Goal: Transaction & Acquisition: Purchase product/service

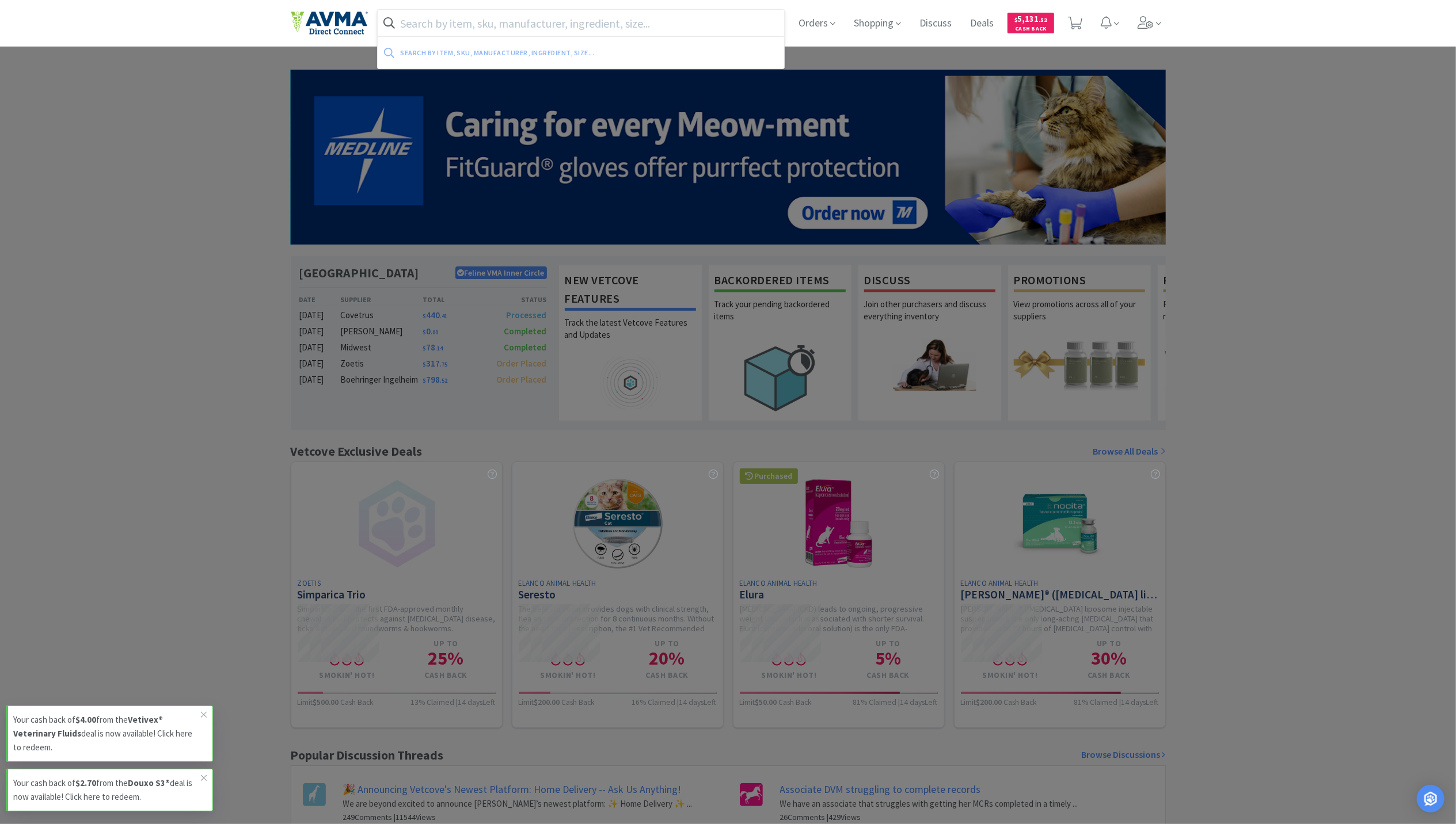
click at [464, 14] on input "text" at bounding box center [581, 23] width 407 height 26
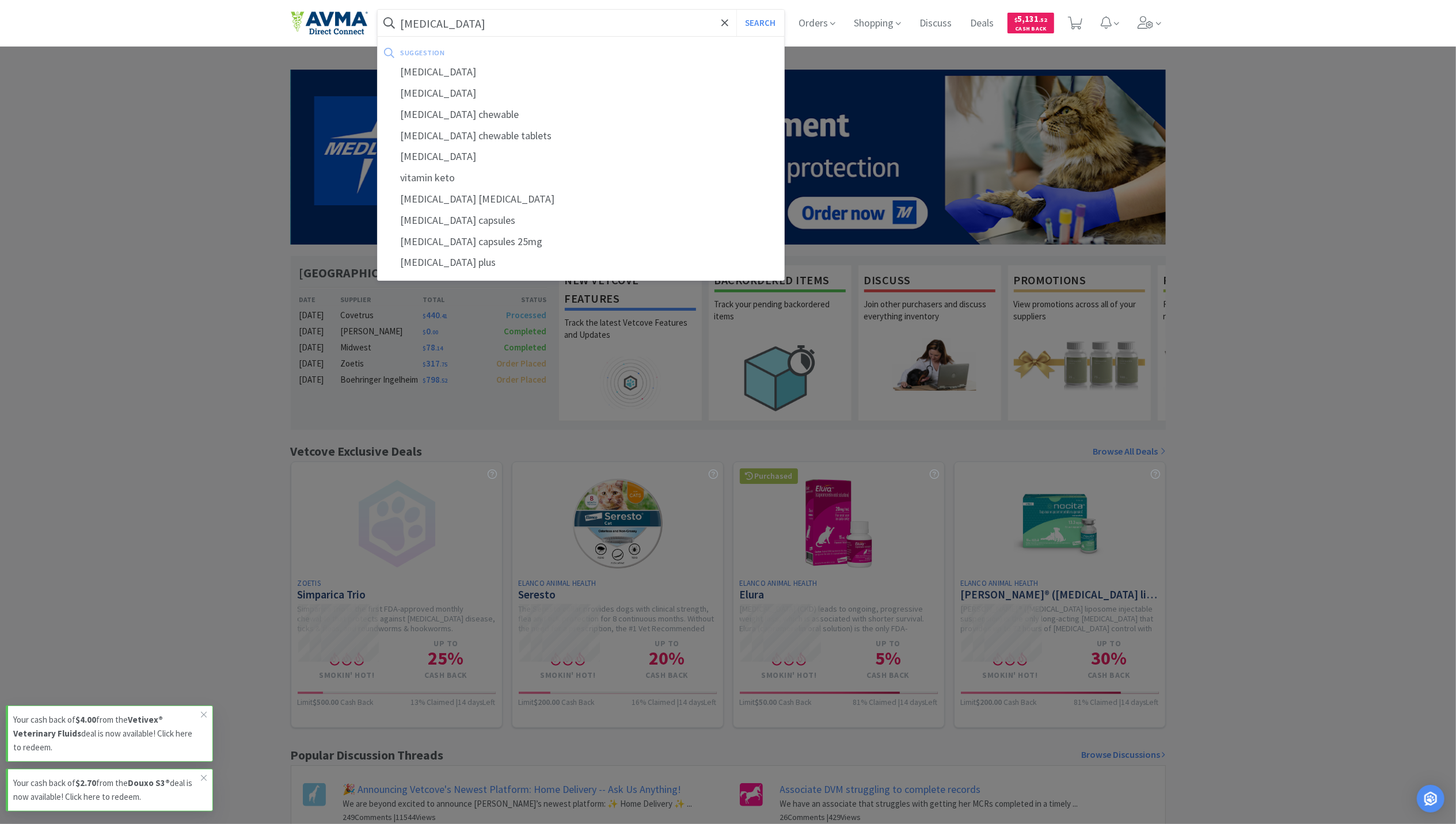
type input "[MEDICAL_DATA]"
click at [530, 10] on button "Search" at bounding box center [760, 23] width 48 height 26
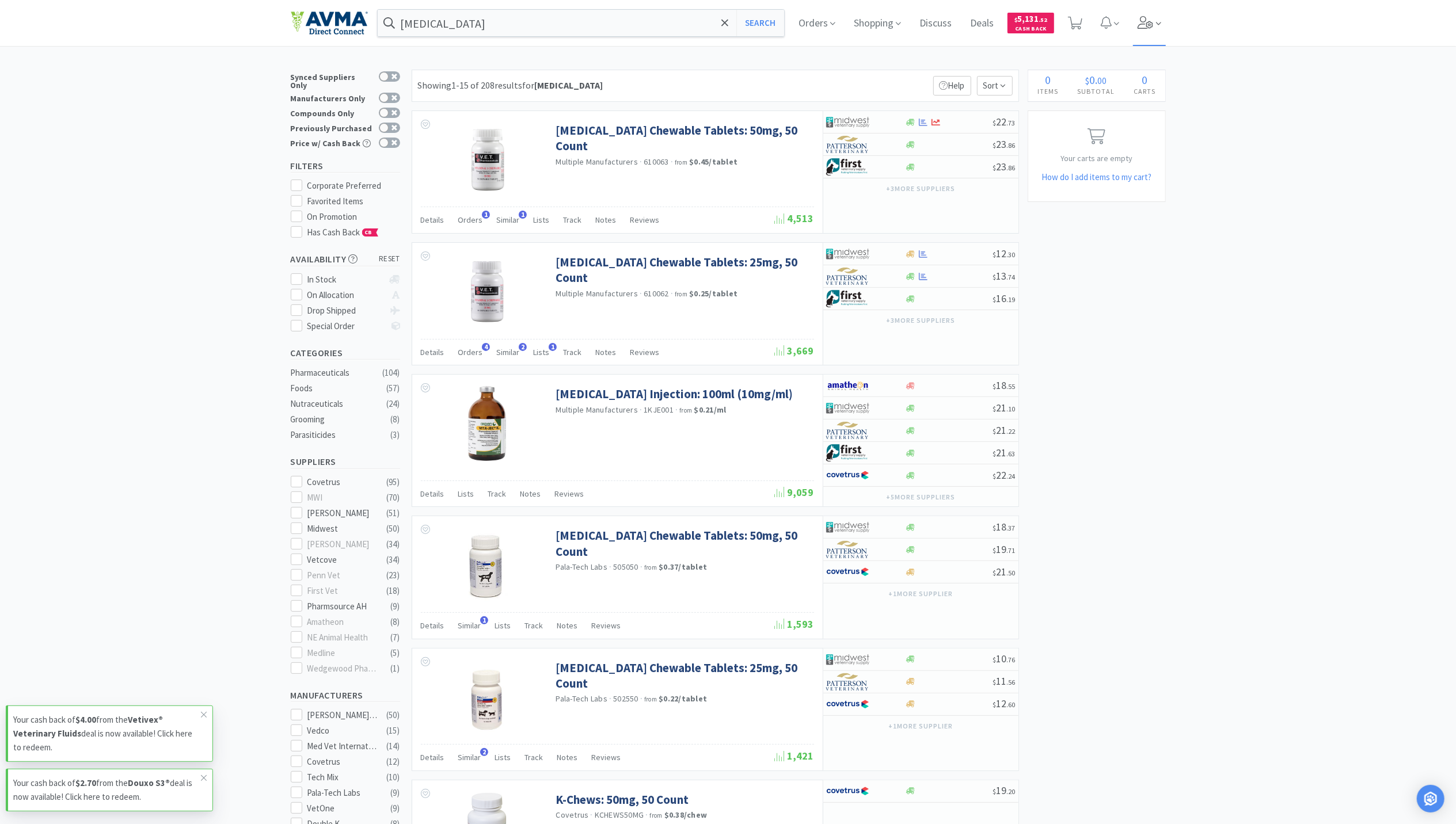
click at [530, 28] on icon at bounding box center [1158, 23] width 6 height 10
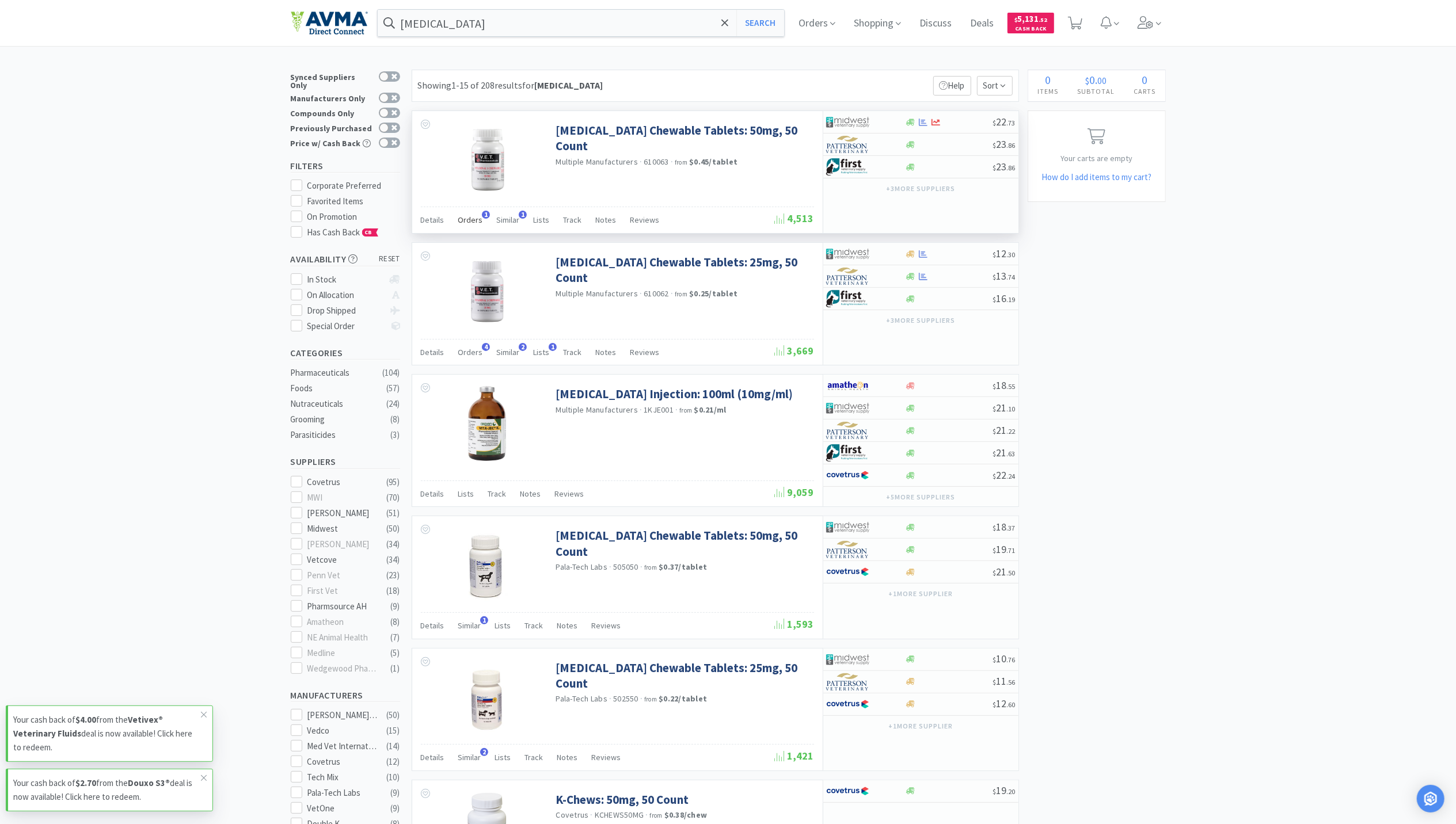
click at [471, 219] on span "Orders" at bounding box center [470, 220] width 25 height 10
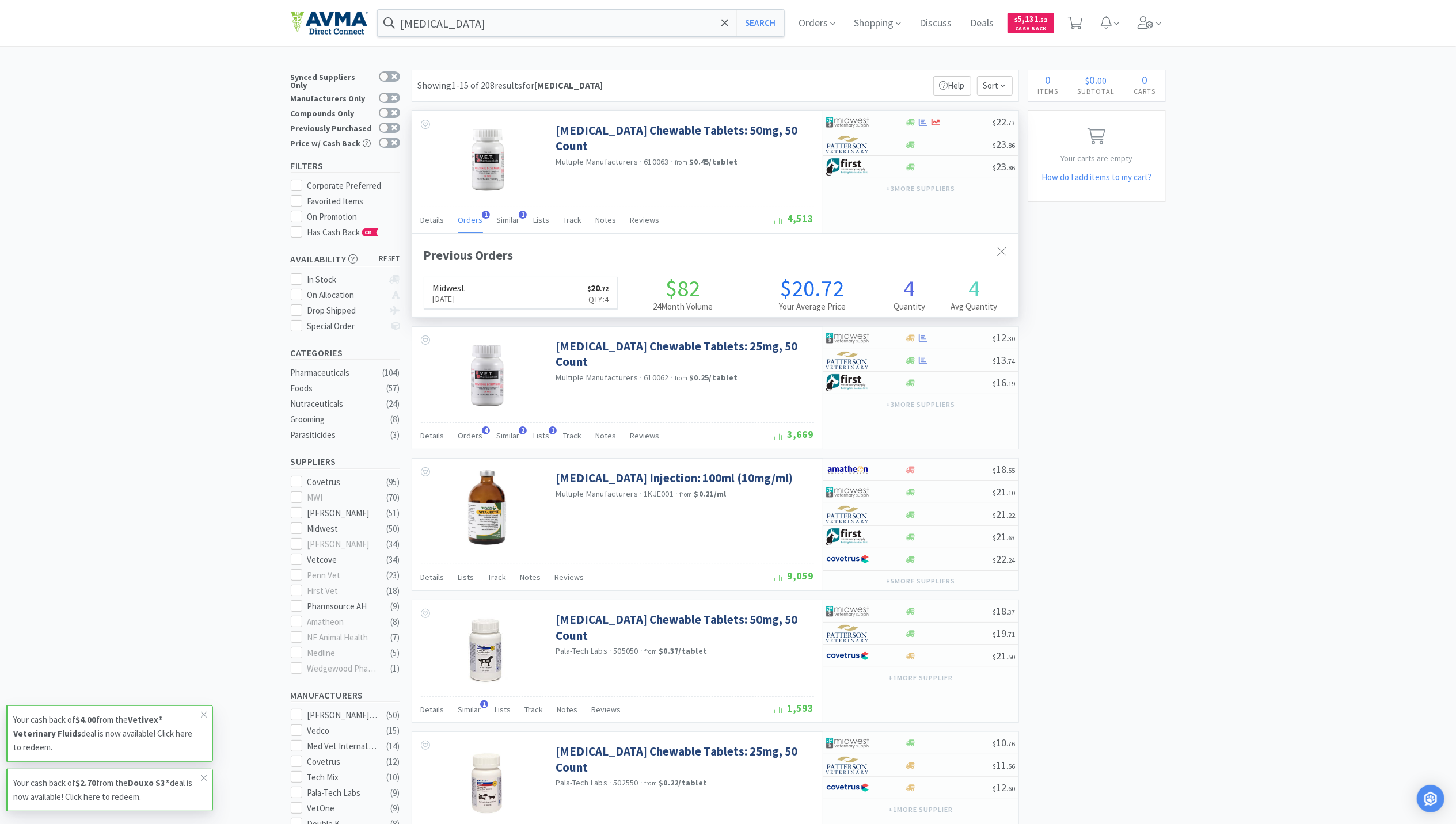
scroll to position [297, 606]
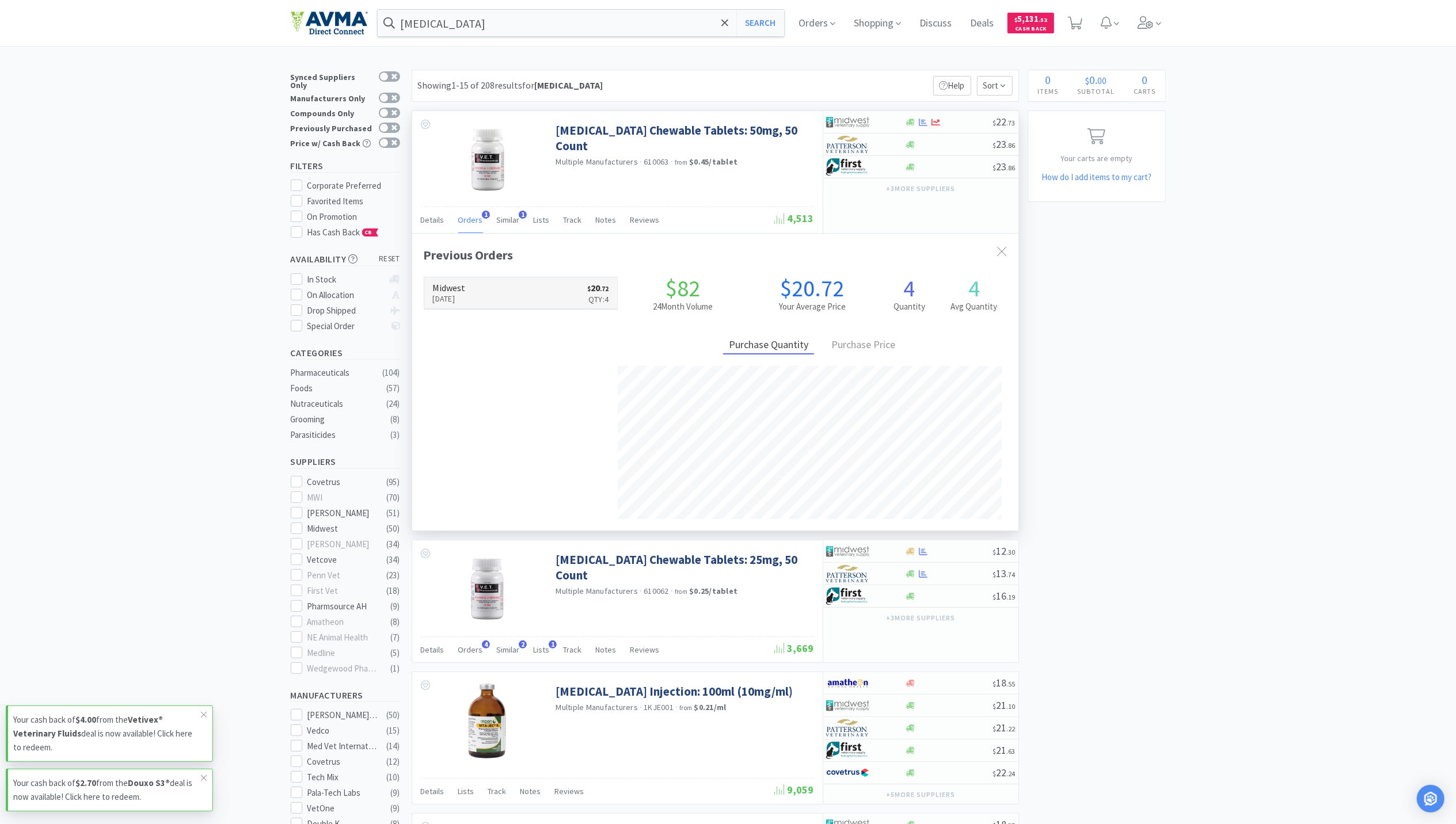
click at [454, 293] on h6 "Midwest" at bounding box center [449, 287] width 33 height 9
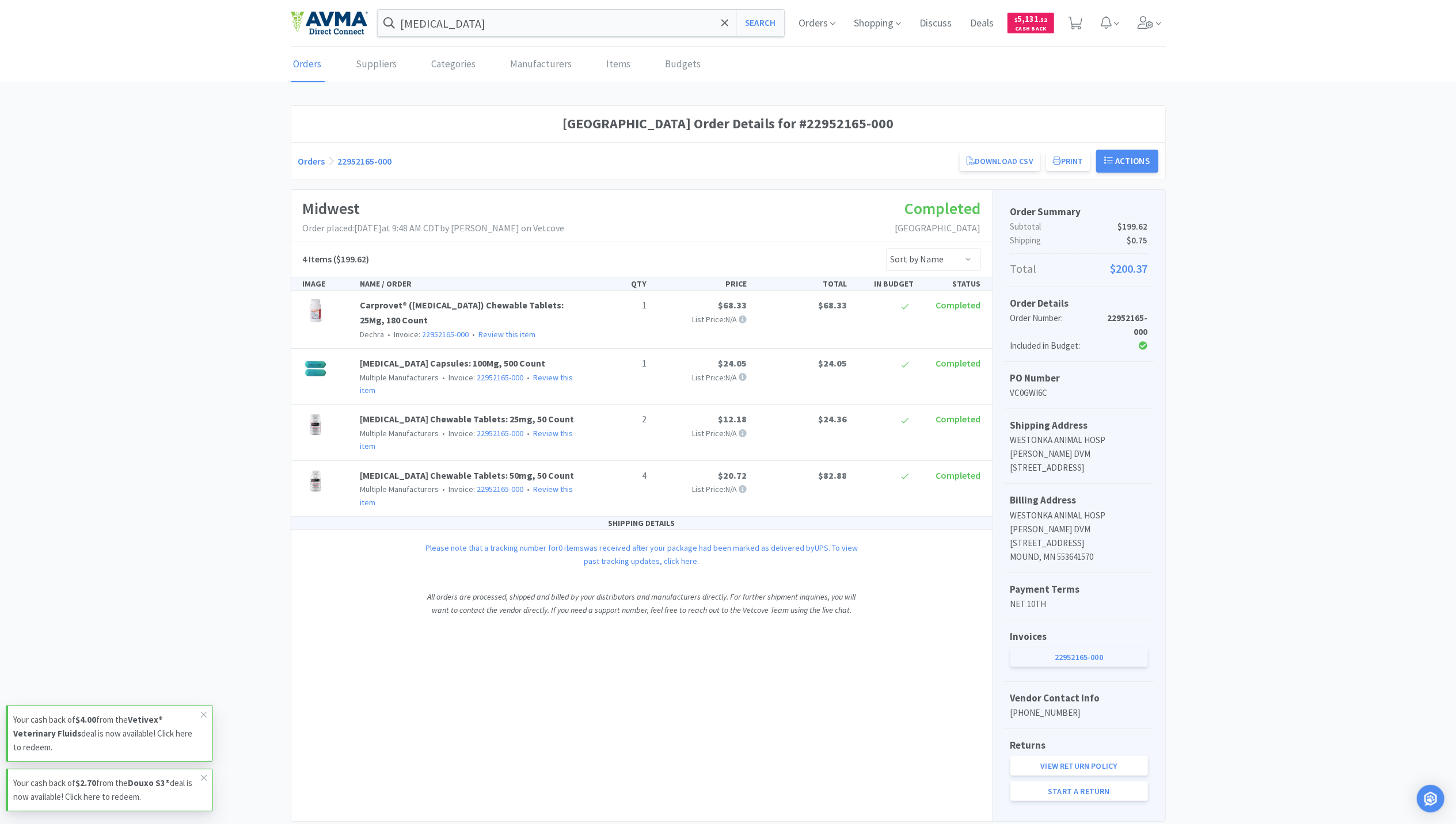
click at [530, 347] on link "22952165-000" at bounding box center [1079, 657] width 138 height 19
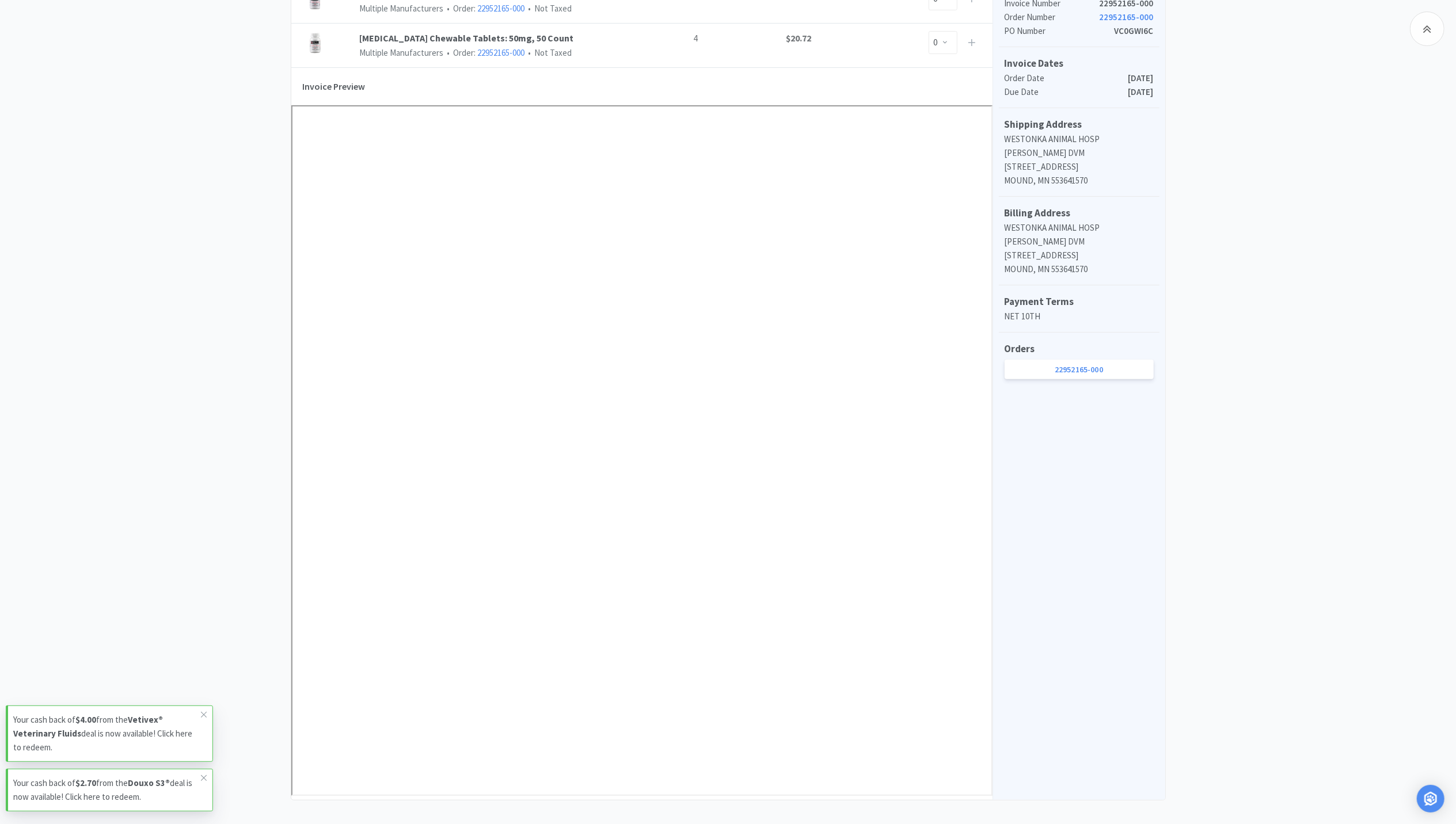
scroll to position [394, 0]
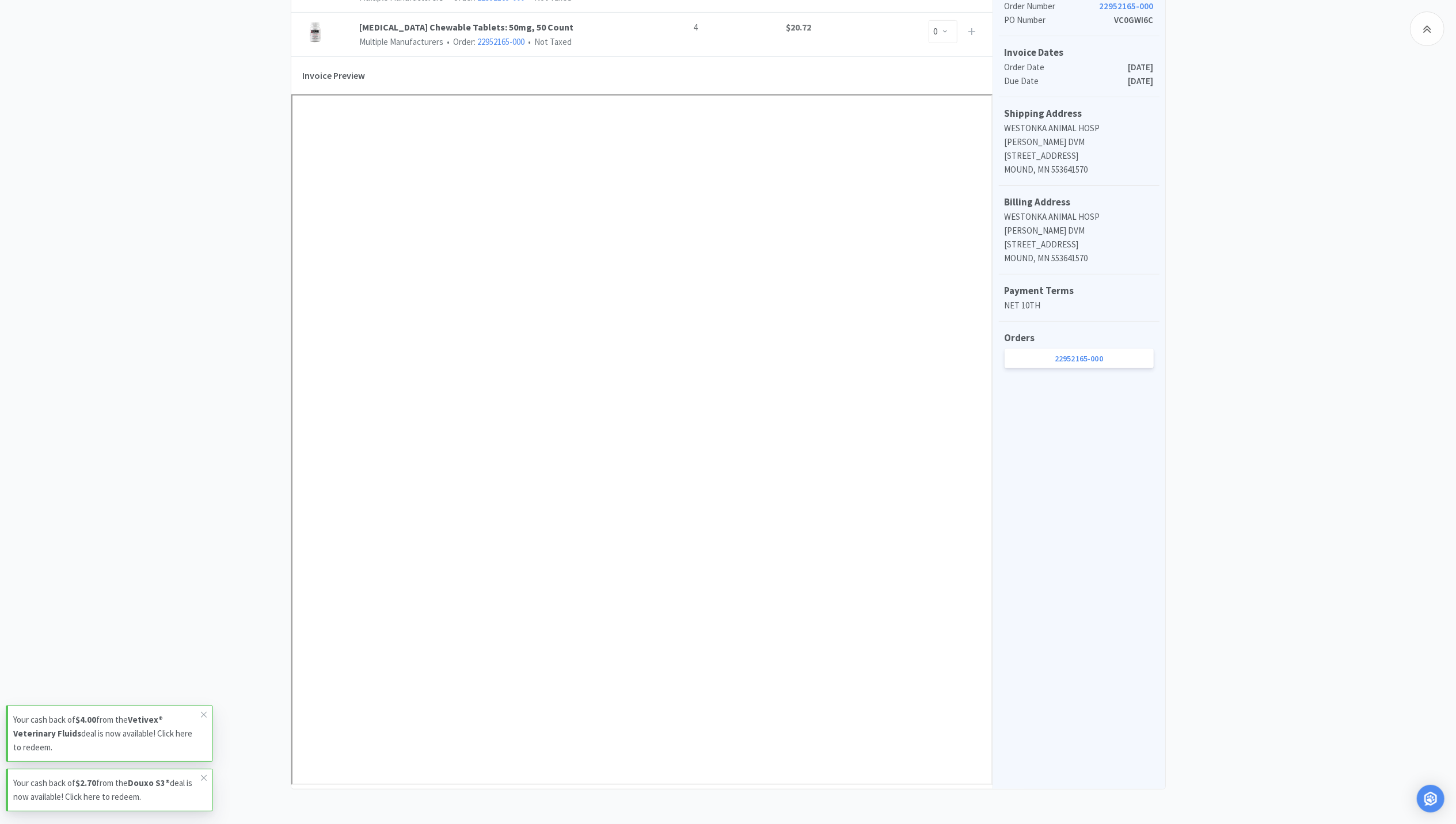
click at [238, 288] on div "Dashboard Invoices Invoice Items Invoice Uploads Midwest Invoice 22952165-000 N…" at bounding box center [728, 222] width 1456 height 1133
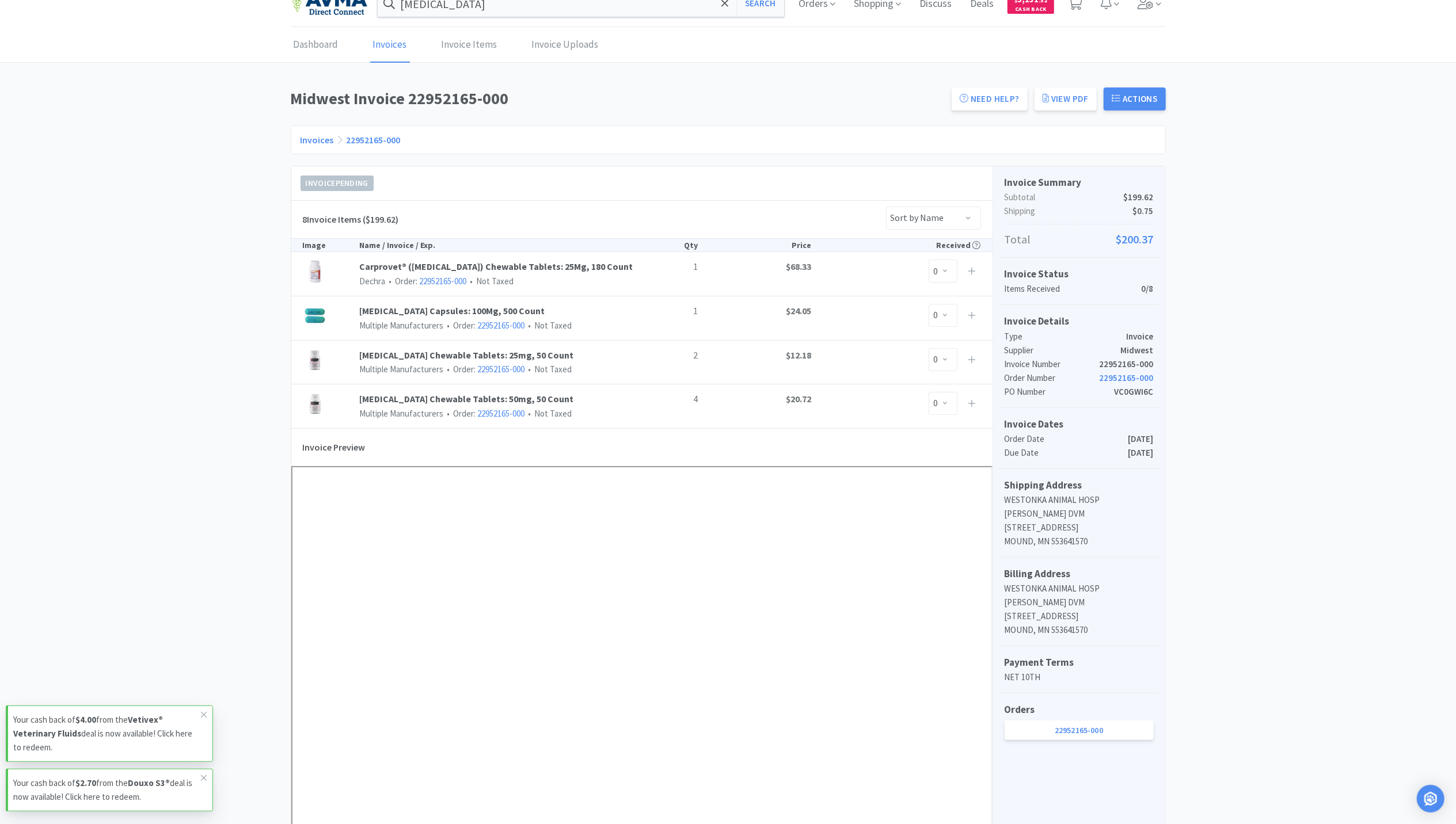
scroll to position [0, 0]
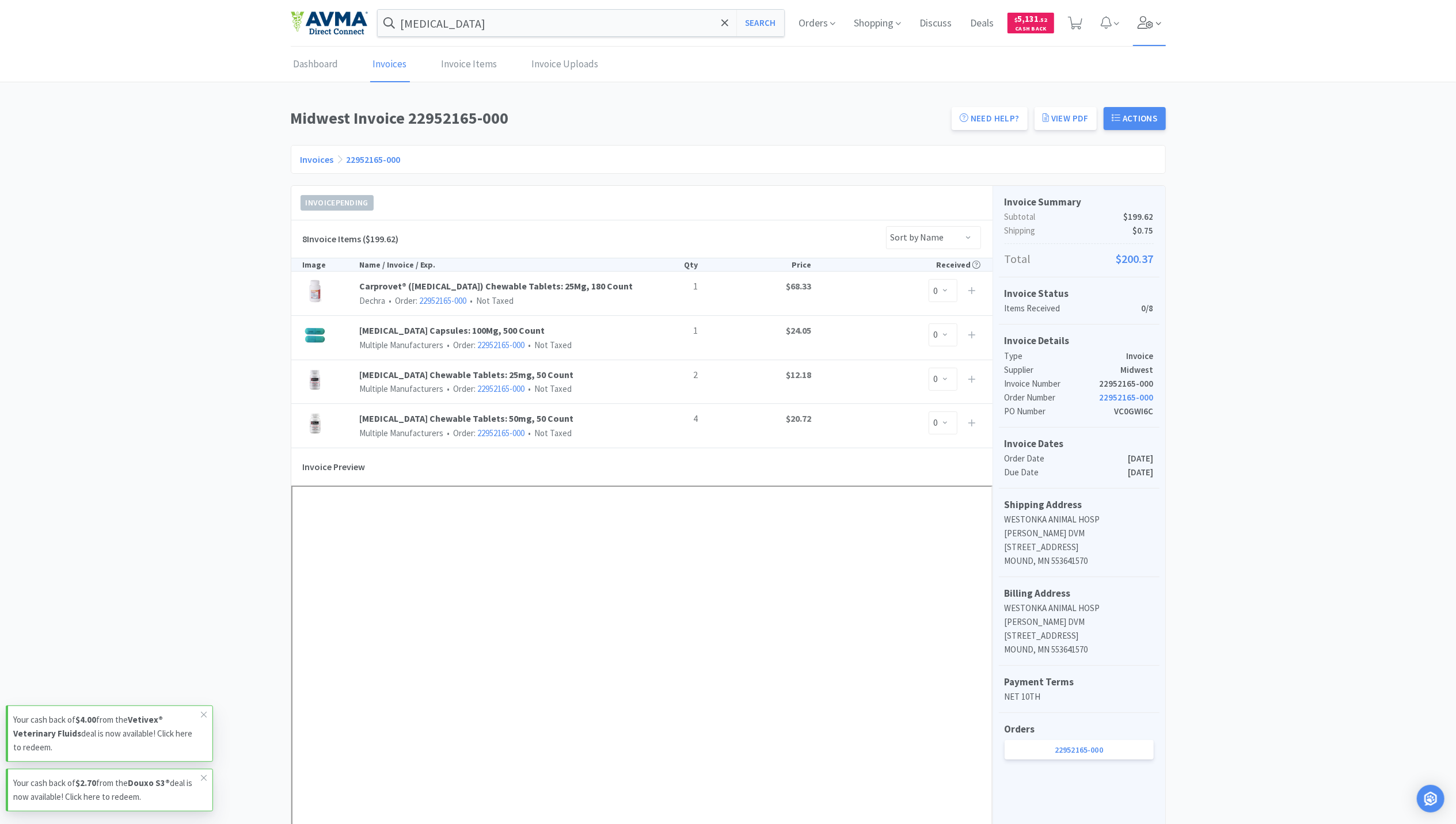
click at [530, 22] on icon at bounding box center [1145, 22] width 16 height 12
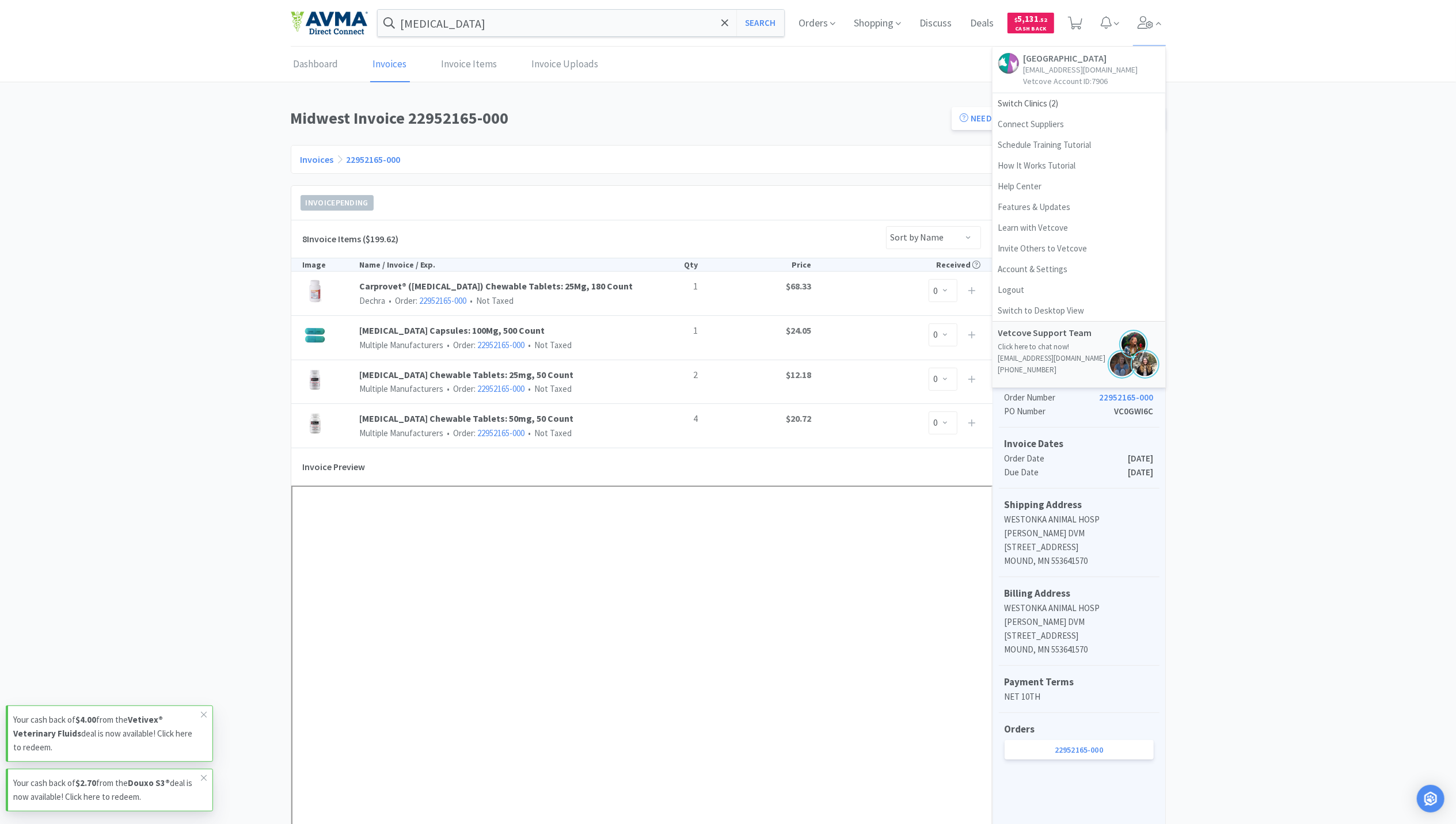
click at [530, 91] on link "Westonka Animal Hospital kellyp@westonka.vet Vetcove Account ID: 7906" at bounding box center [1079, 70] width 173 height 46
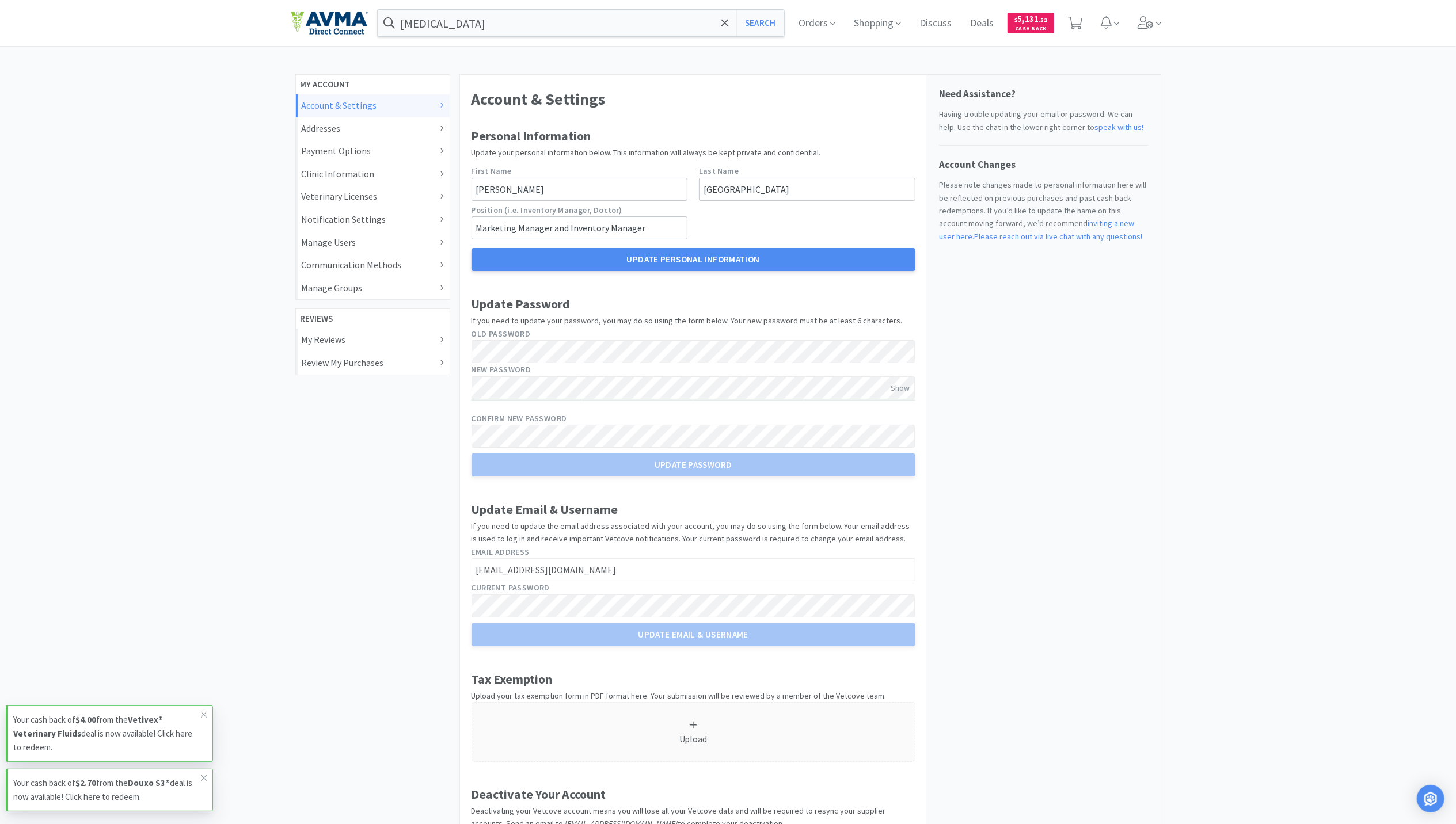
click at [530, 96] on h4 "Need Assistance?" at bounding box center [1043, 94] width 210 height 16
click at [530, 31] on span at bounding box center [1150, 23] width 33 height 46
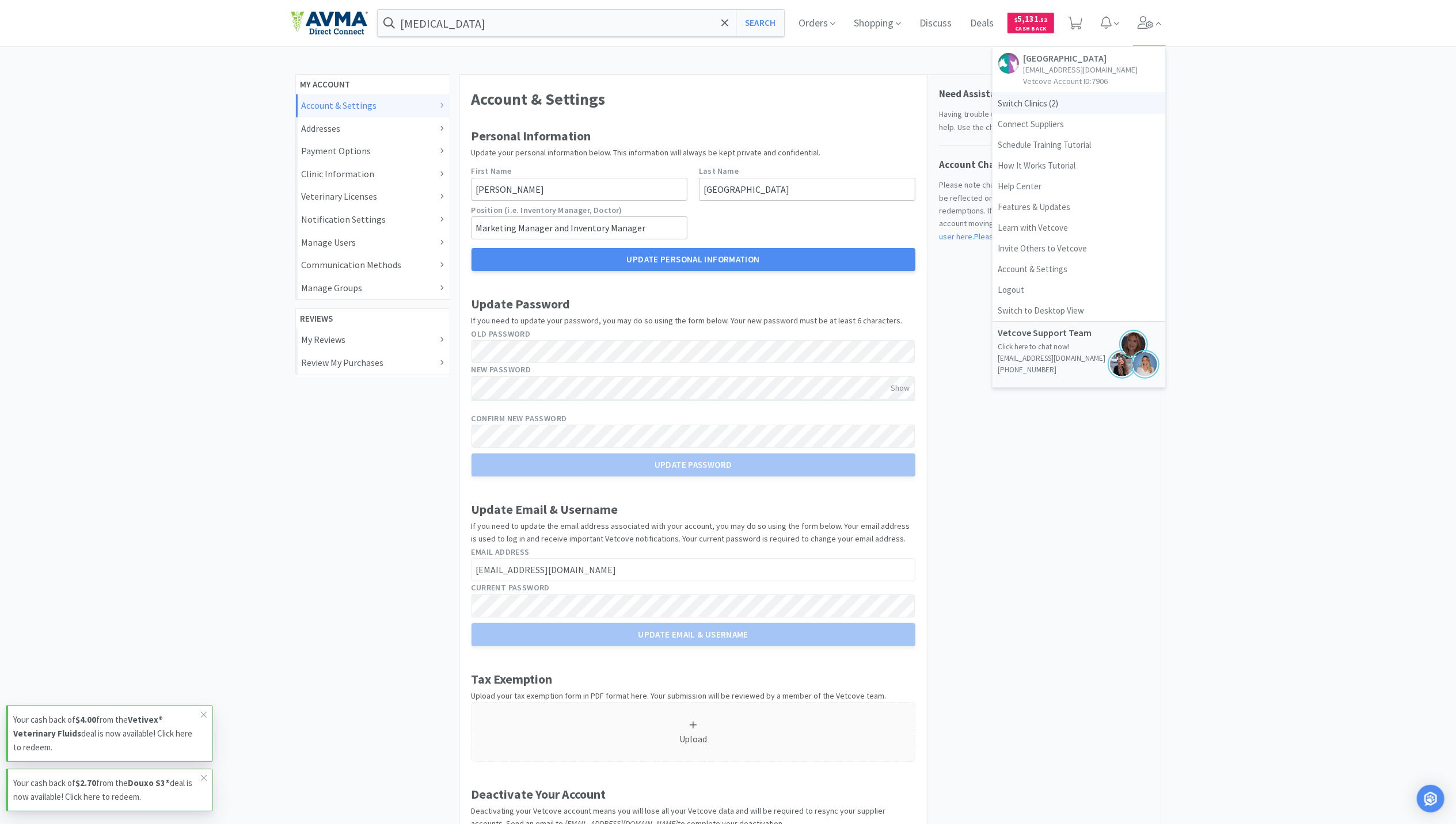
click at [530, 107] on span "Switch Clinics ( 2 )" at bounding box center [1079, 103] width 173 height 21
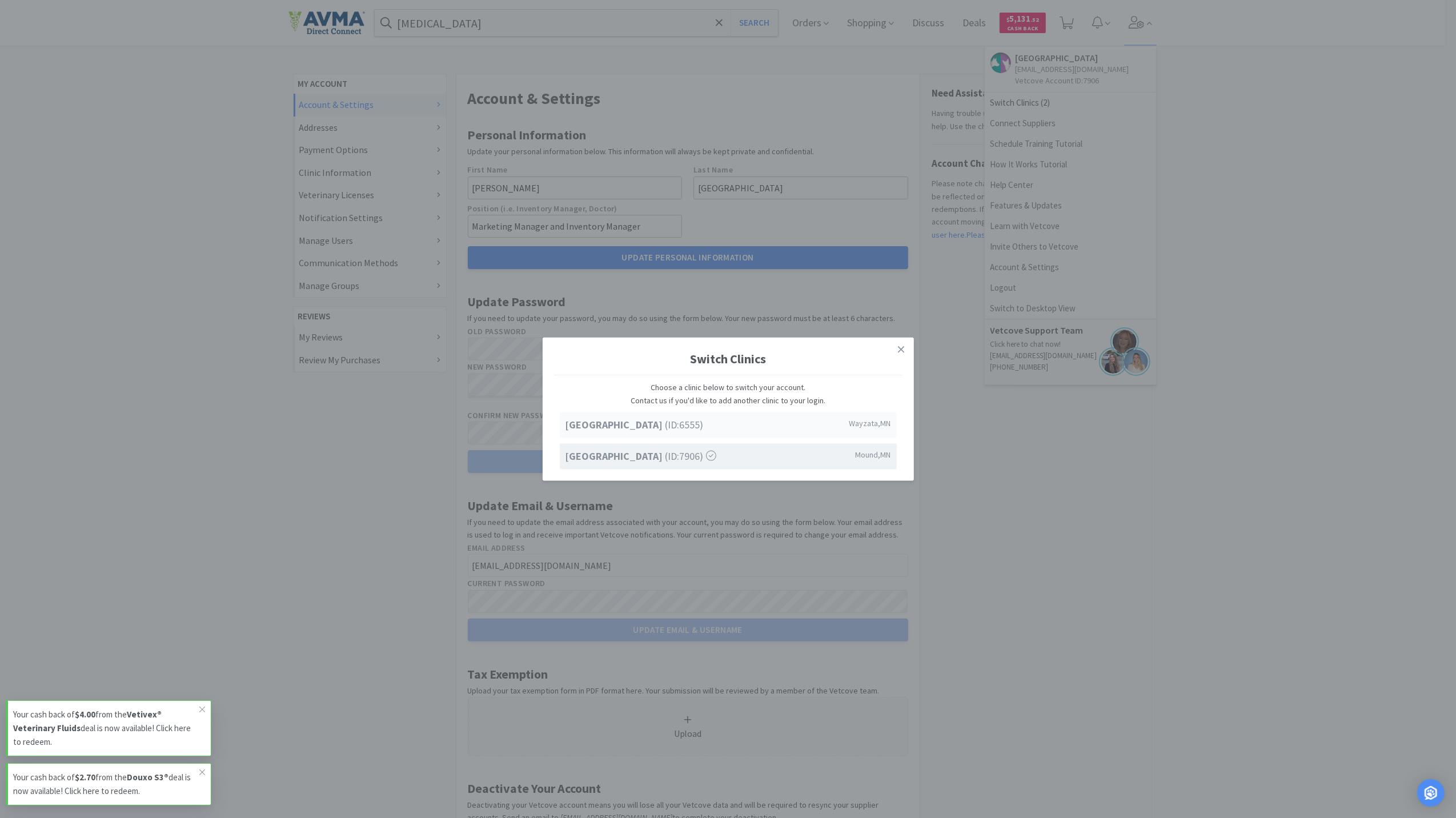
click at [526, 344] on div "Lake Minnetonka Pet Wellness Center (ID: 6555 ) Wayzata , MN" at bounding box center [728, 425] width 337 height 26
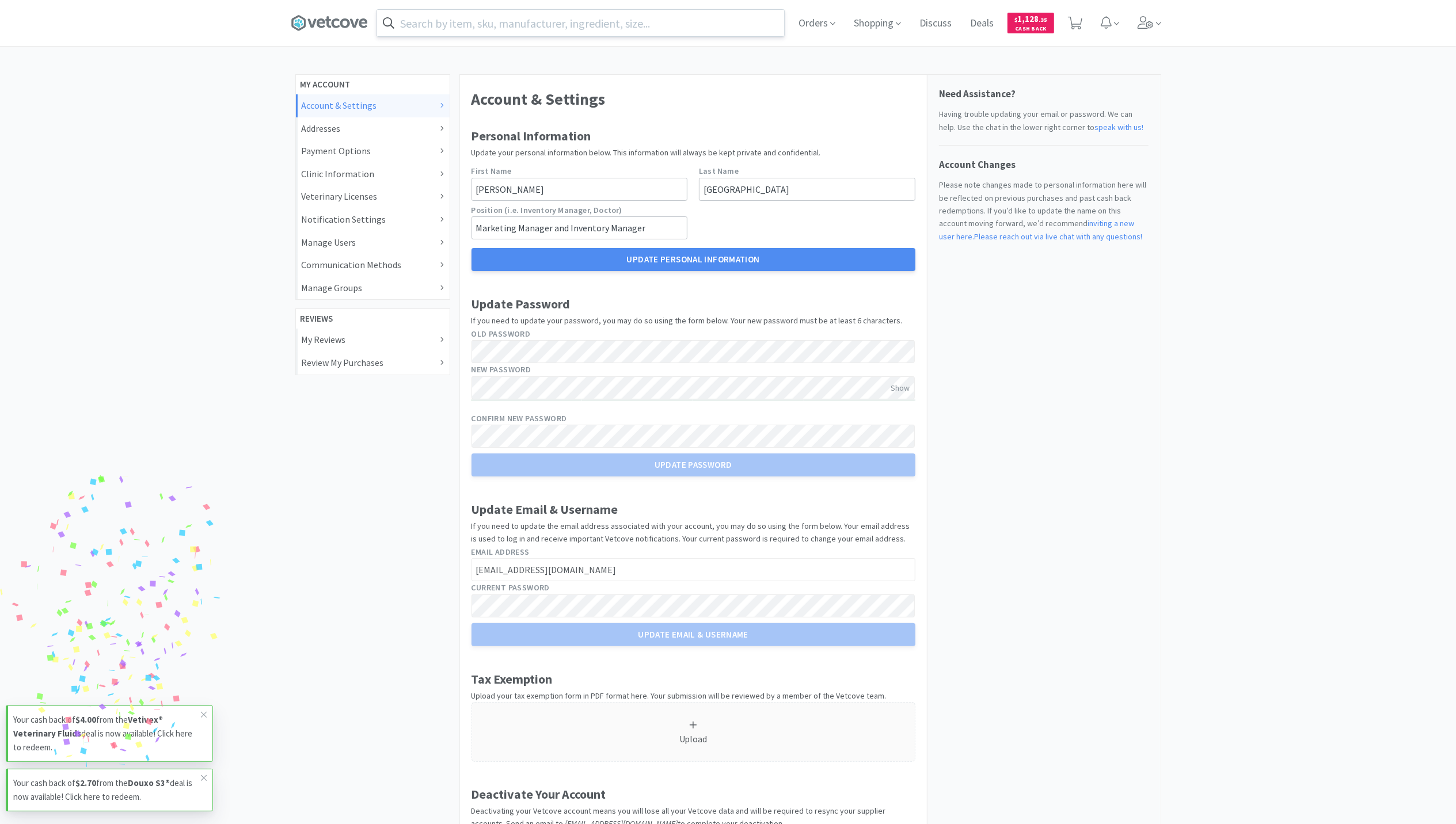
click at [494, 15] on input "text" at bounding box center [580, 23] width 407 height 26
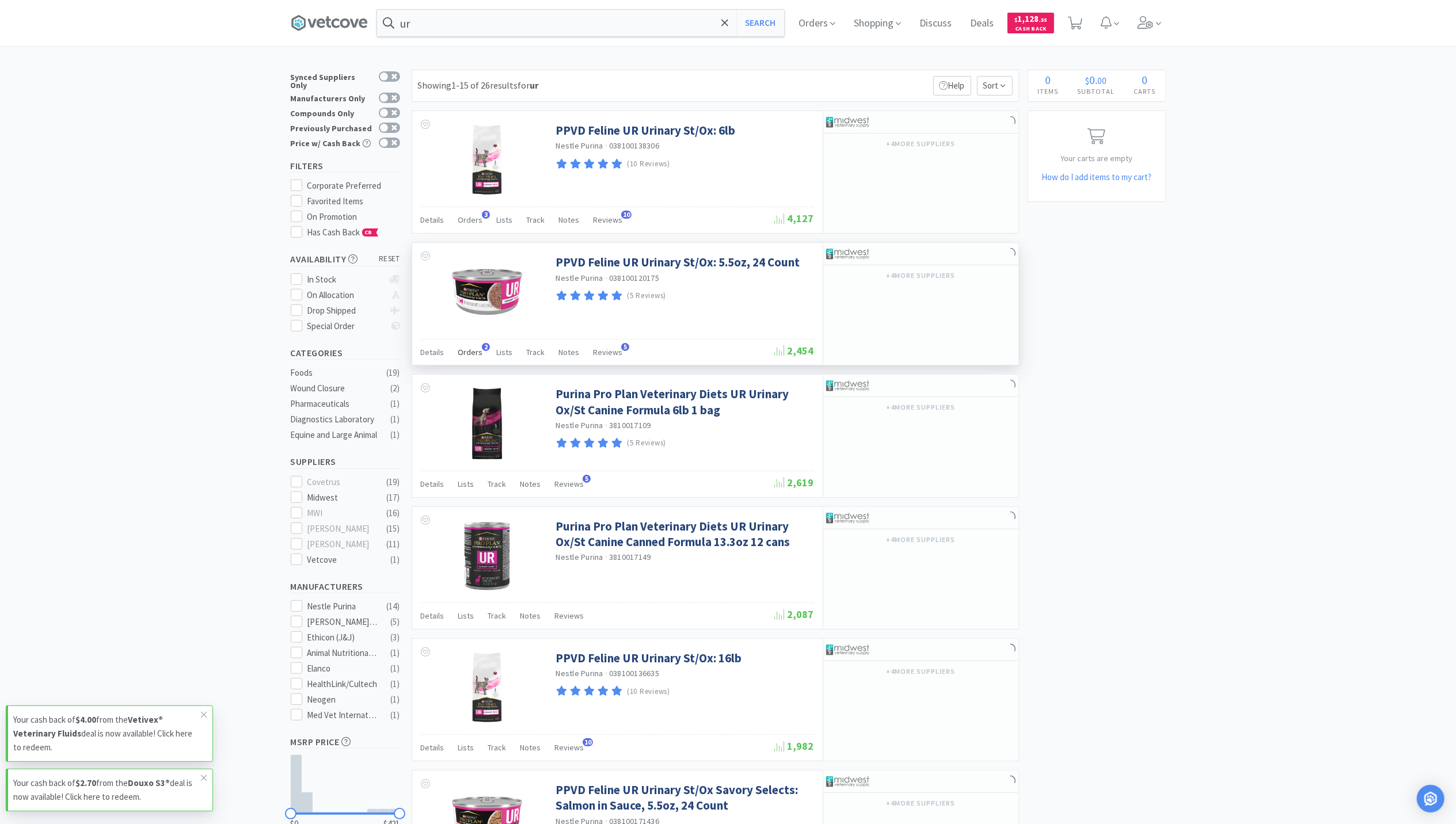
click at [470, 355] on span "Orders" at bounding box center [470, 352] width 25 height 10
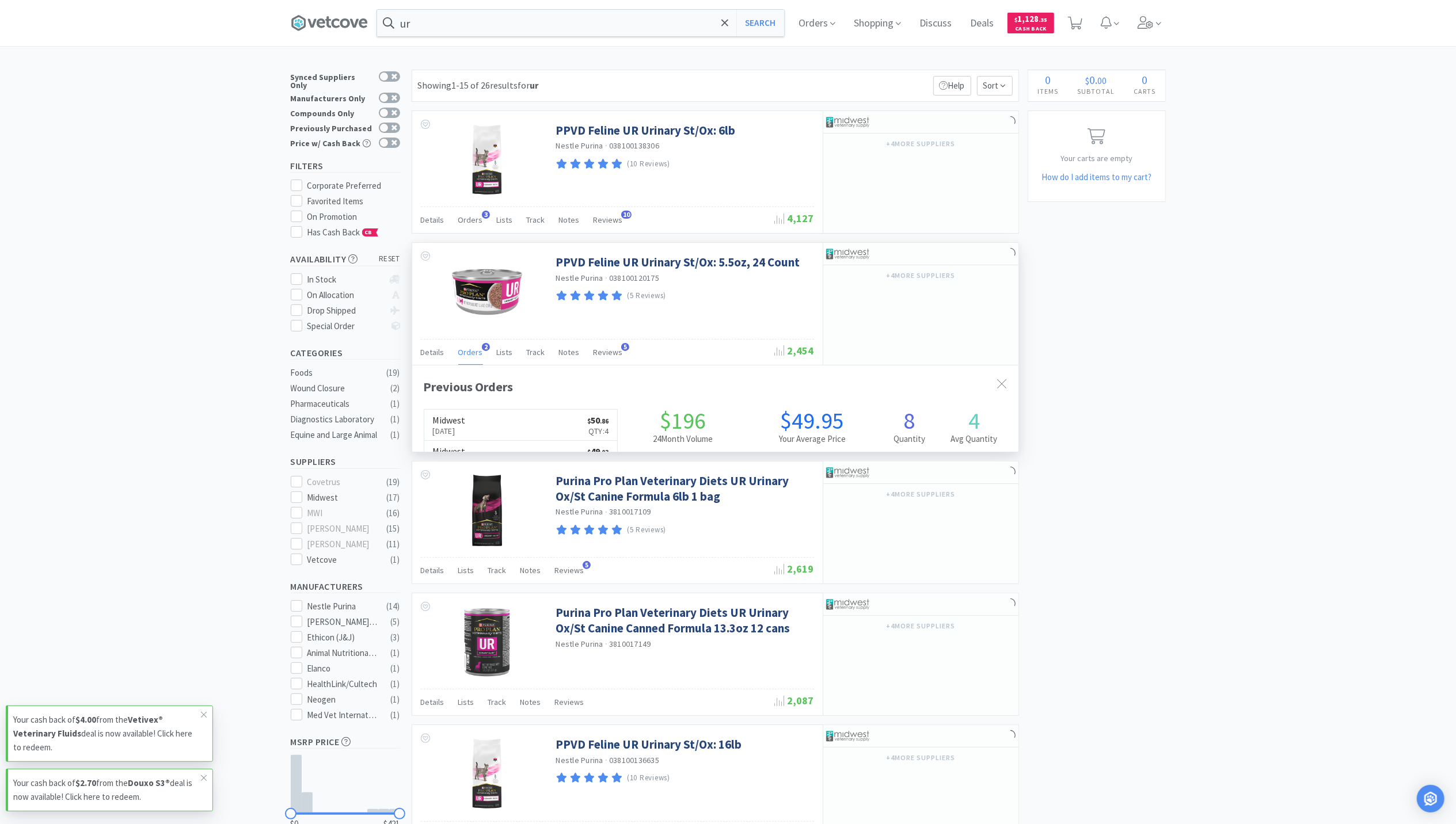
scroll to position [297, 606]
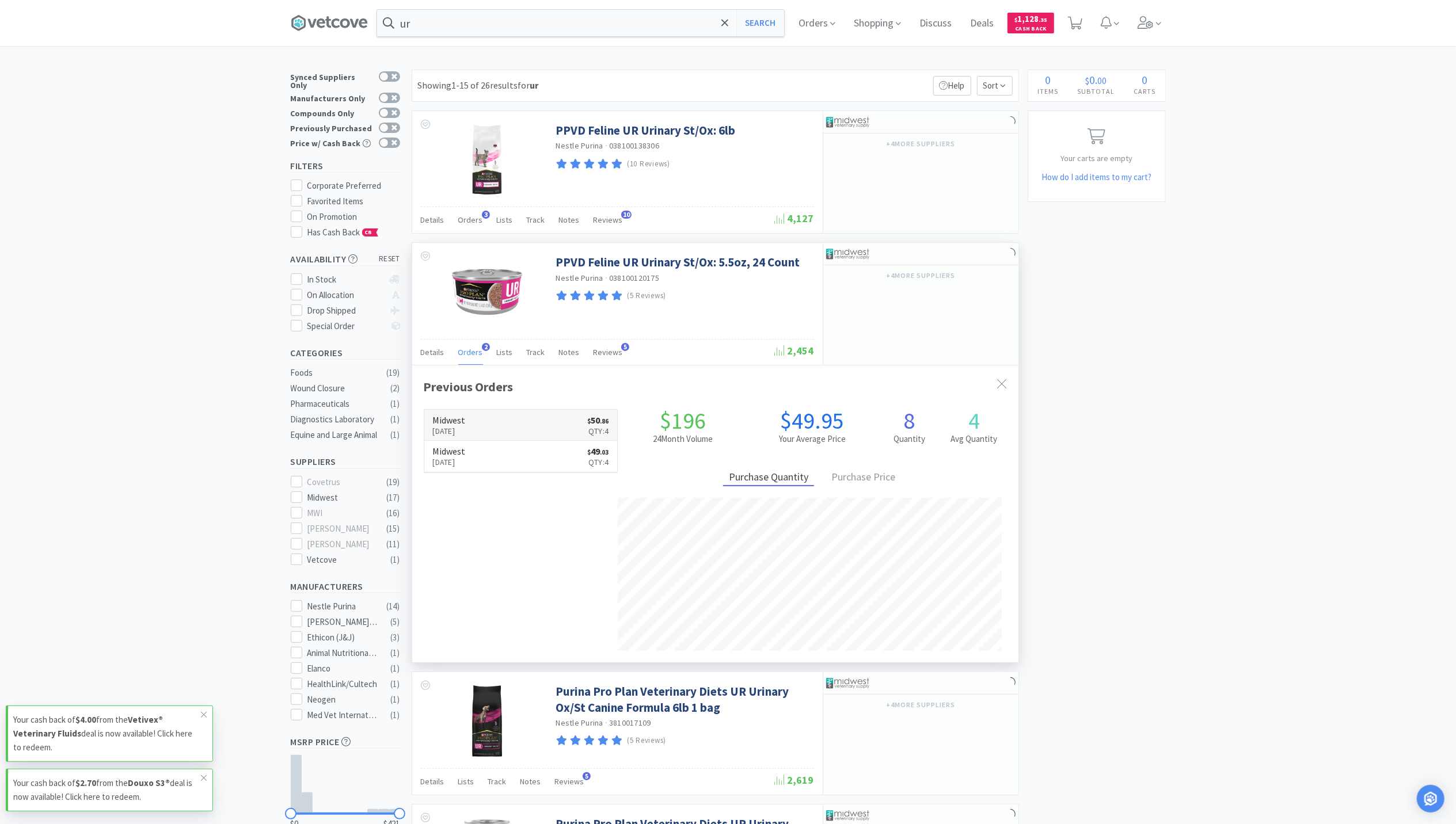
click at [513, 428] on link "Midwest Aug 15th, 2025 $ 50 . 86 Qty: 4" at bounding box center [521, 425] width 194 height 32
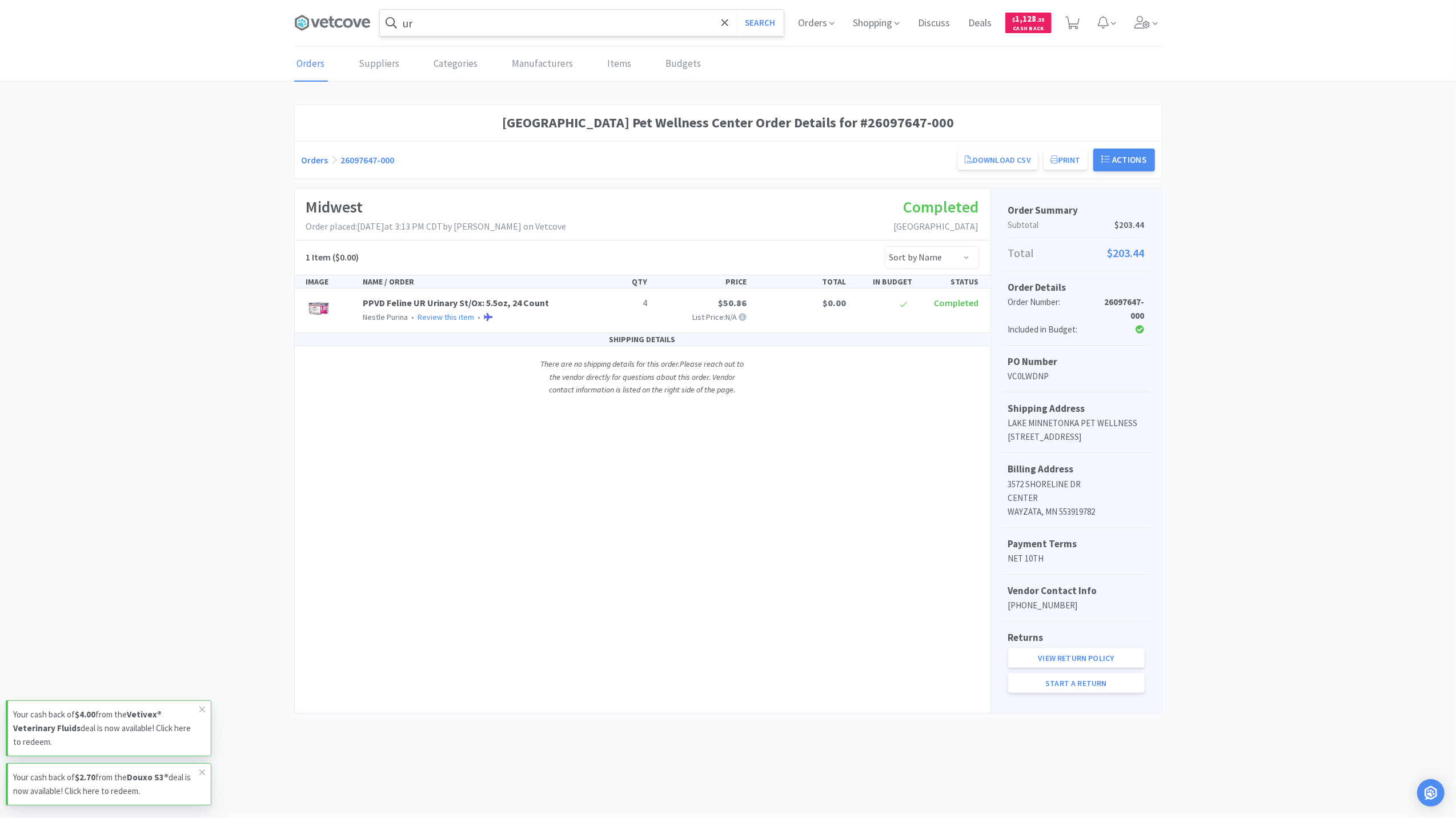
click at [453, 23] on input "ur" at bounding box center [582, 23] width 404 height 26
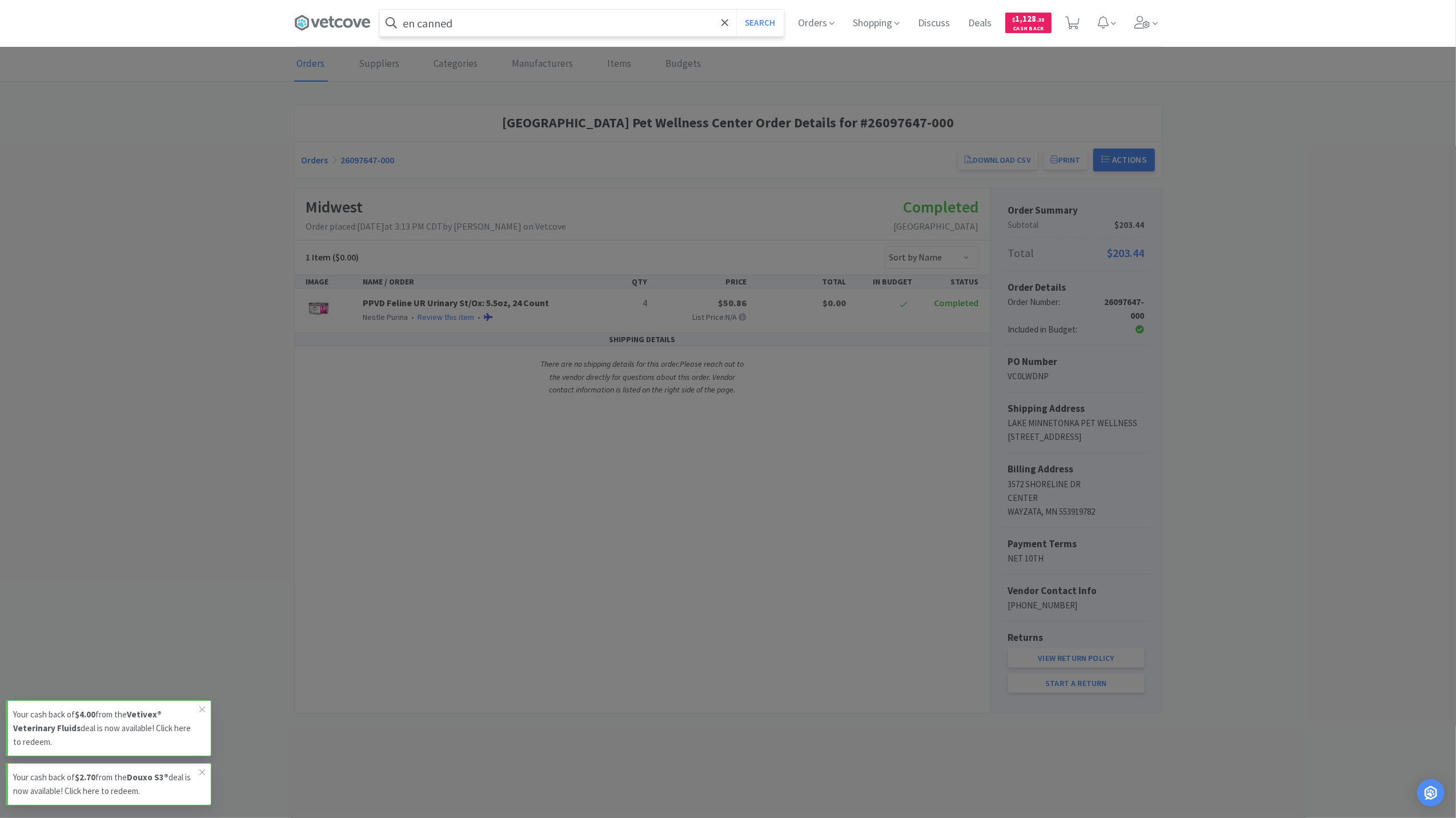
click at [736, 10] on button "Search" at bounding box center [759, 23] width 47 height 26
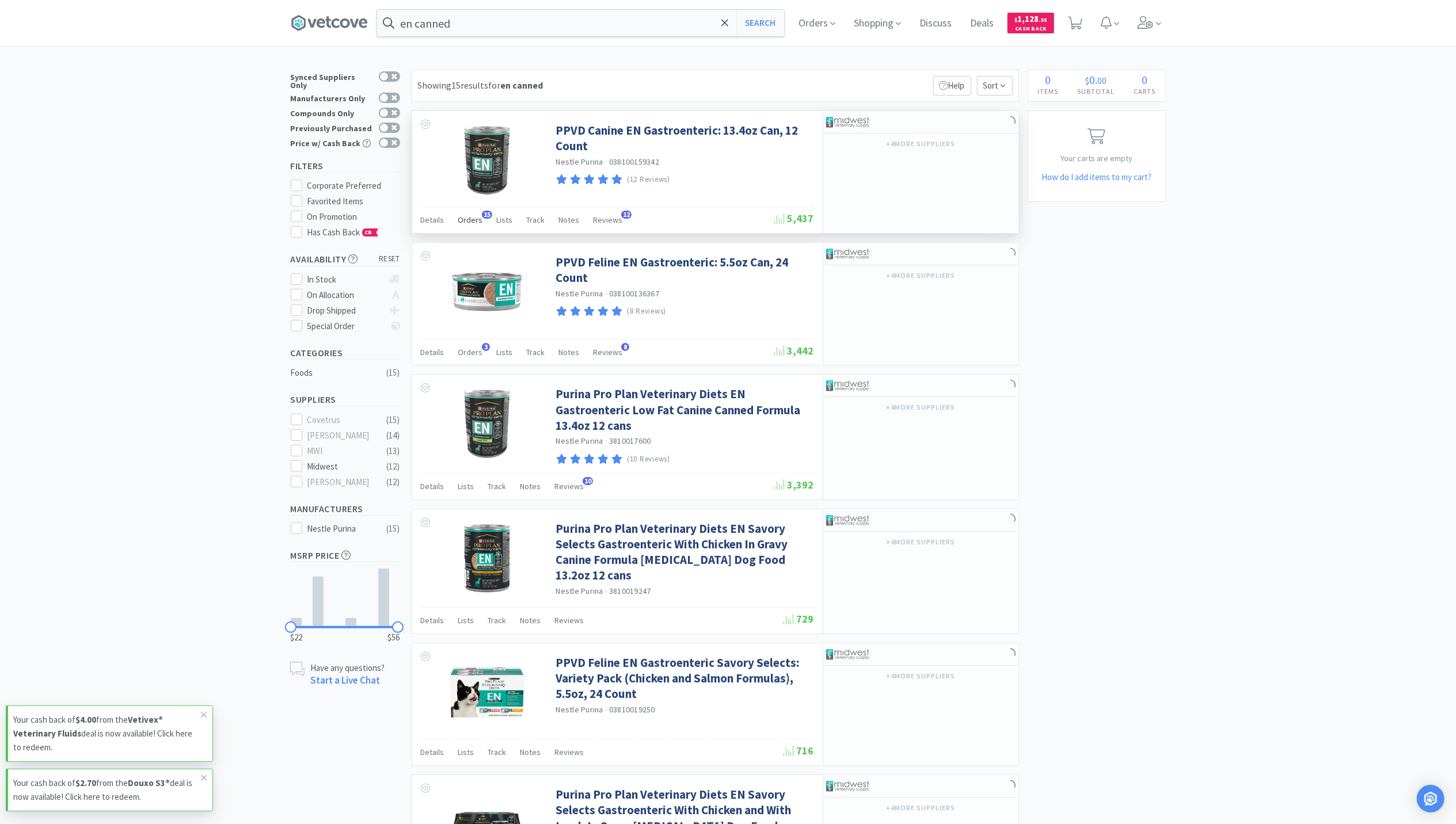
click at [464, 223] on span "Orders" at bounding box center [470, 220] width 25 height 10
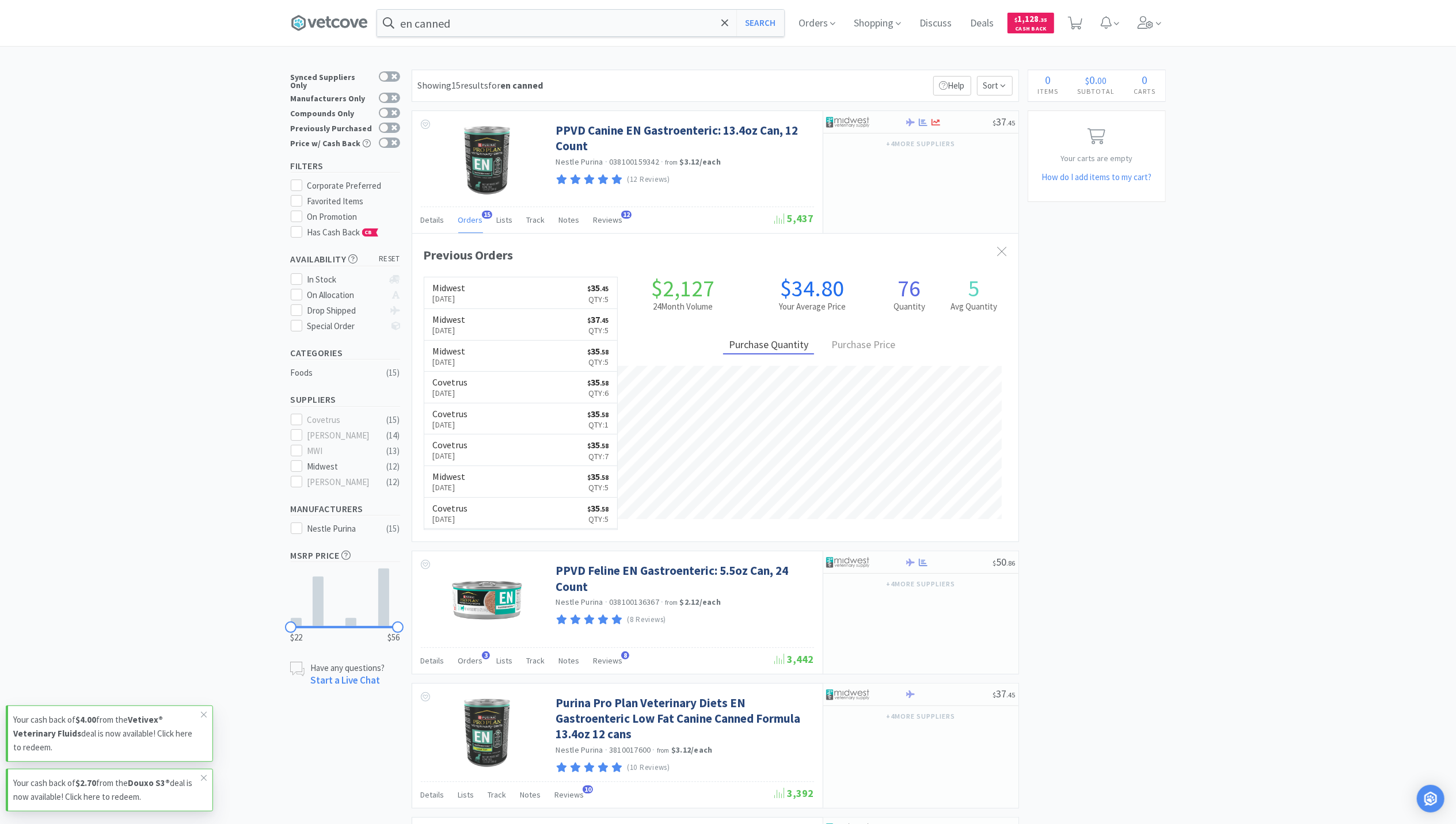
scroll to position [309, 606]
click at [495, 19] on input "en canned" at bounding box center [580, 23] width 407 height 26
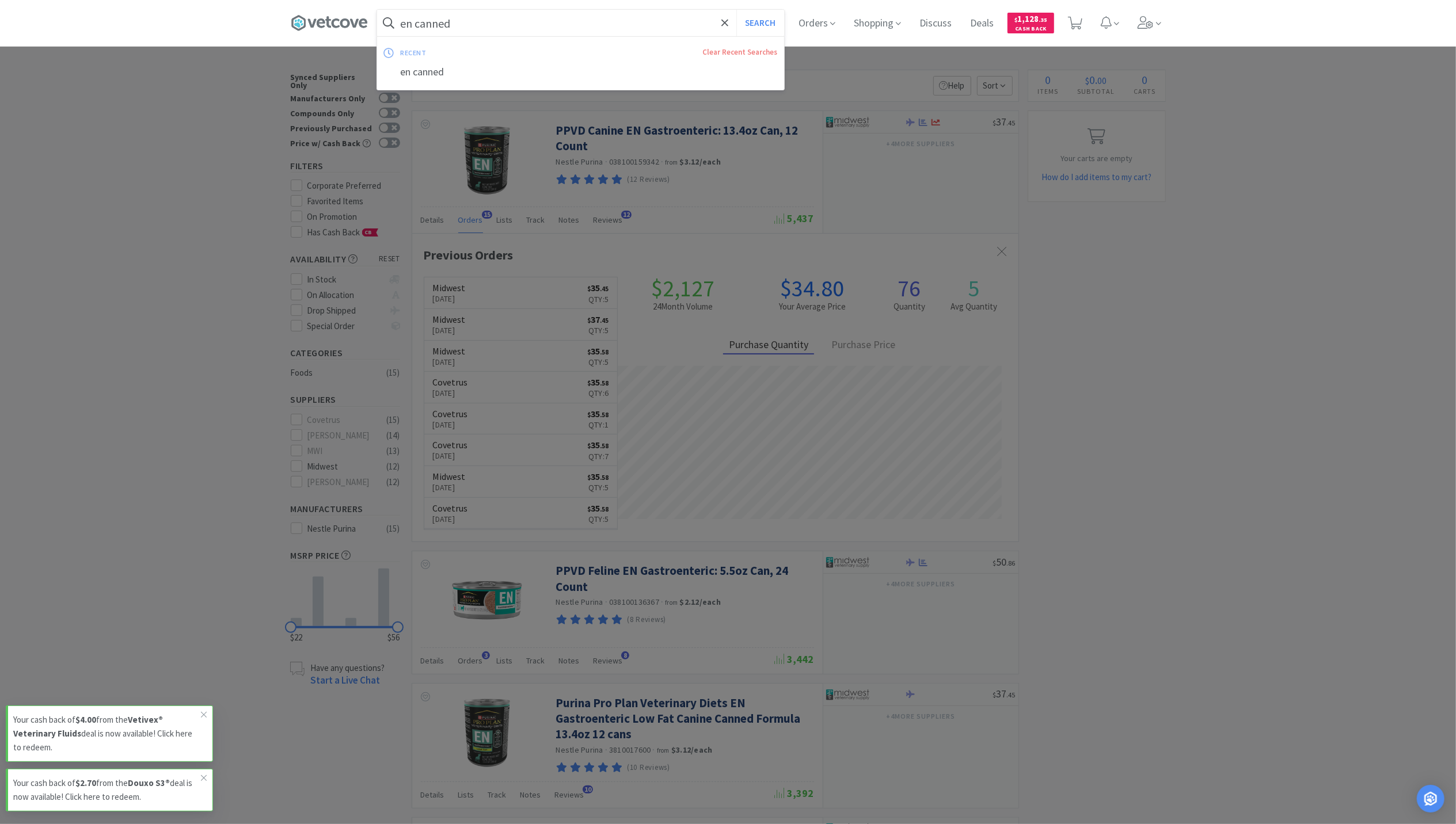
paste input "Canine"
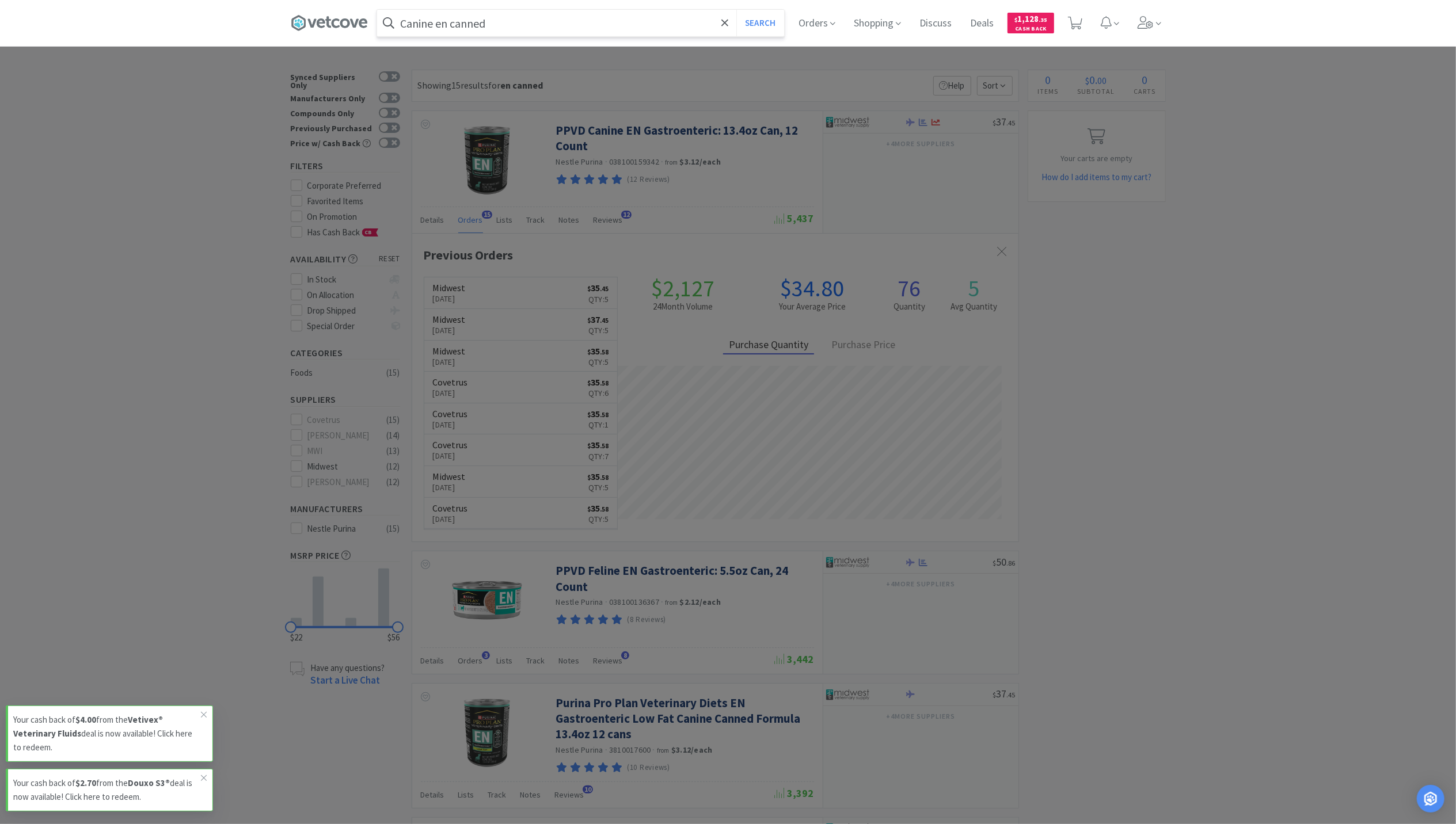
type input "Canine en canned"
click at [736, 10] on button "Search" at bounding box center [760, 23] width 48 height 26
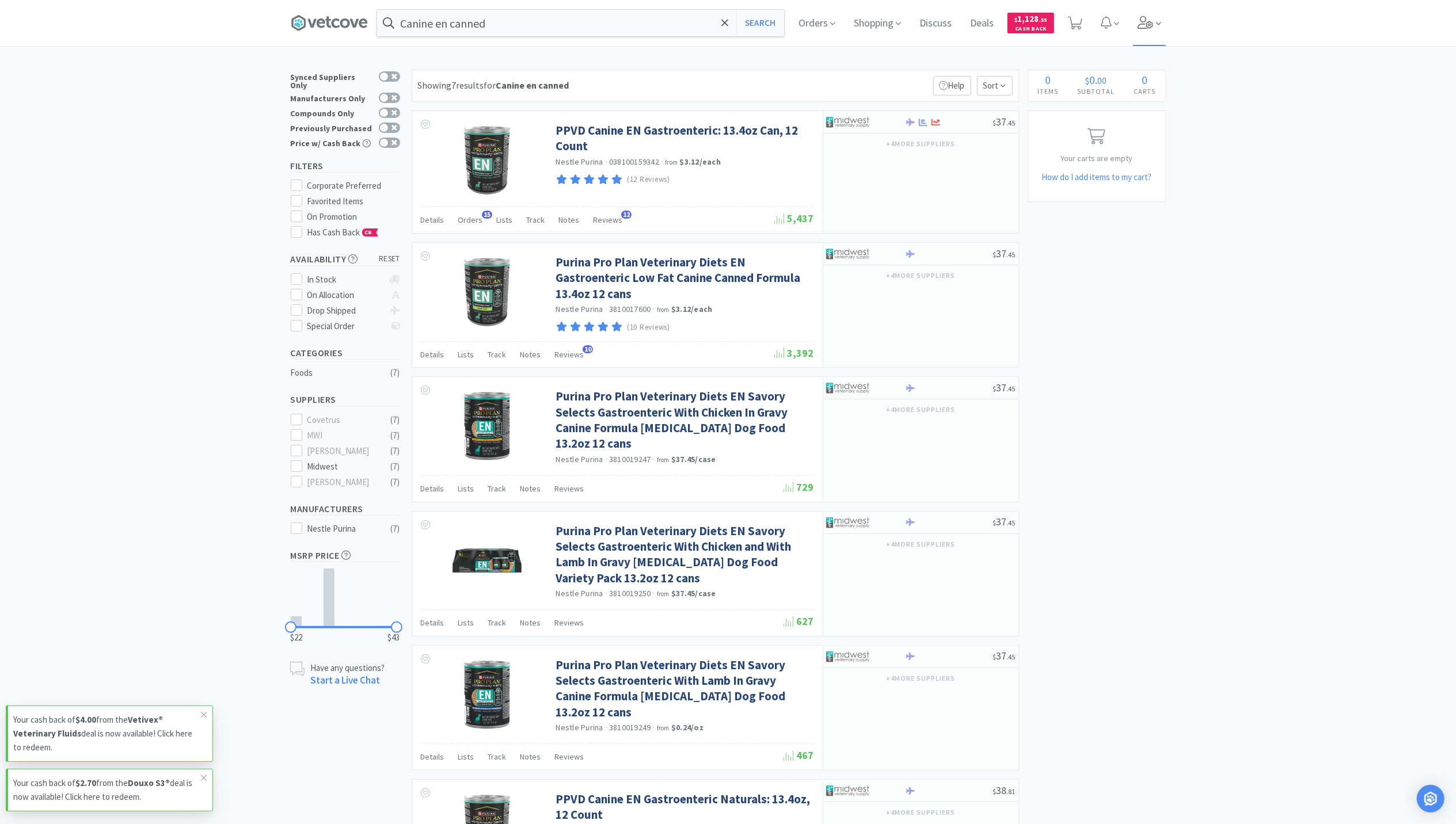
click at [1144, 19] on icon at bounding box center [1145, 22] width 16 height 12
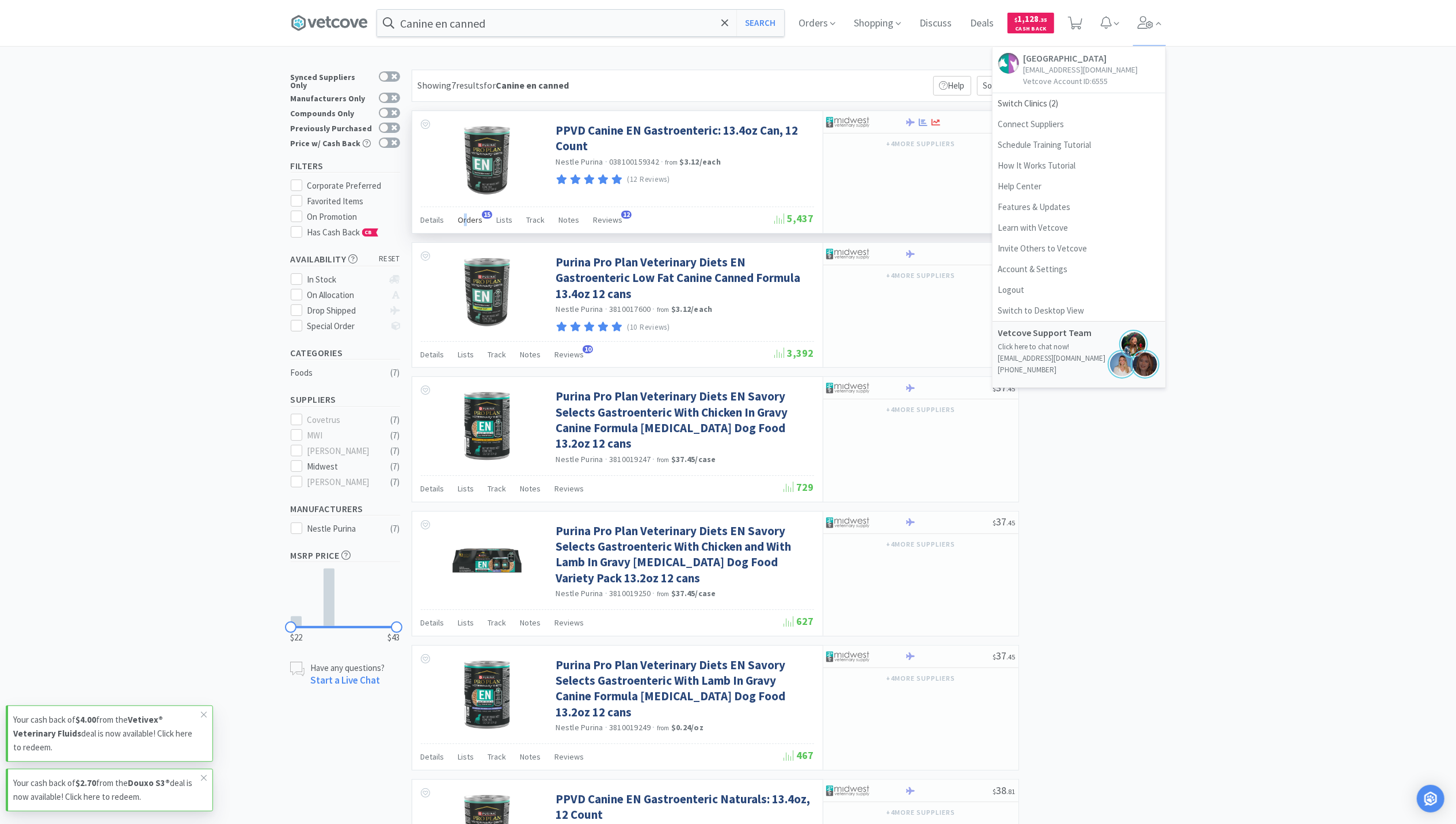
click at [464, 229] on div "Orders 15" at bounding box center [470, 222] width 25 height 22
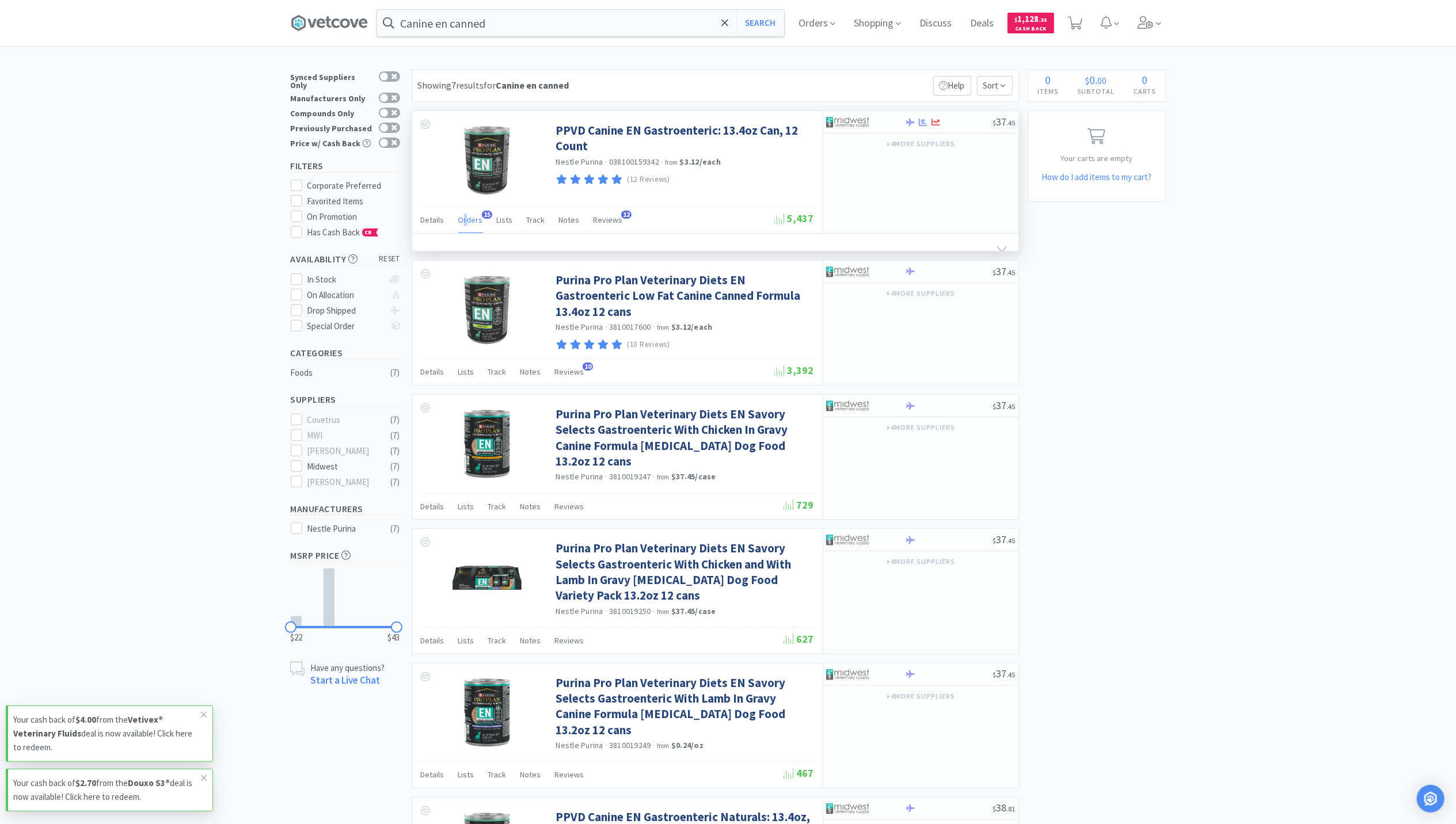
scroll to position [309, 606]
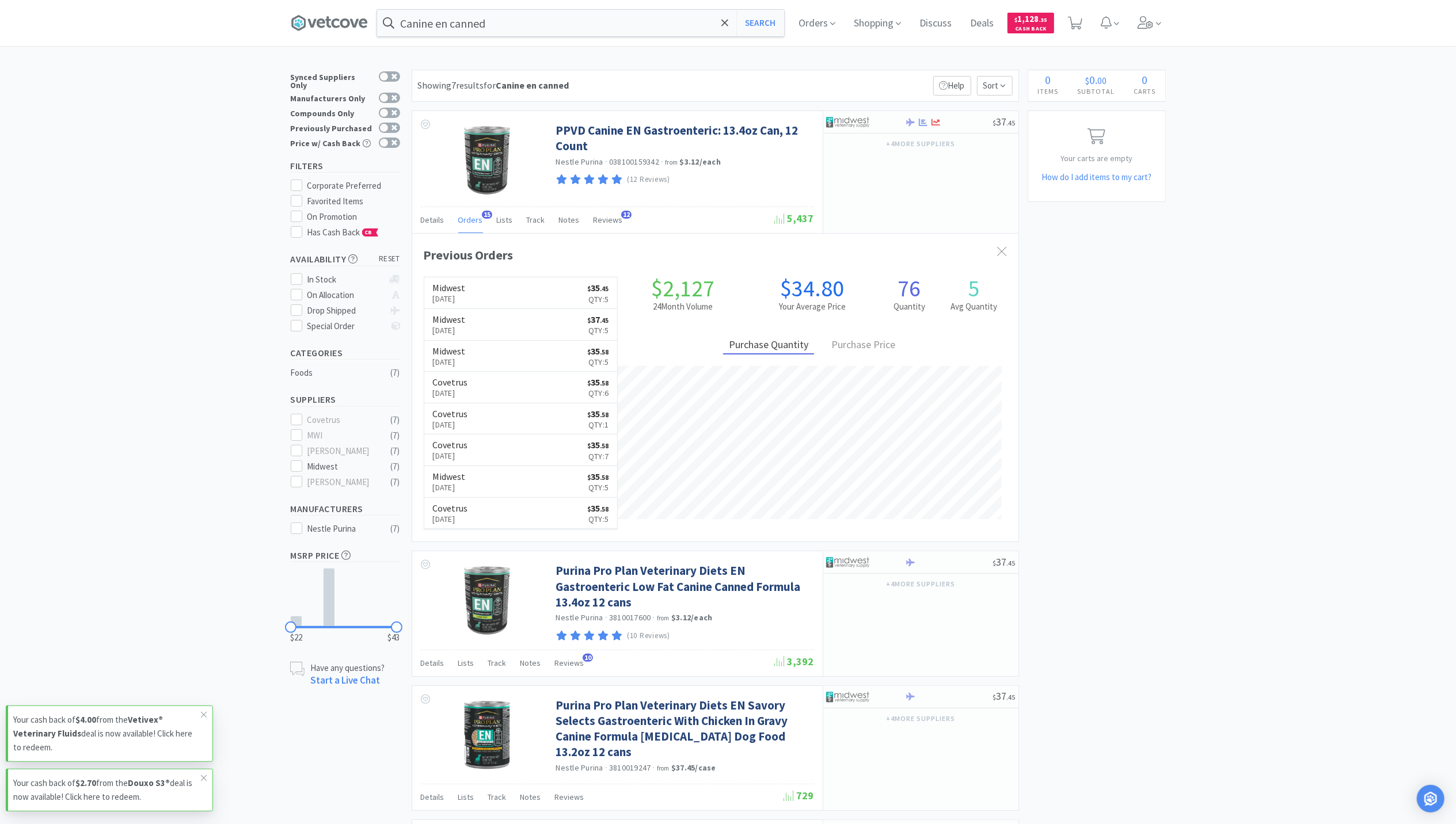
click at [1354, 447] on div "× Filter Results Synced Suppliers Only Manufacturers Only Compounds Only Previo…" at bounding box center [728, 726] width 1456 height 1313
click at [922, 128] on div "$ 37 . 45" at bounding box center [920, 122] width 195 height 23
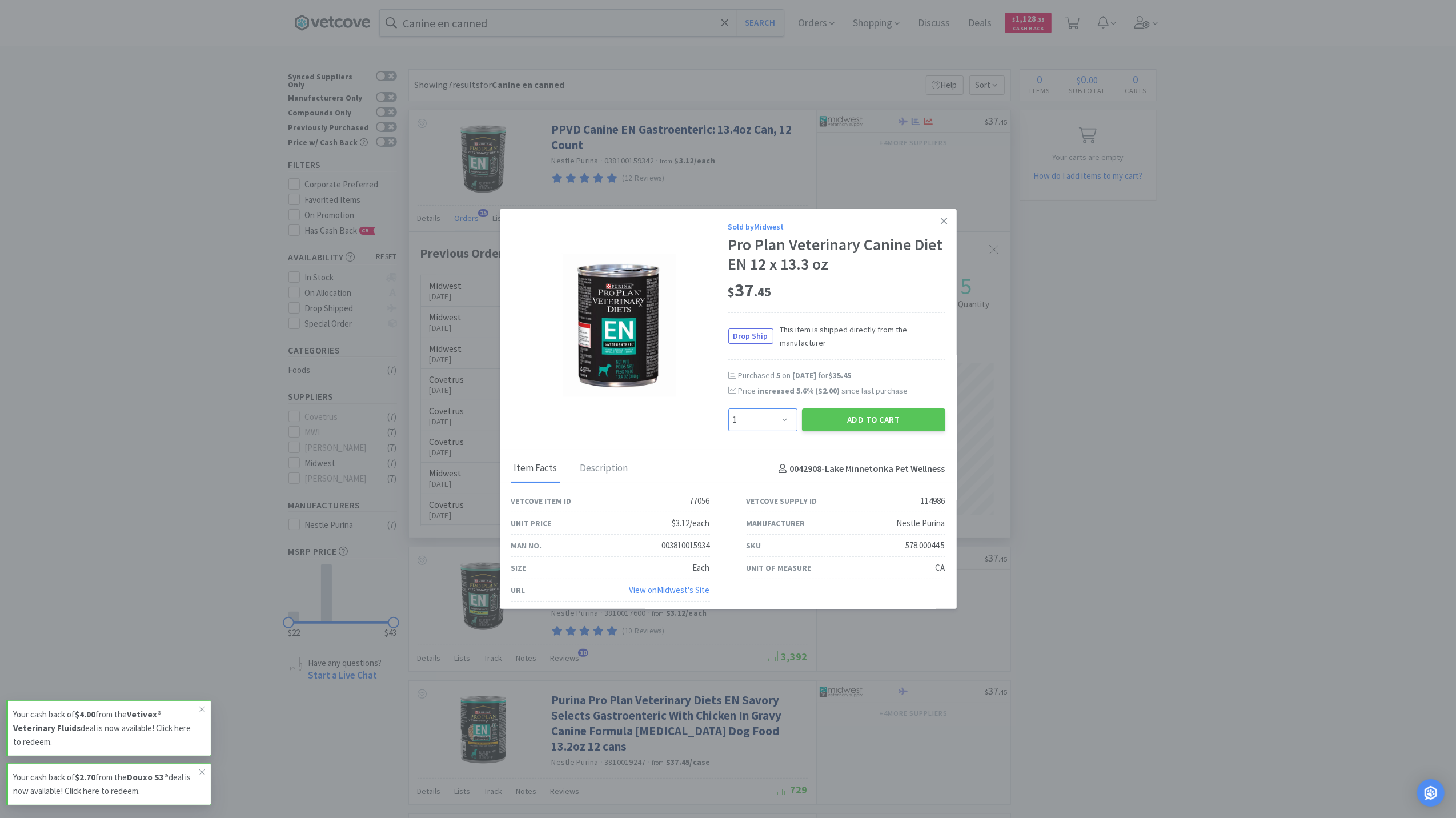
click at [772, 421] on select "Enter Quantity 1 2 3 4 5 6 7 8 9 10 11 12 13 14 15 16 17 18 19 20 Enter Quantity" at bounding box center [763, 420] width 69 height 23
select select "5"
click at [729, 409] on select "Enter Quantity 1 2 3 4 5 6 7 8 9 10 11 12 13 14 15 16 17 18 19 20 Enter Quantity" at bounding box center [763, 420] width 69 height 23
click at [878, 425] on button "Add to Cart" at bounding box center [874, 420] width 144 height 23
select select "5"
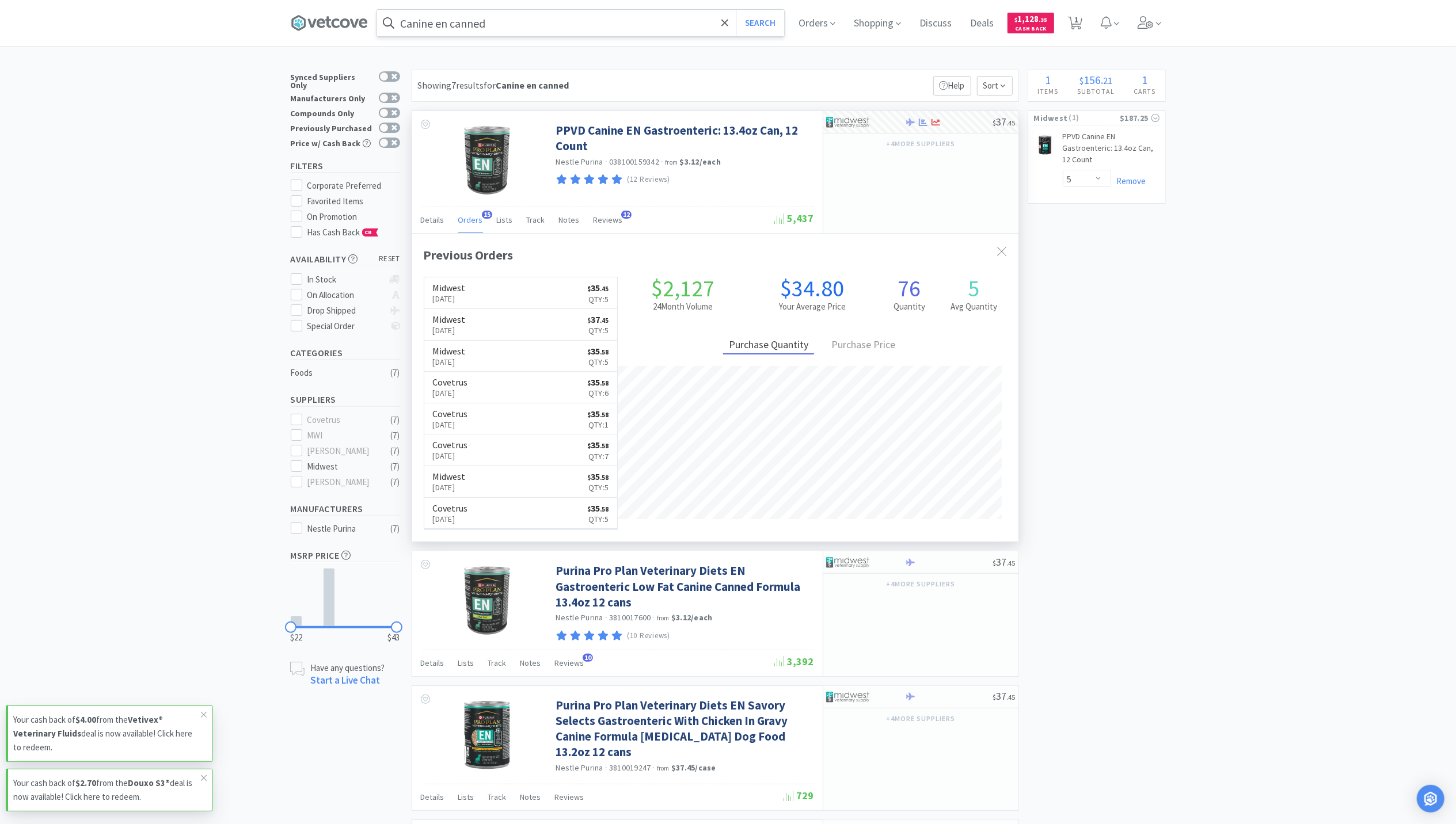
click at [484, 19] on input "Canine en canned" at bounding box center [580, 23] width 407 height 26
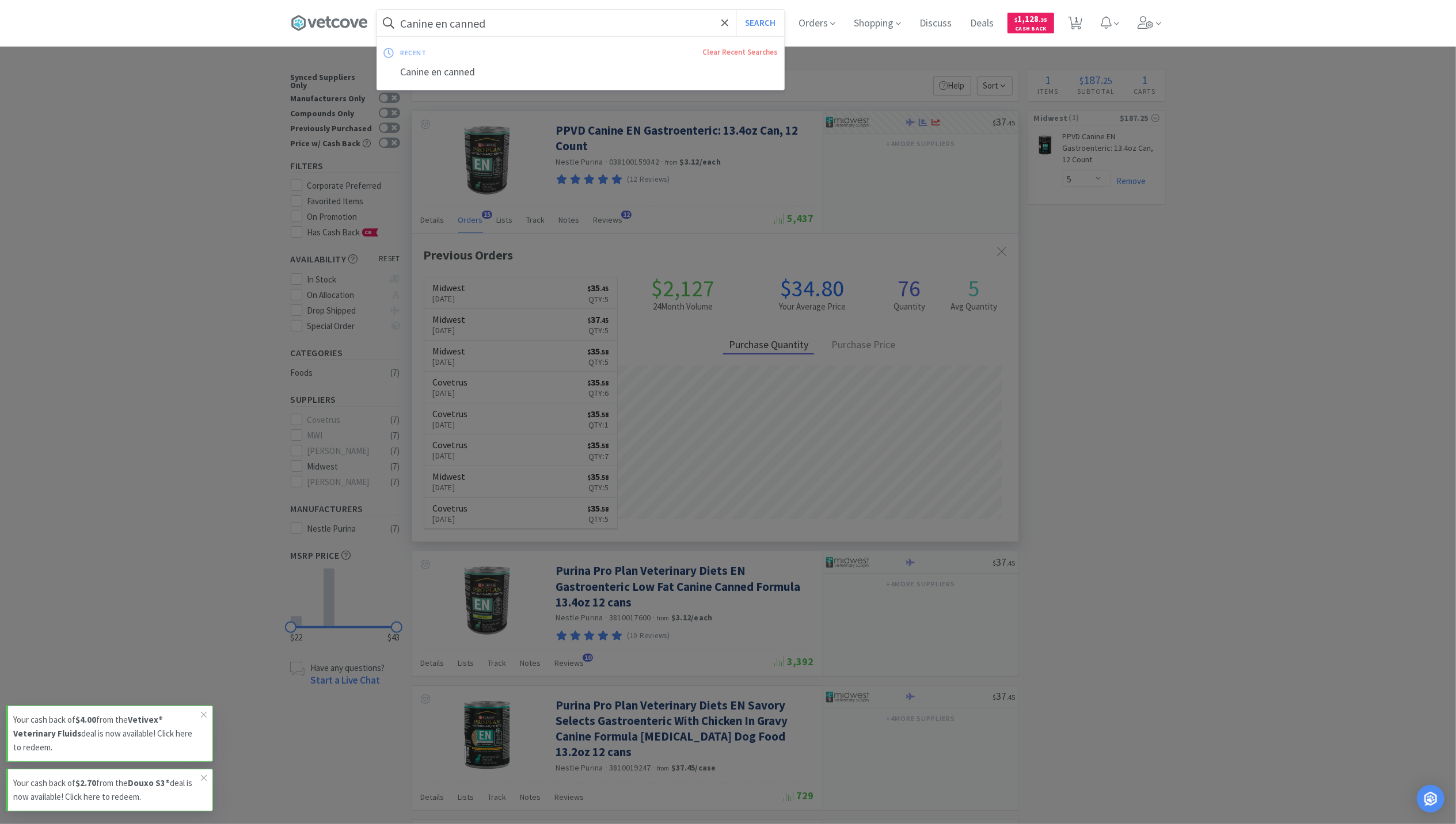
paste input "Baxter IV Lines"
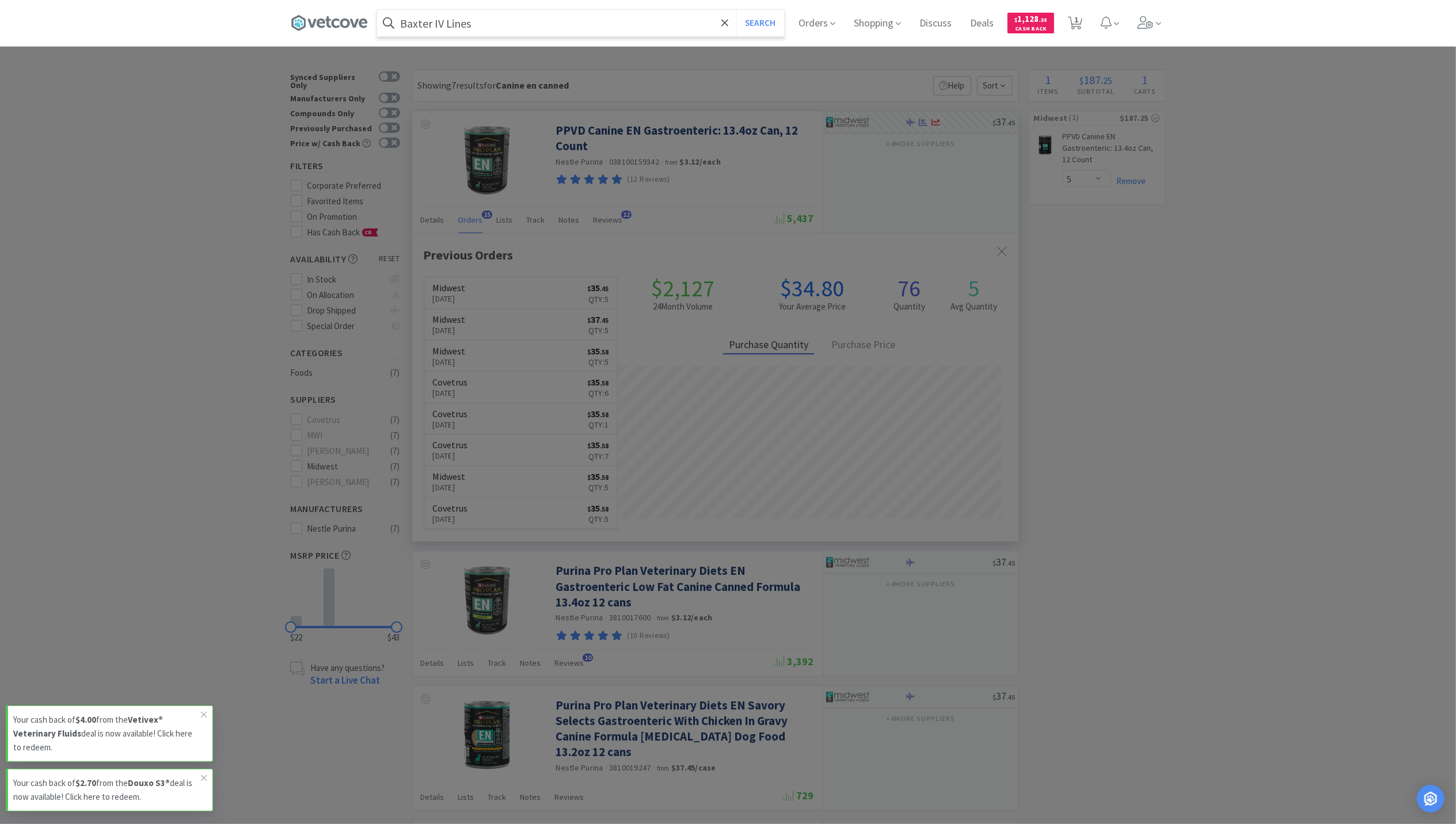
type input "Baxter IV Lines"
click at [736, 10] on button "Search" at bounding box center [760, 23] width 48 height 26
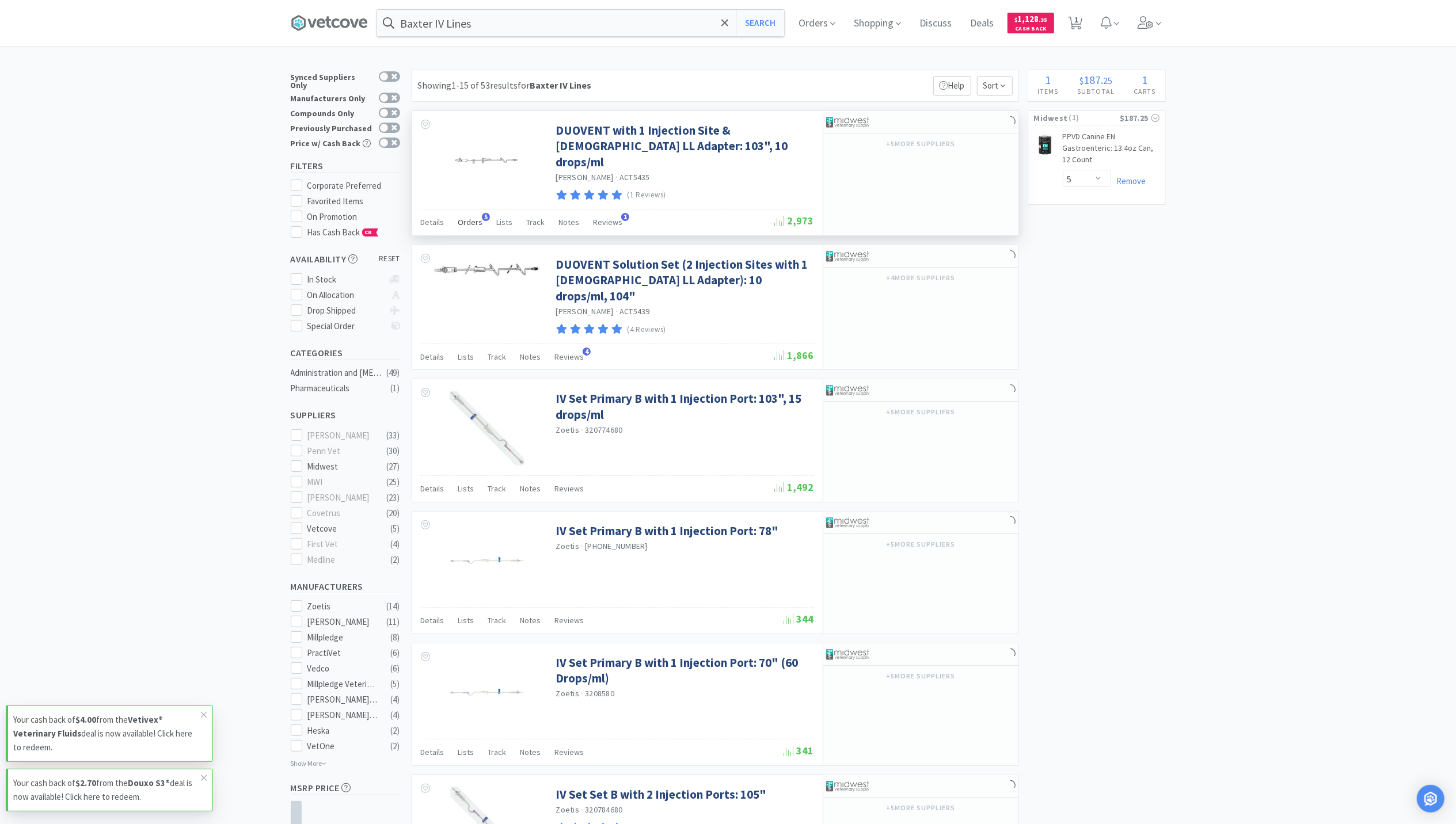
click at [464, 222] on span "Orders" at bounding box center [470, 222] width 25 height 10
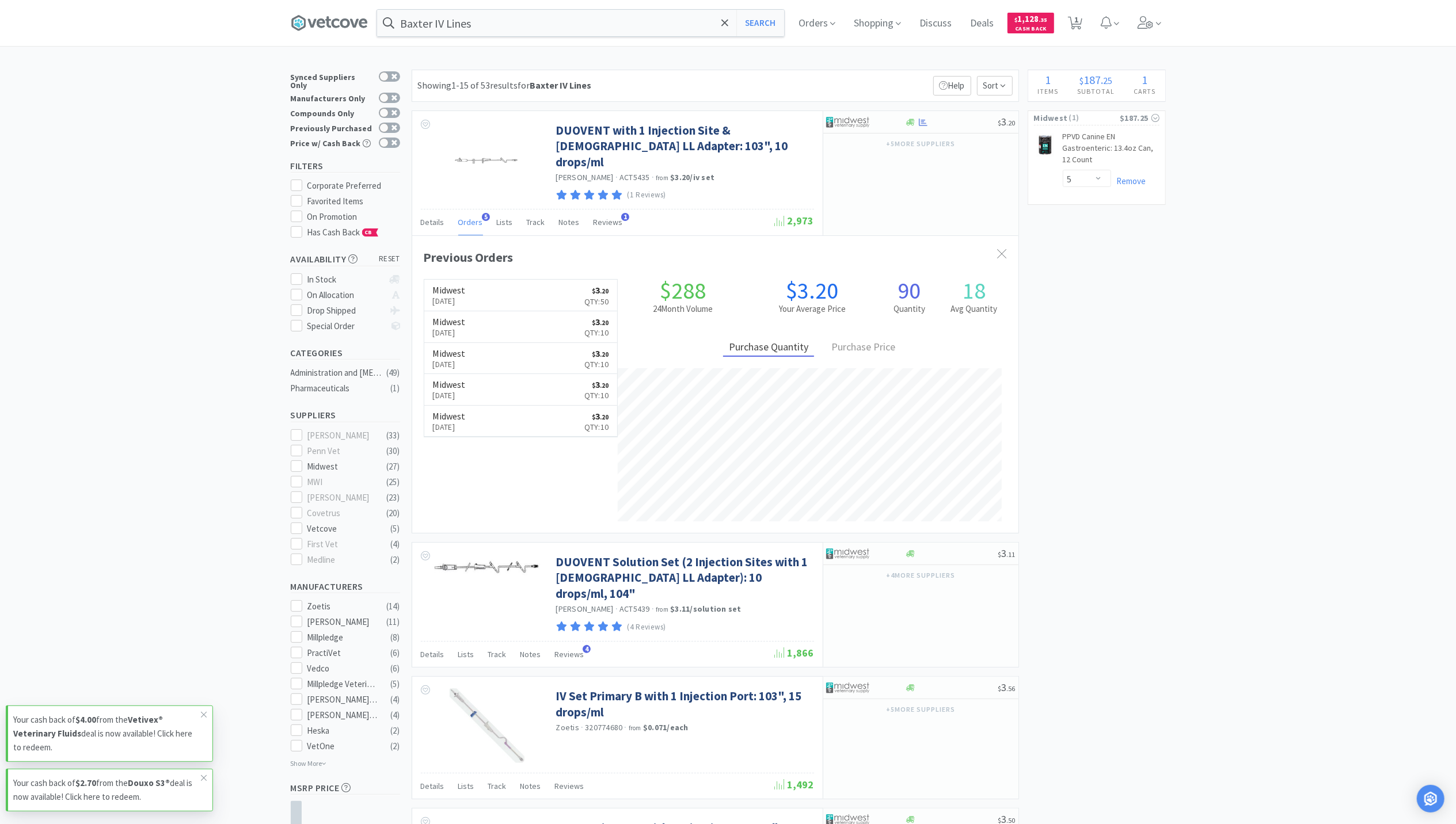
scroll to position [297, 606]
click at [924, 123] on icon at bounding box center [923, 122] width 9 height 9
select select "1"
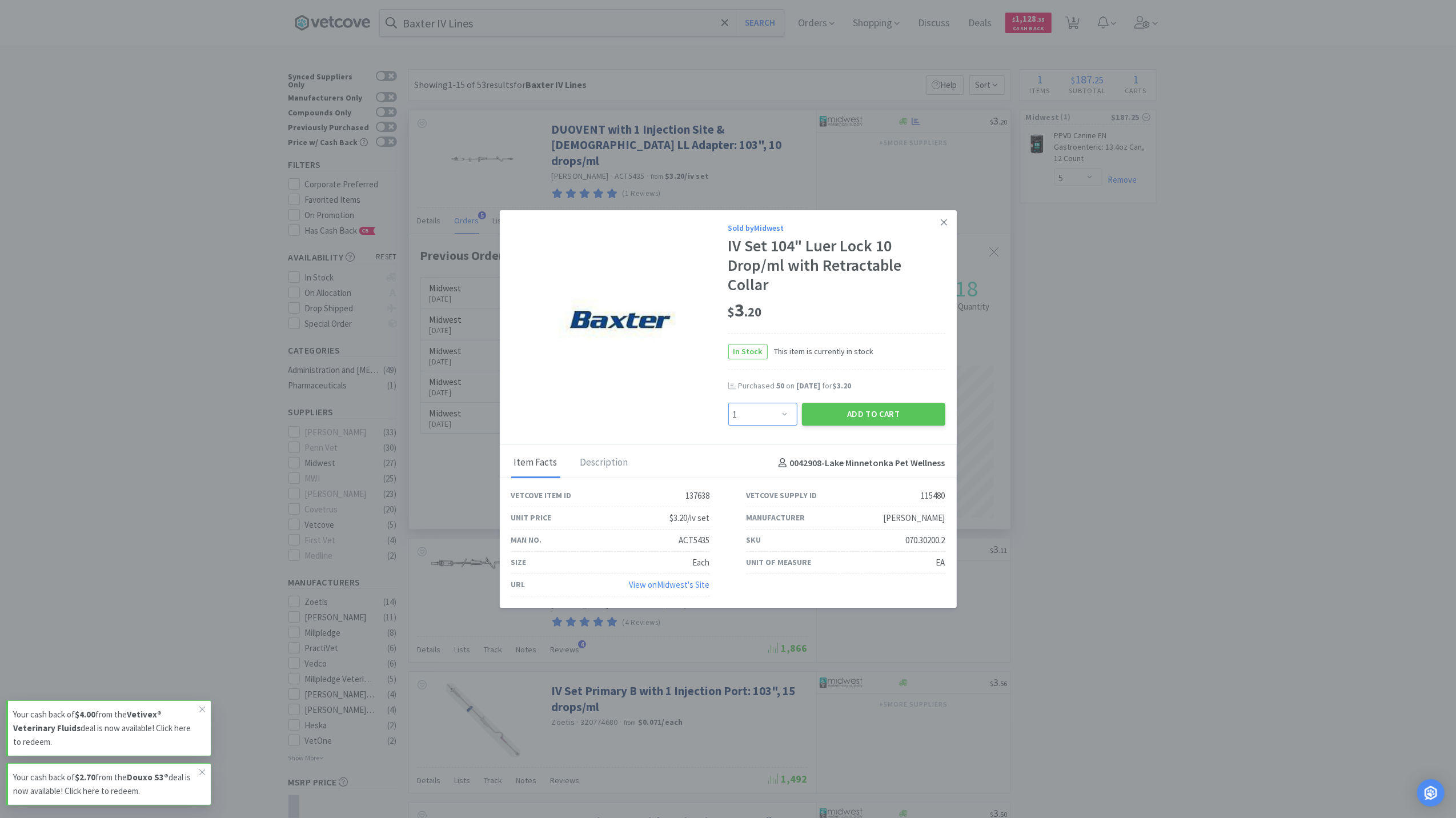
click at [775, 409] on select "Enter Quantity 1 2 3 4 5 6 7 8 9 10 11 12 13 14 15 16 17 18 19 20 Enter Quantity" at bounding box center [763, 414] width 69 height 23
type input "50"
click at [878, 417] on button "Add to Cart" at bounding box center [874, 413] width 144 height 23
select select "50"
select select "5"
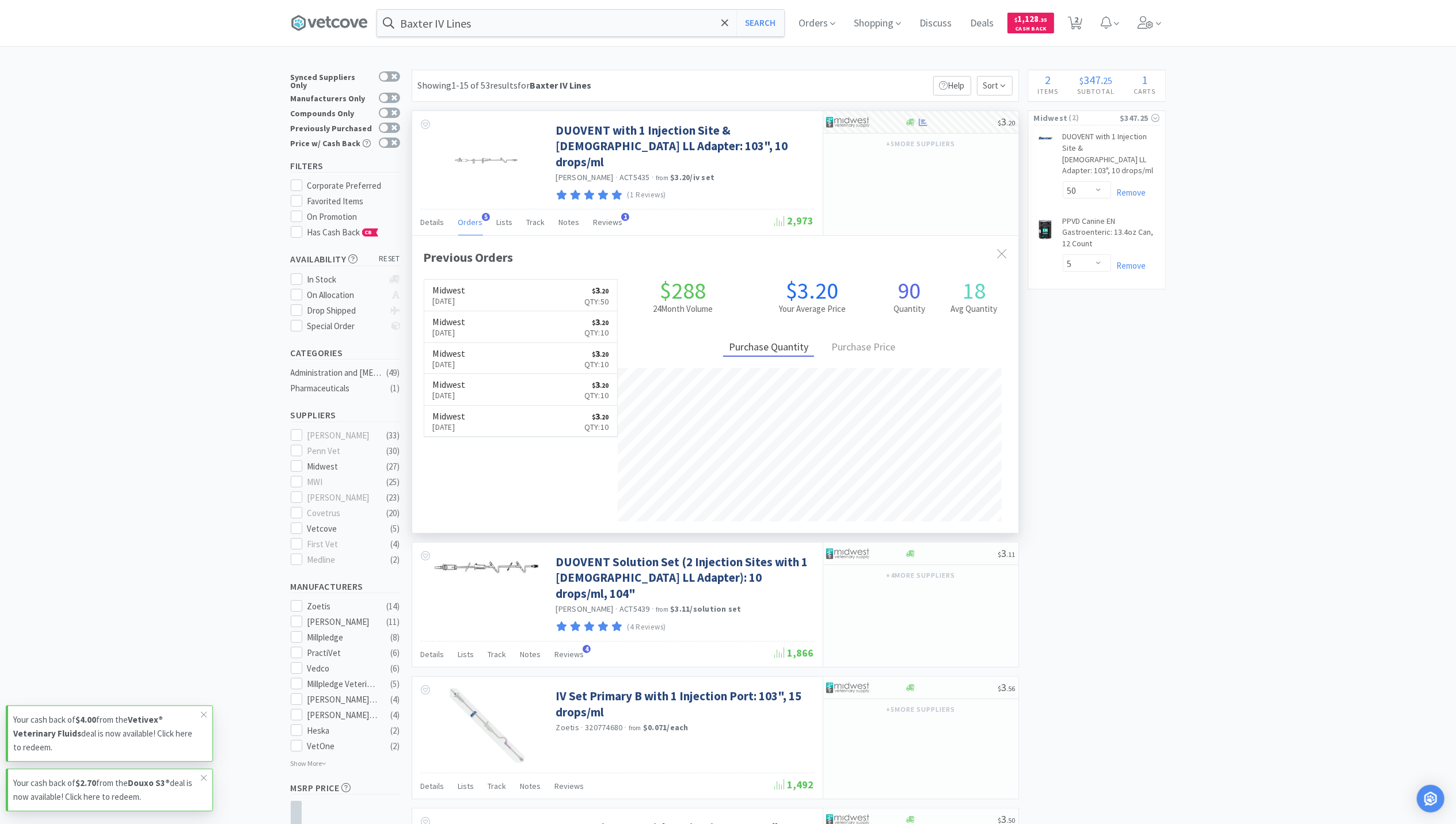
scroll to position [152, 0]
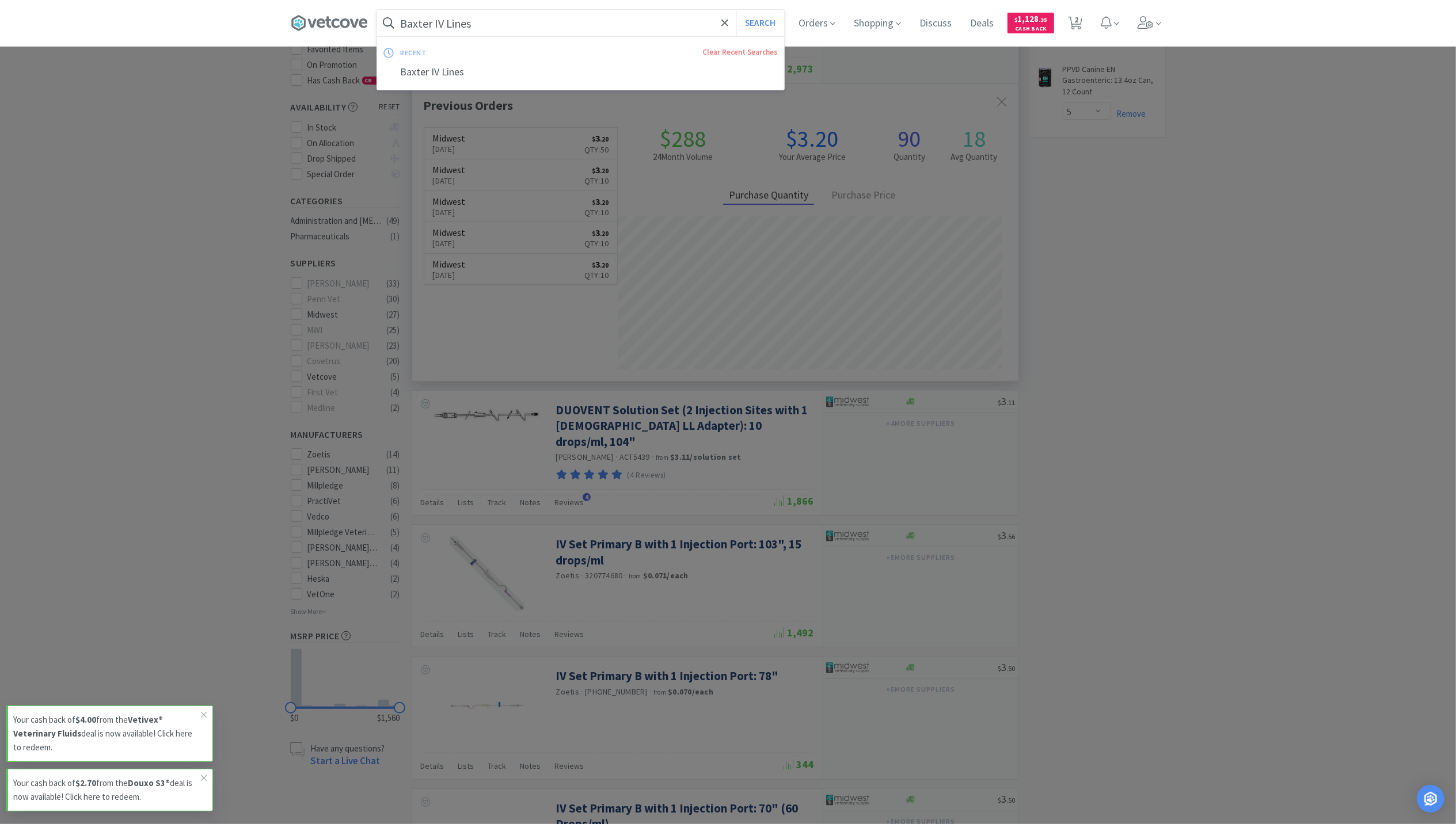
click at [521, 25] on input "Baxter IV Lines" at bounding box center [580, 23] width 407 height 26
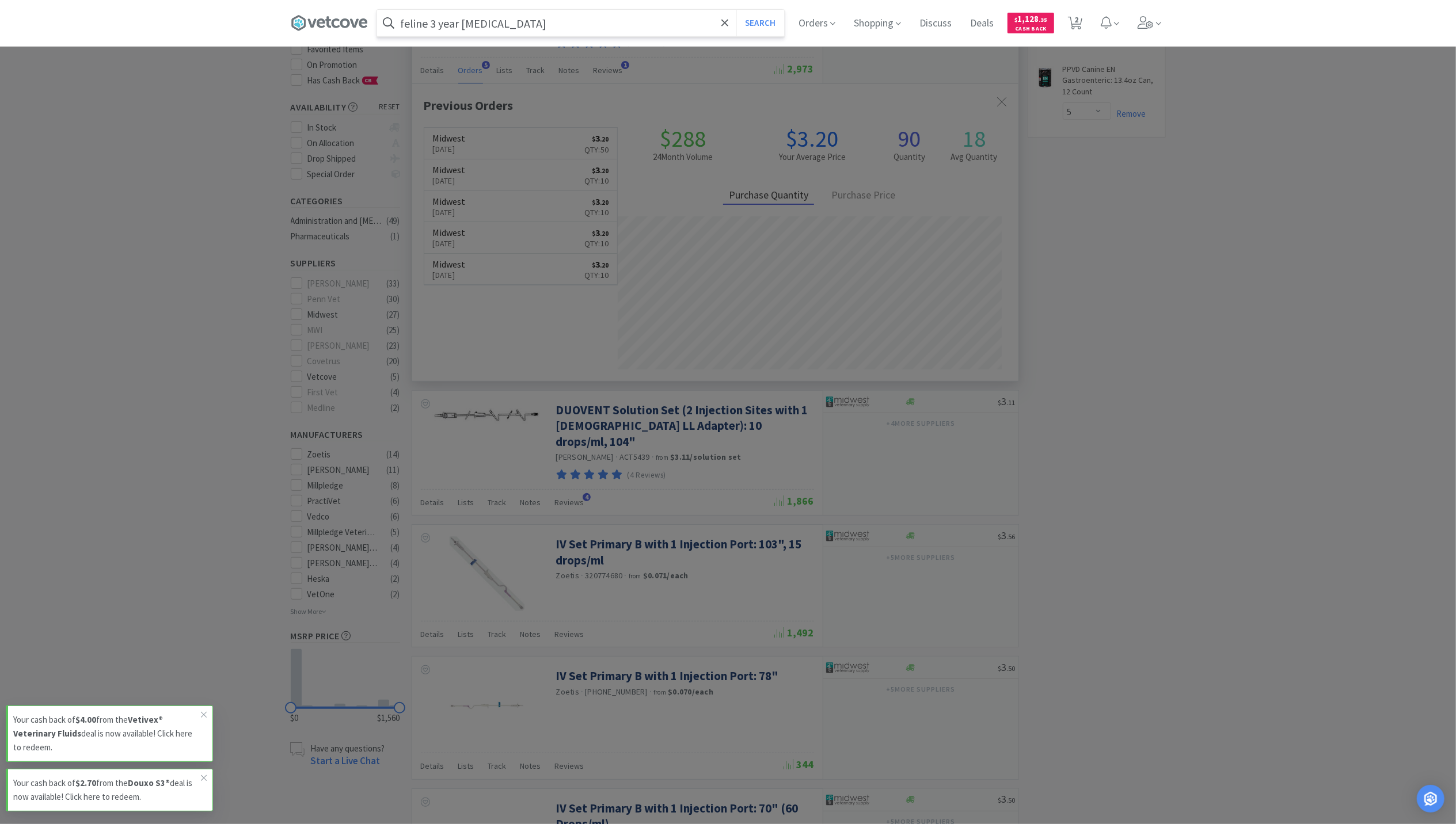
type input "feline 3 year [MEDICAL_DATA]"
click at [736, 10] on button "Search" at bounding box center [760, 23] width 48 height 26
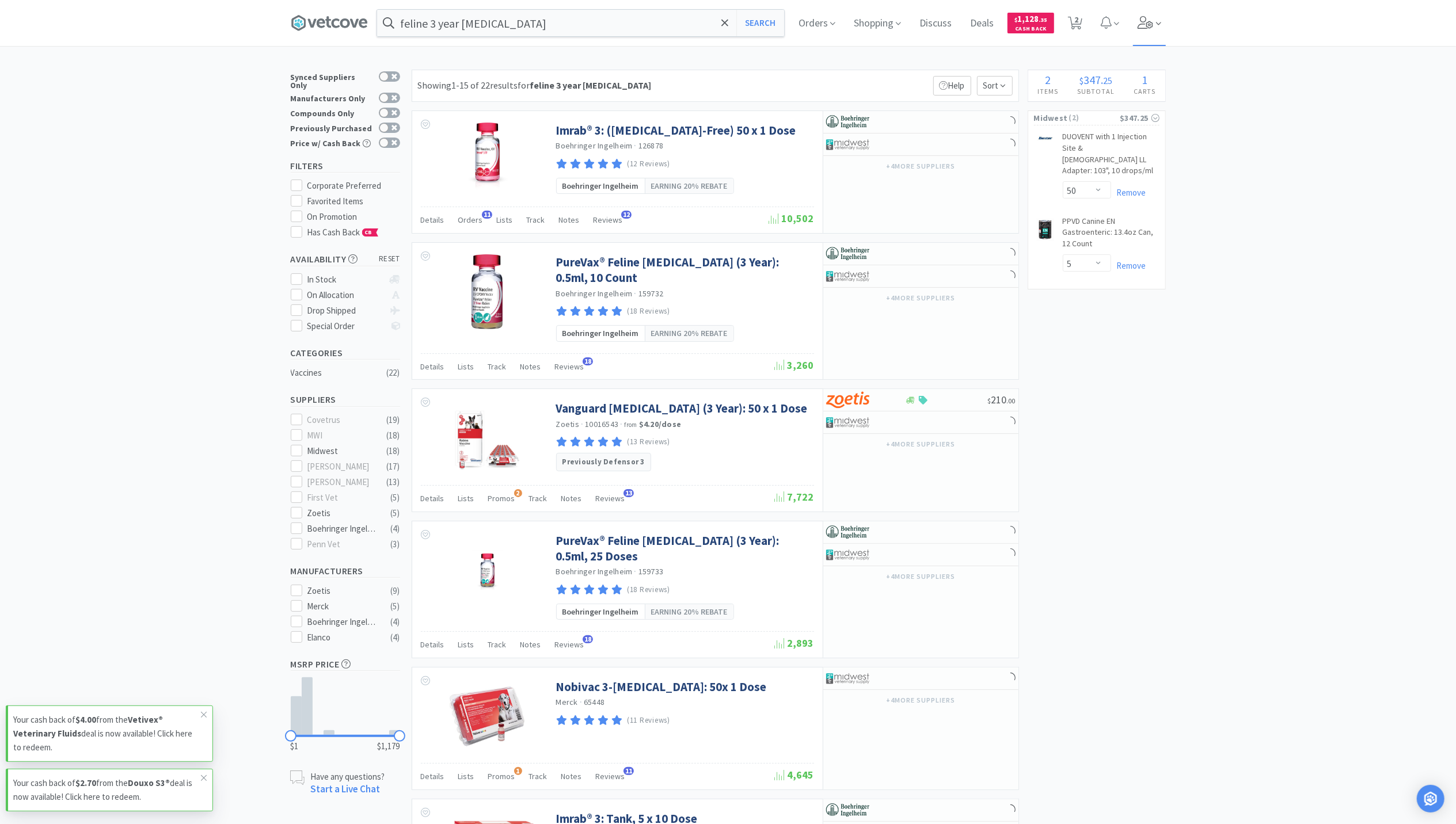
click at [1150, 28] on span at bounding box center [1150, 23] width 33 height 46
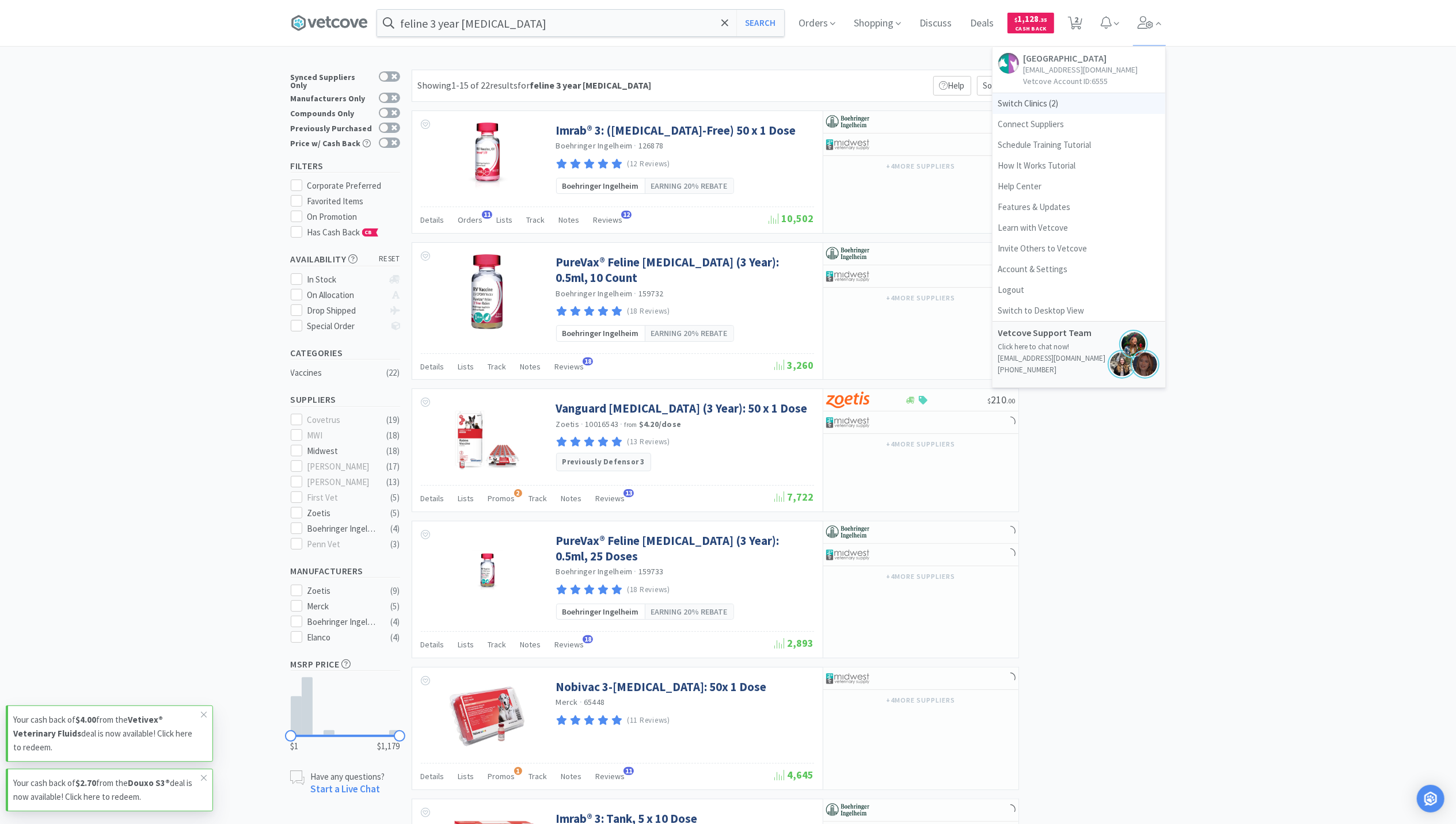
click at [1017, 106] on span "Switch Clinics ( 2 )" at bounding box center [1079, 103] width 173 height 21
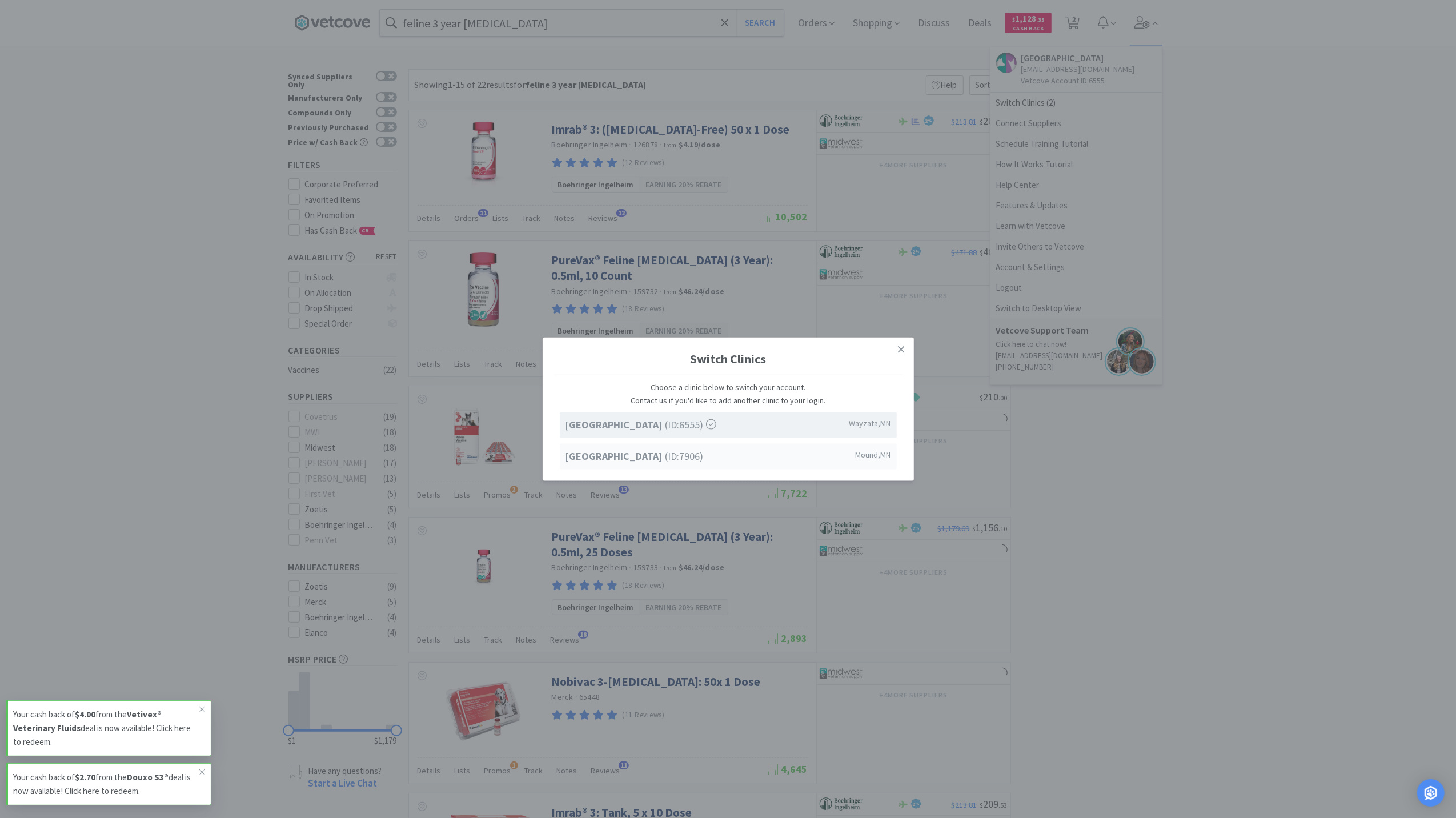
click at [661, 457] on strong "[GEOGRAPHIC_DATA]" at bounding box center [615, 455] width 100 height 13
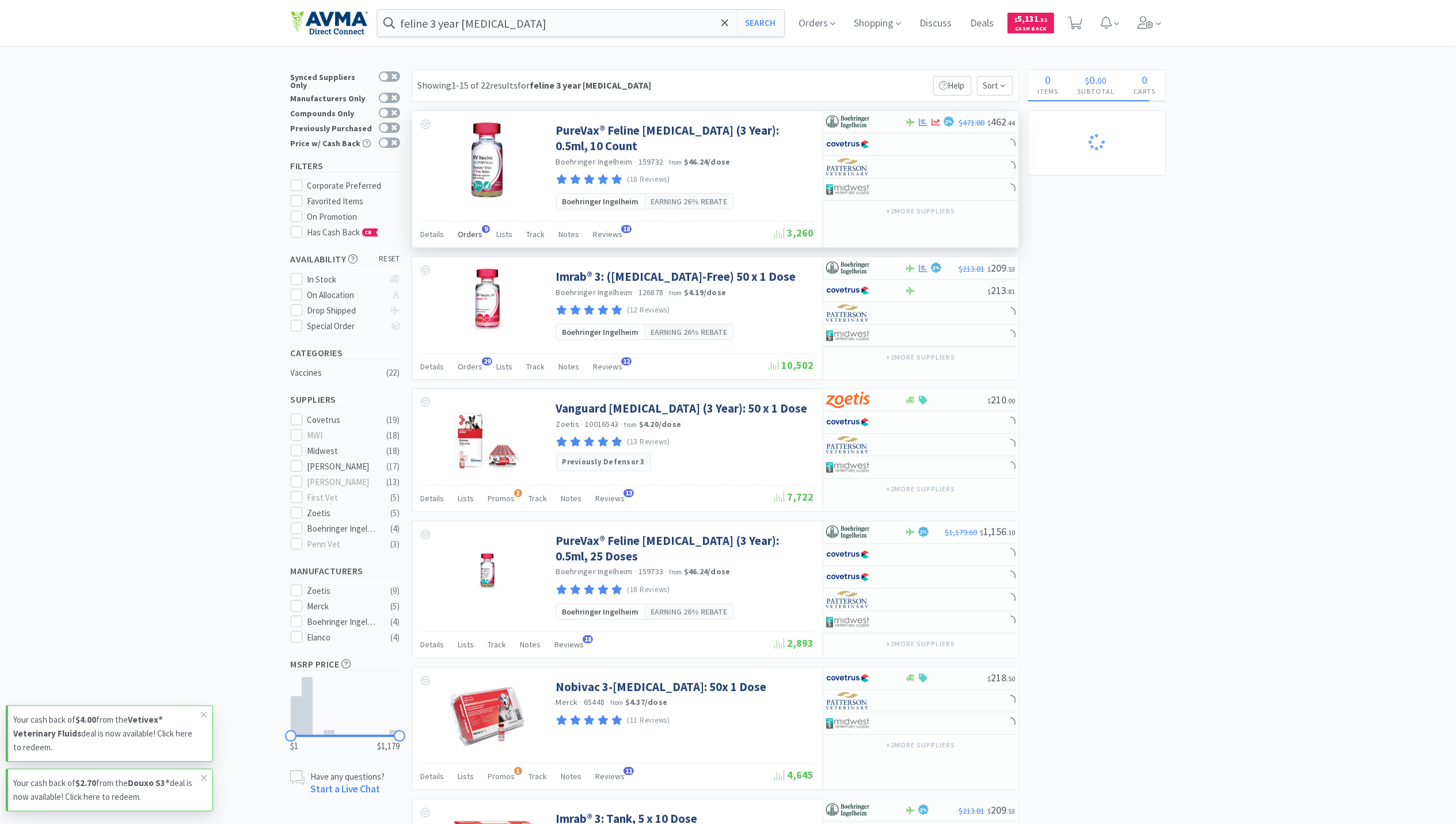
click at [475, 229] on span "Orders" at bounding box center [470, 234] width 25 height 10
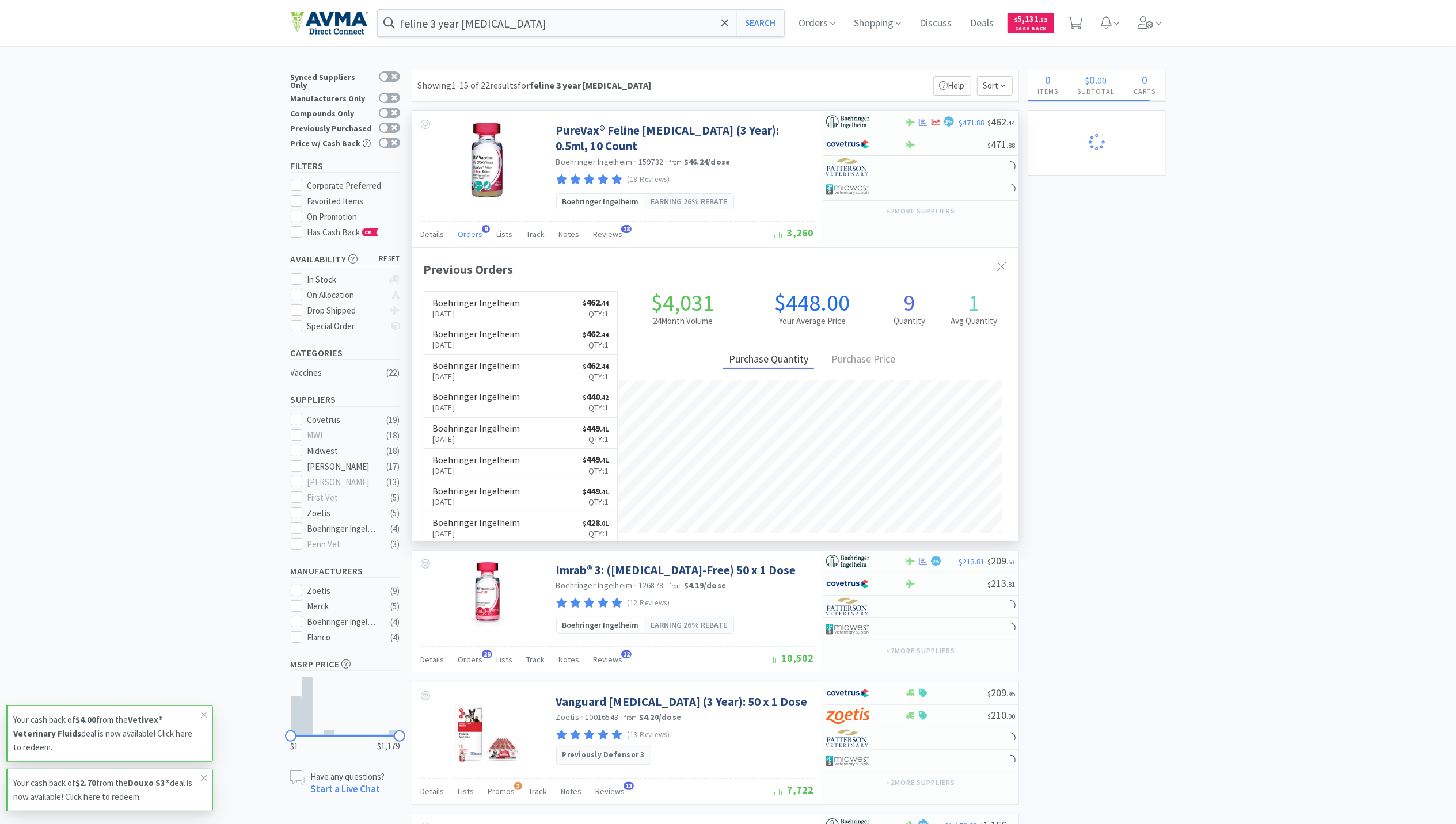
scroll to position [309, 606]
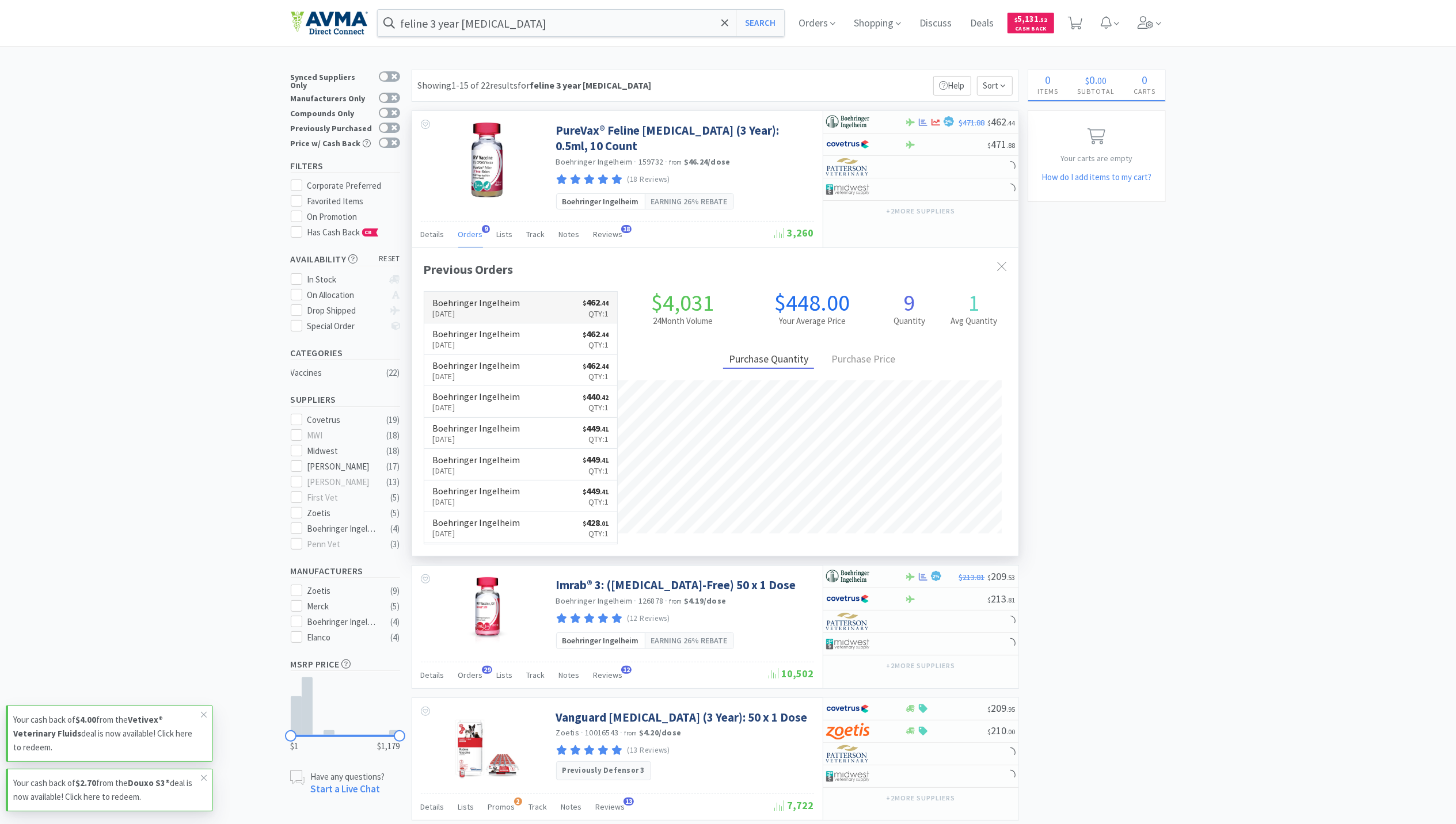
click at [472, 307] on p "[DATE]" at bounding box center [476, 313] width 87 height 12
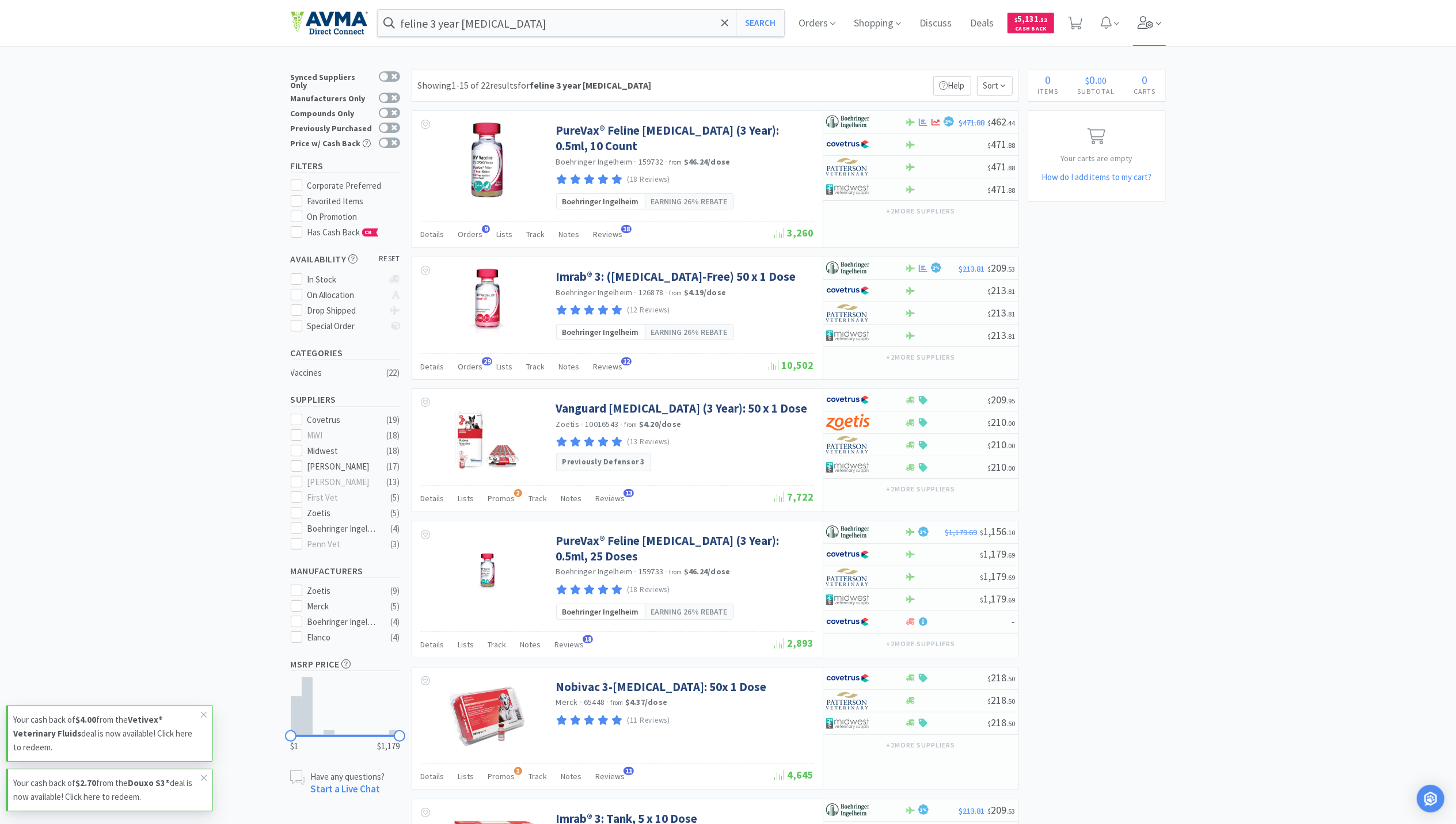
click at [1154, 28] on icon at bounding box center [1145, 22] width 16 height 12
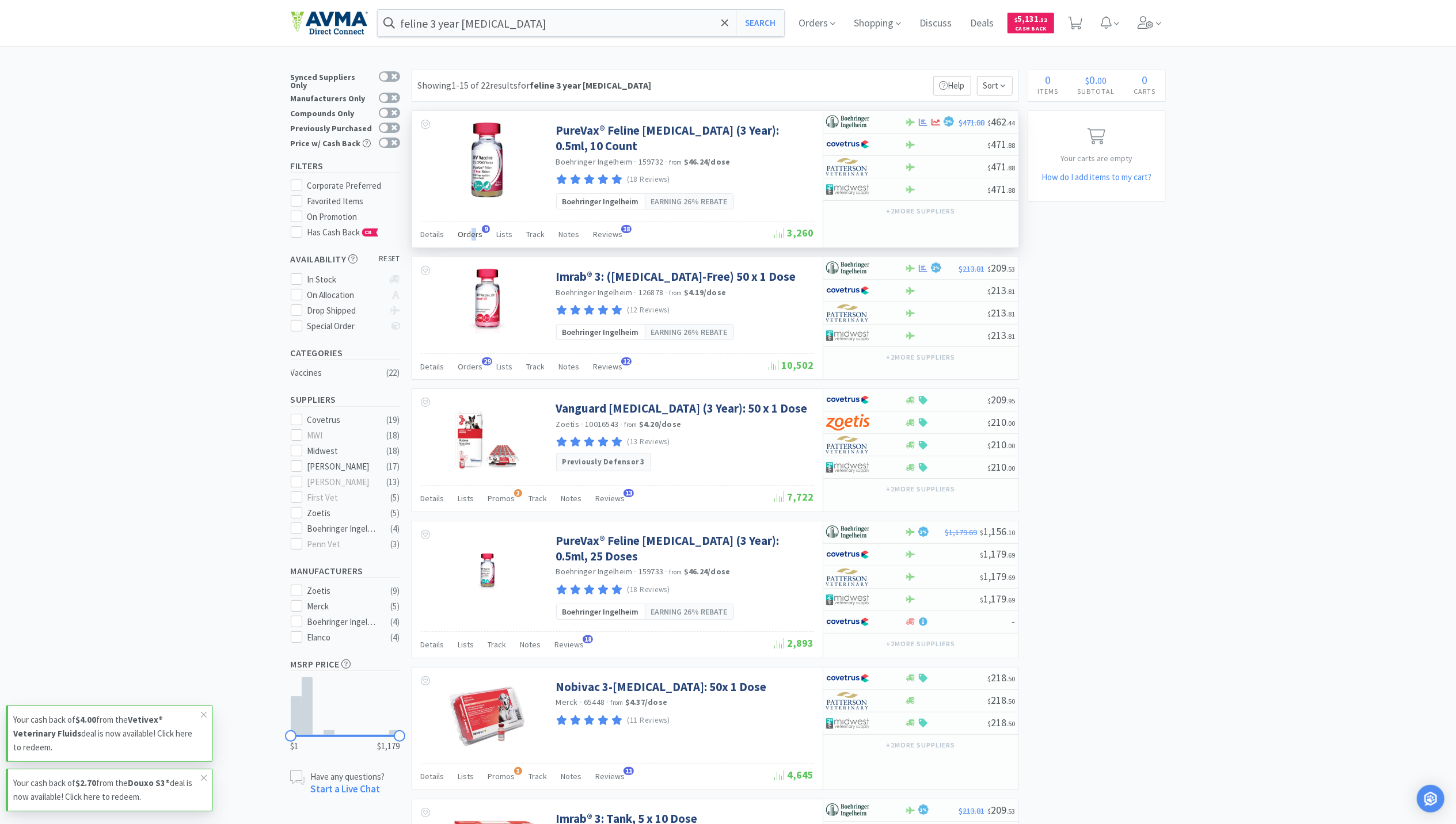
click at [472, 229] on span "Orders" at bounding box center [470, 234] width 25 height 10
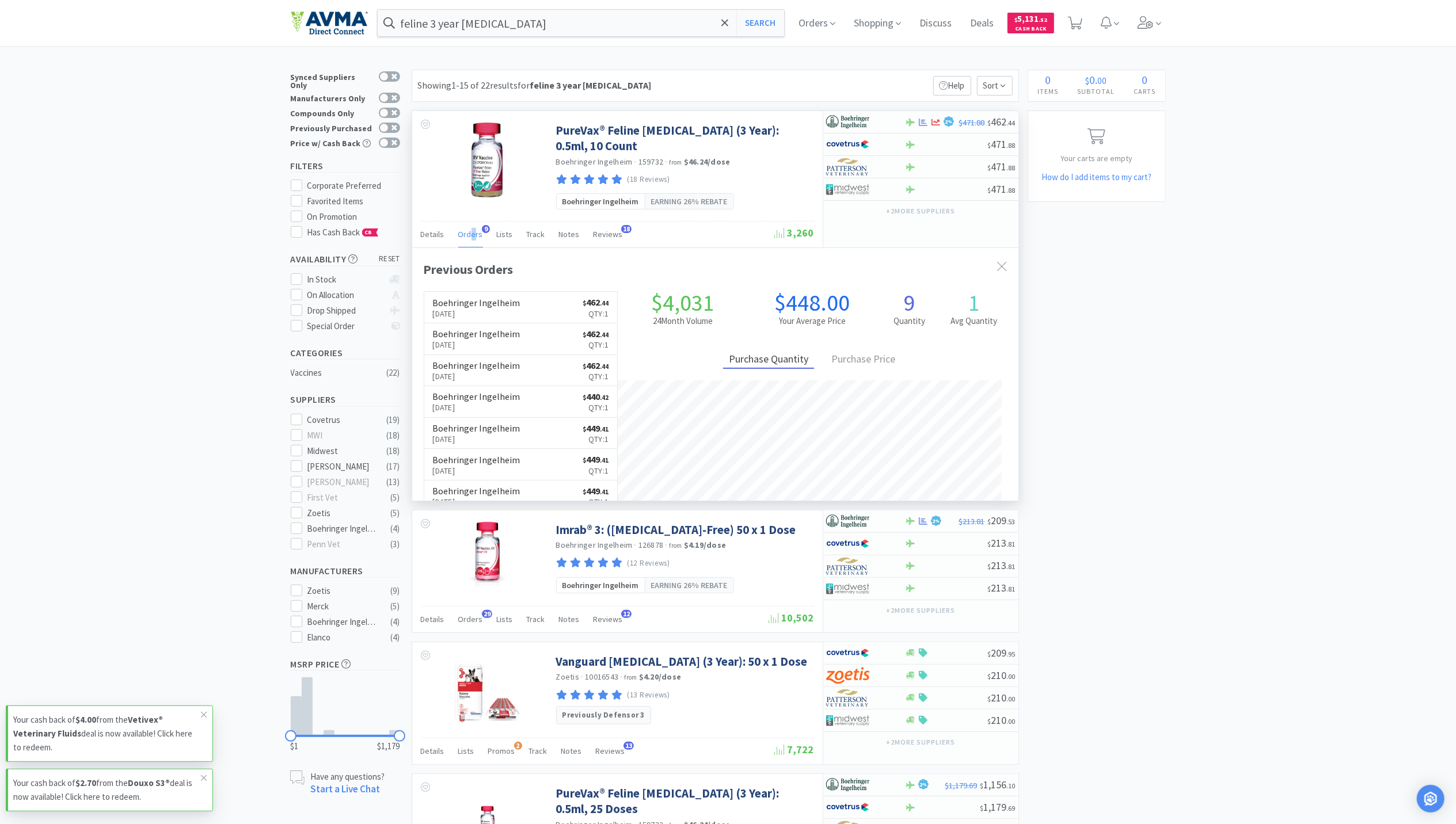
scroll to position [309, 606]
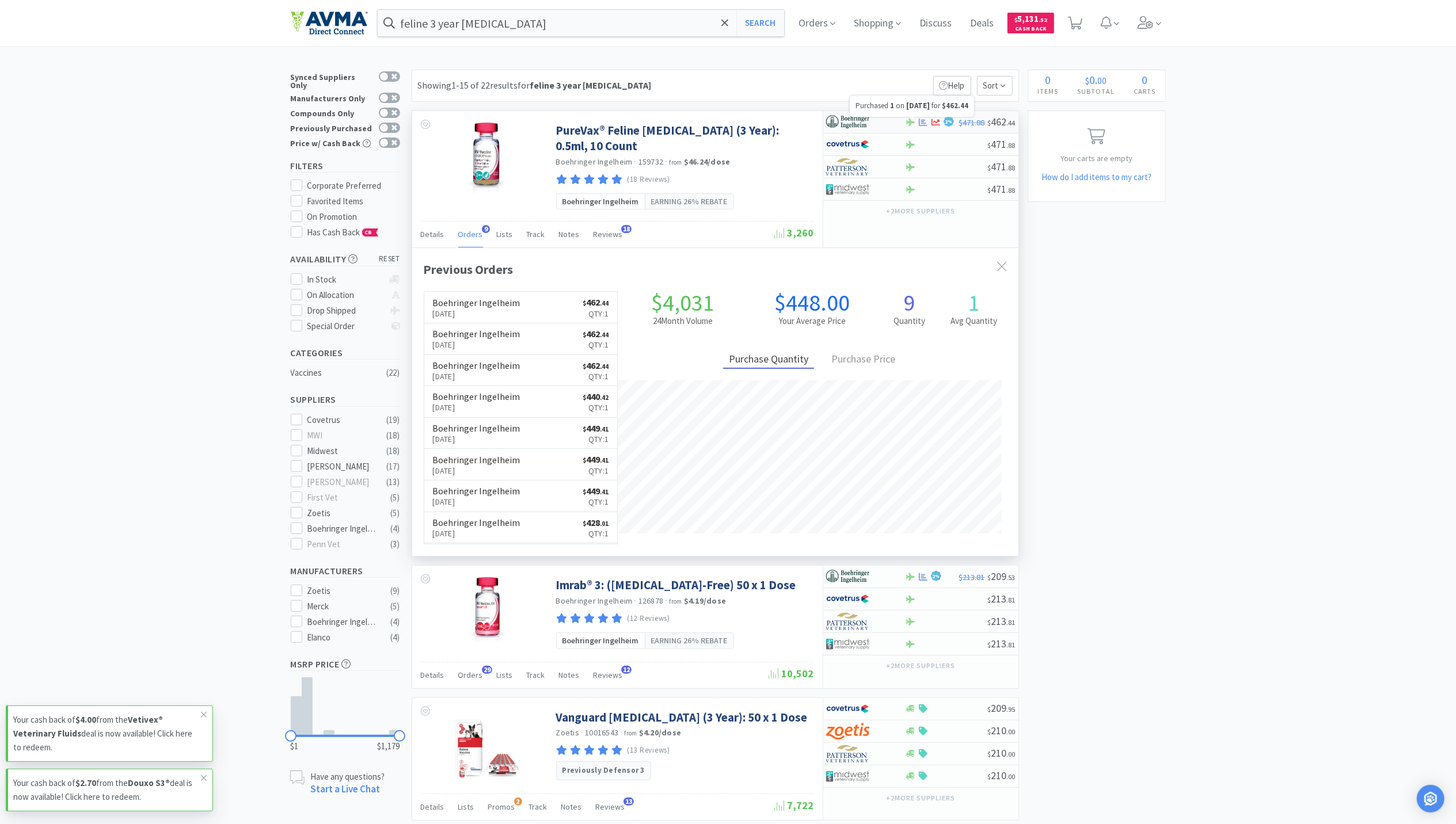
click at [924, 125] on icon at bounding box center [923, 122] width 9 height 9
select select "1"
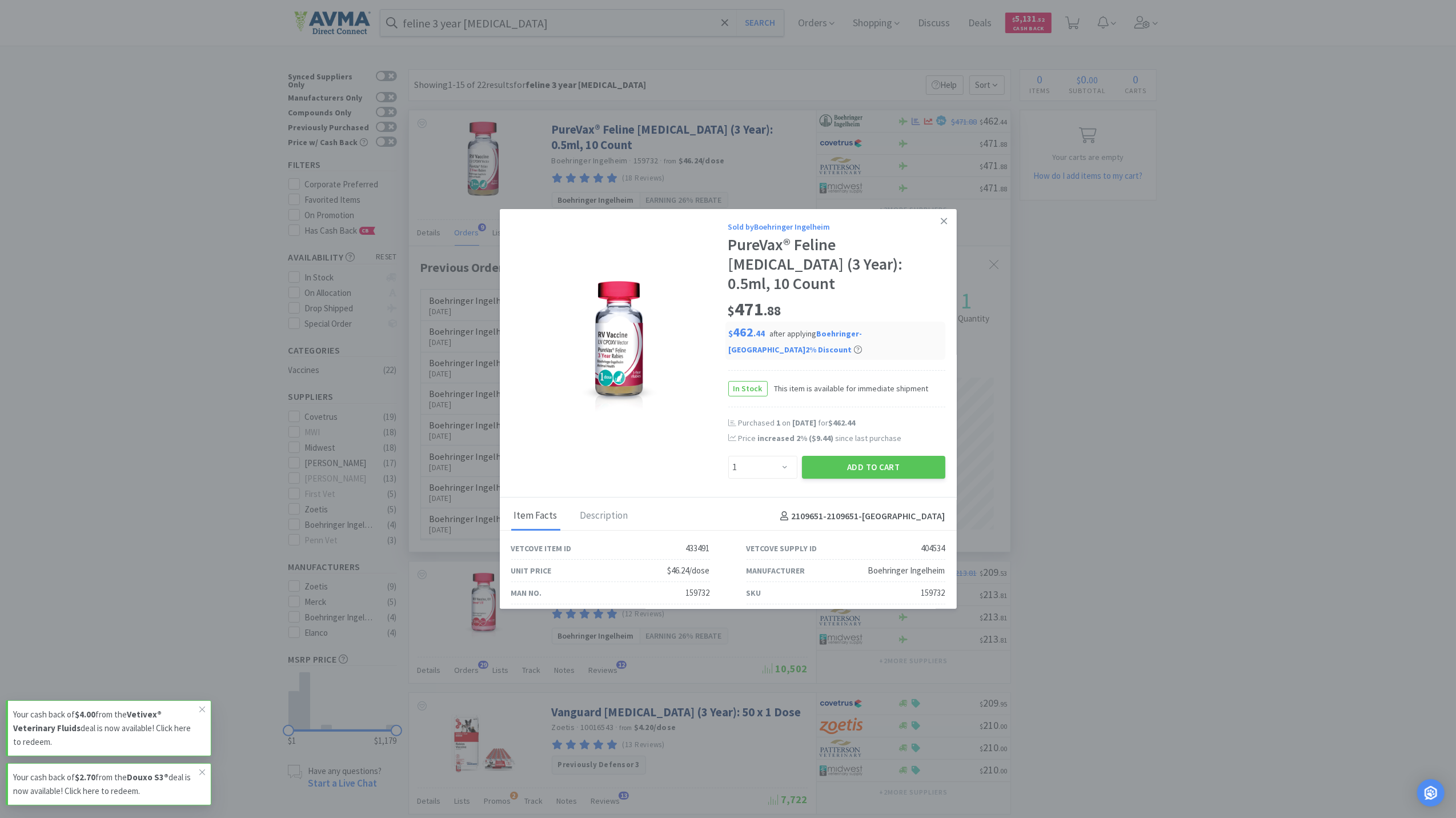
click at [936, 220] on link at bounding box center [943, 221] width 20 height 25
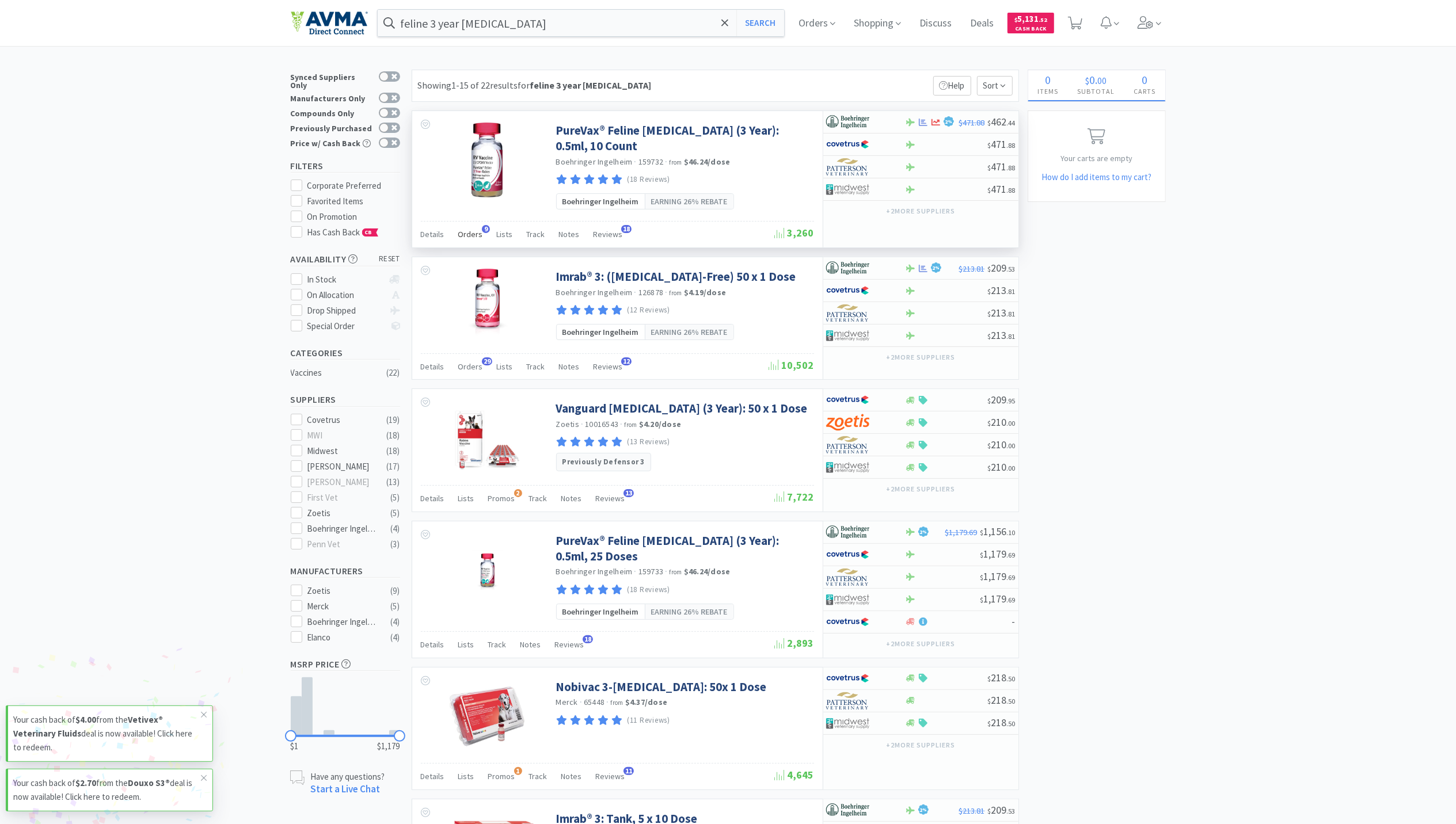
click at [468, 229] on span "Orders" at bounding box center [470, 234] width 25 height 10
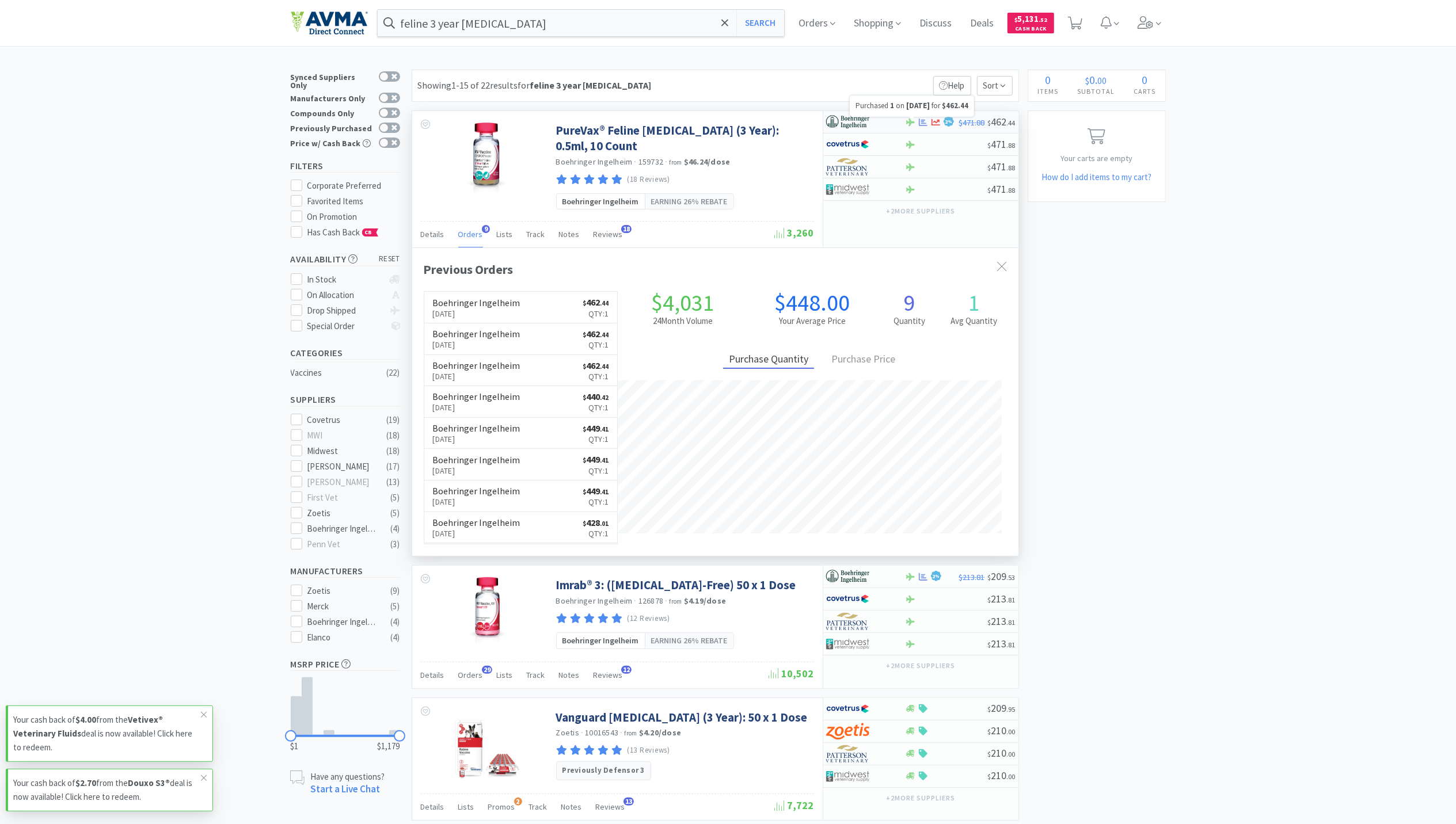
click at [919, 120] on icon at bounding box center [923, 121] width 9 height 8
select select "1"
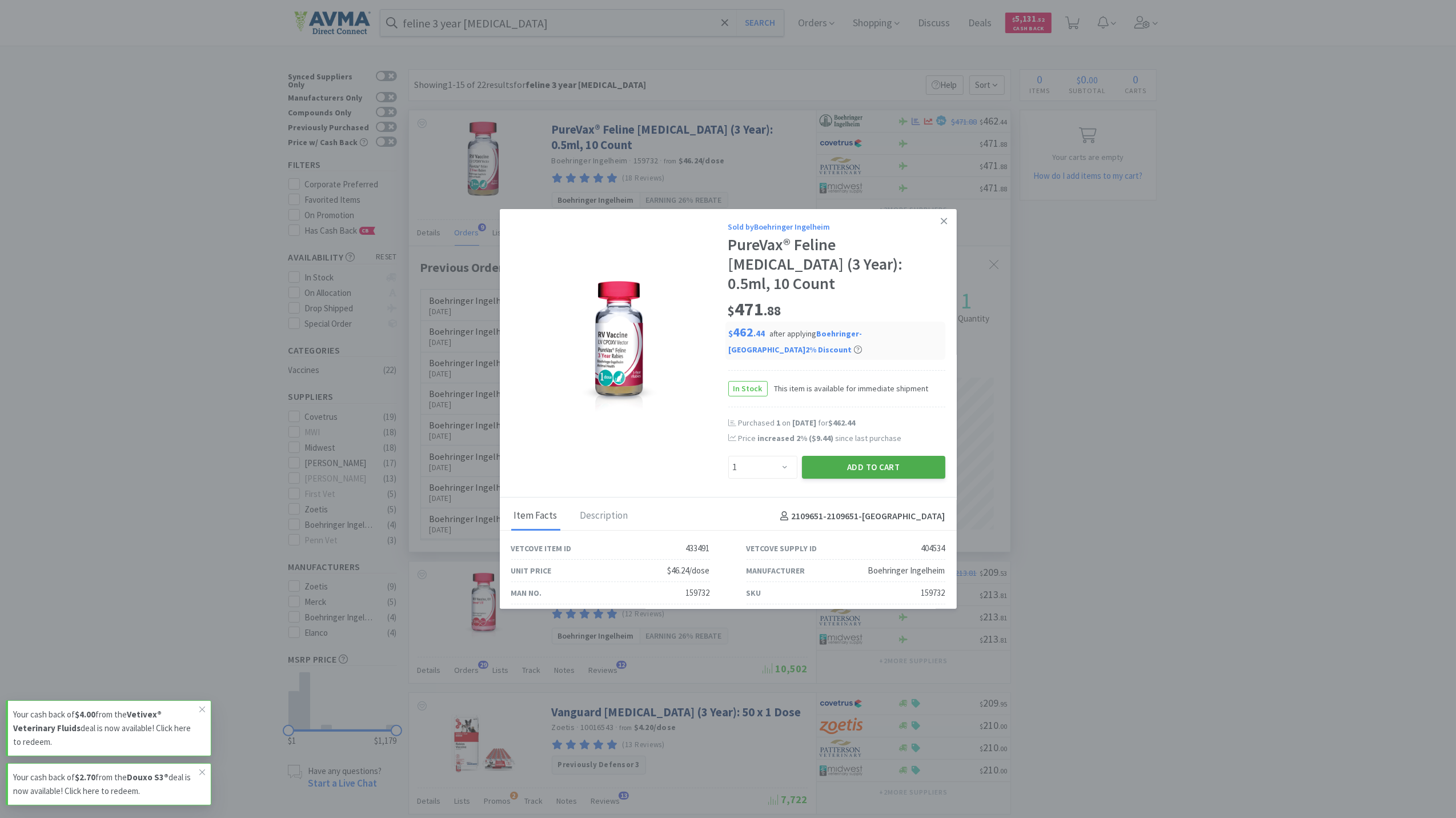
click at [848, 456] on button "Add to Cart" at bounding box center [874, 467] width 144 height 23
select select "1"
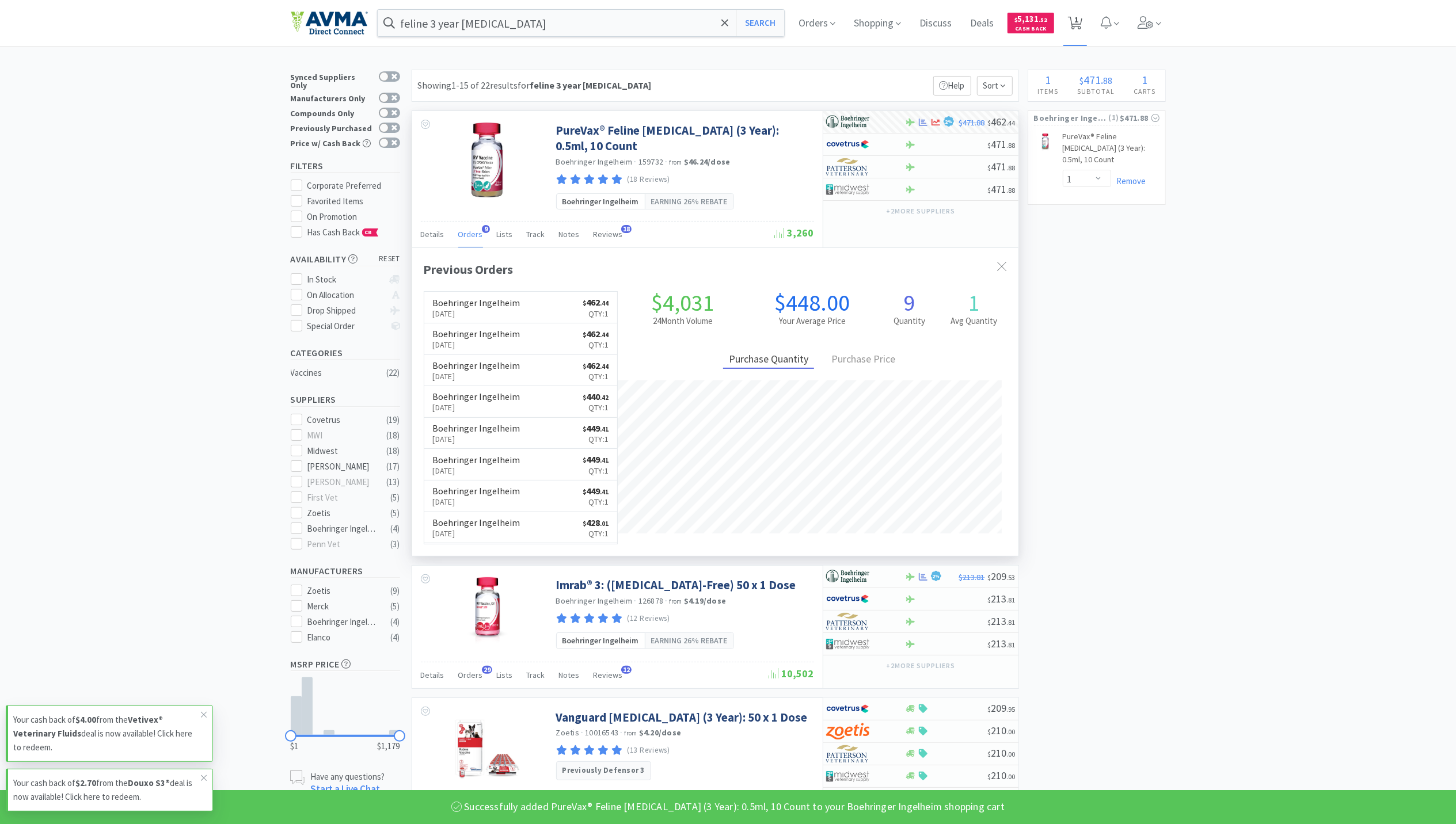
click at [1078, 17] on span "1" at bounding box center [1077, 19] width 4 height 46
select select "1"
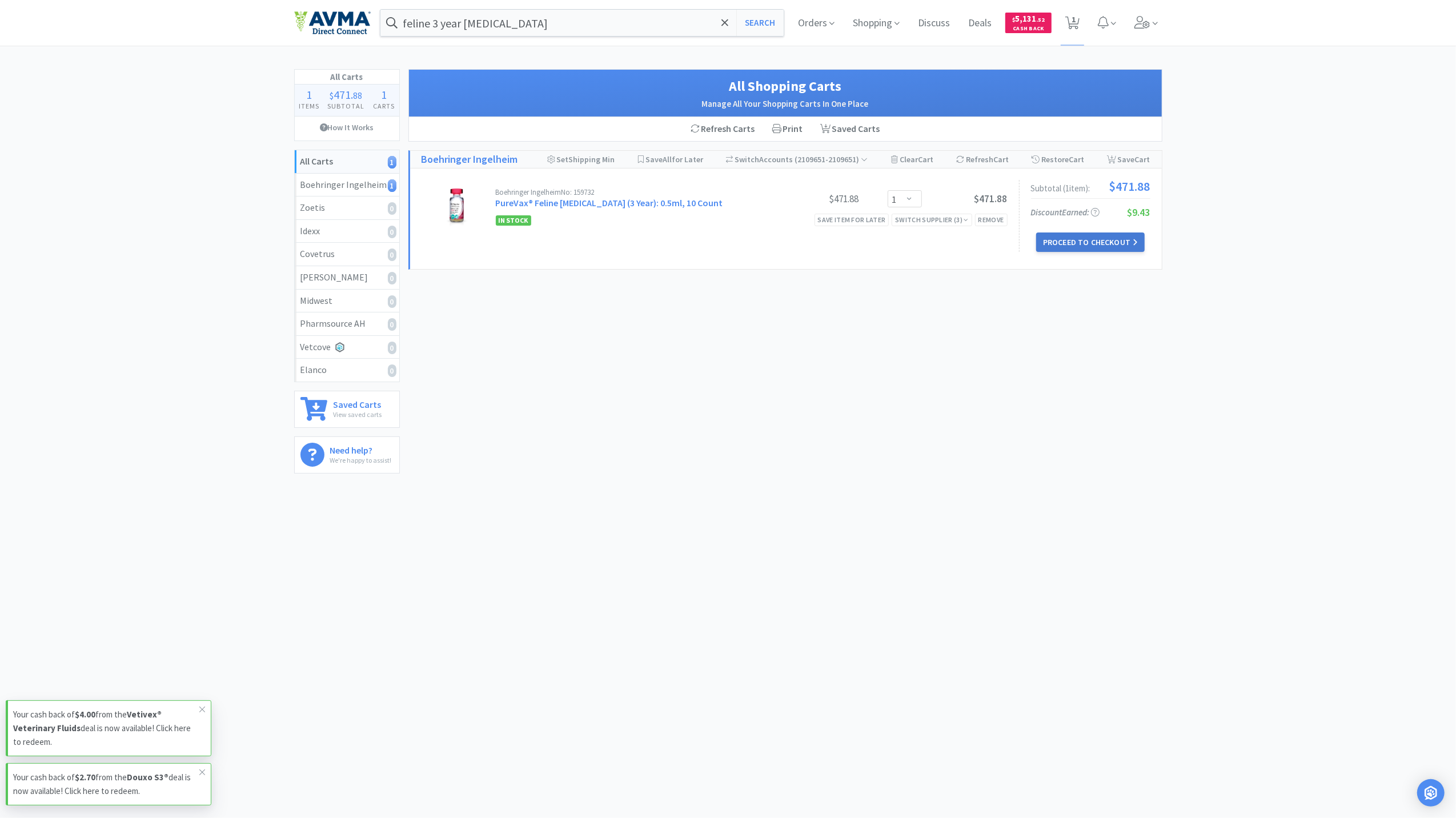
drag, startPoint x: 1077, startPoint y: 236, endPoint x: 1082, endPoint y: 238, distance: 5.4
click at [1082, 238] on button "Proceed to Checkout" at bounding box center [1090, 242] width 109 height 19
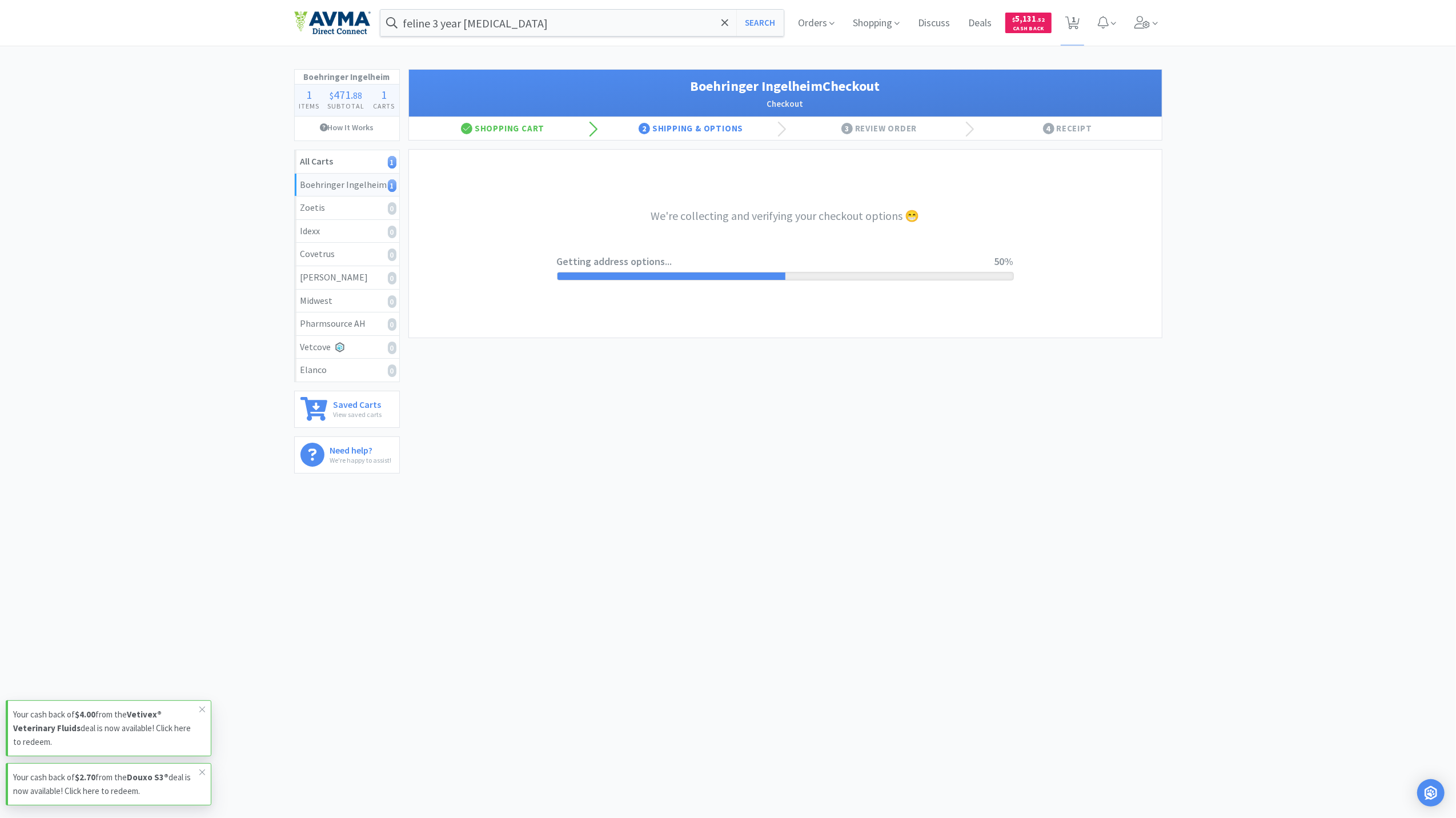
select select "invoice"
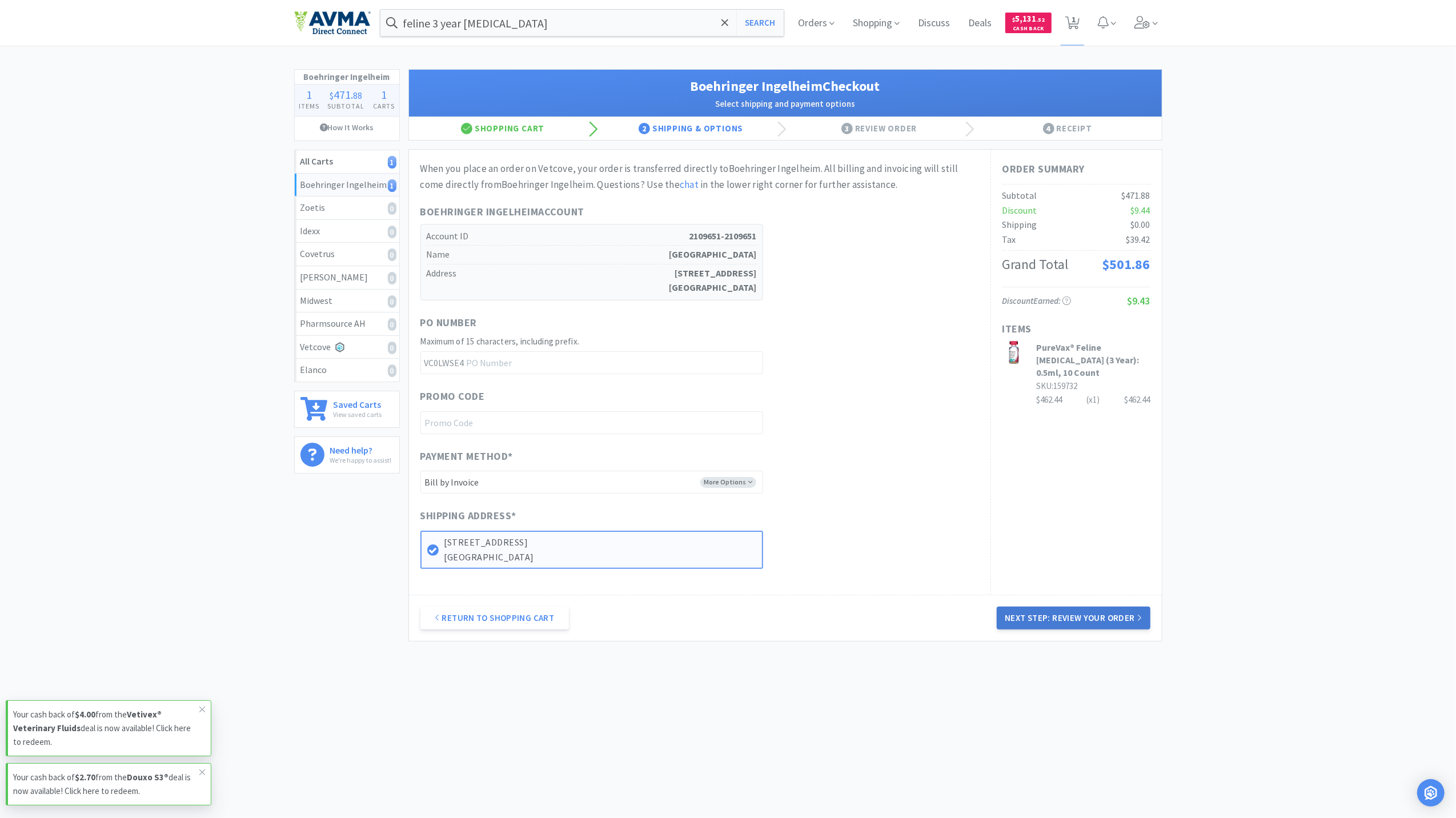
click at [1111, 614] on button "Next Step: Review Your Order" at bounding box center [1073, 618] width 153 height 23
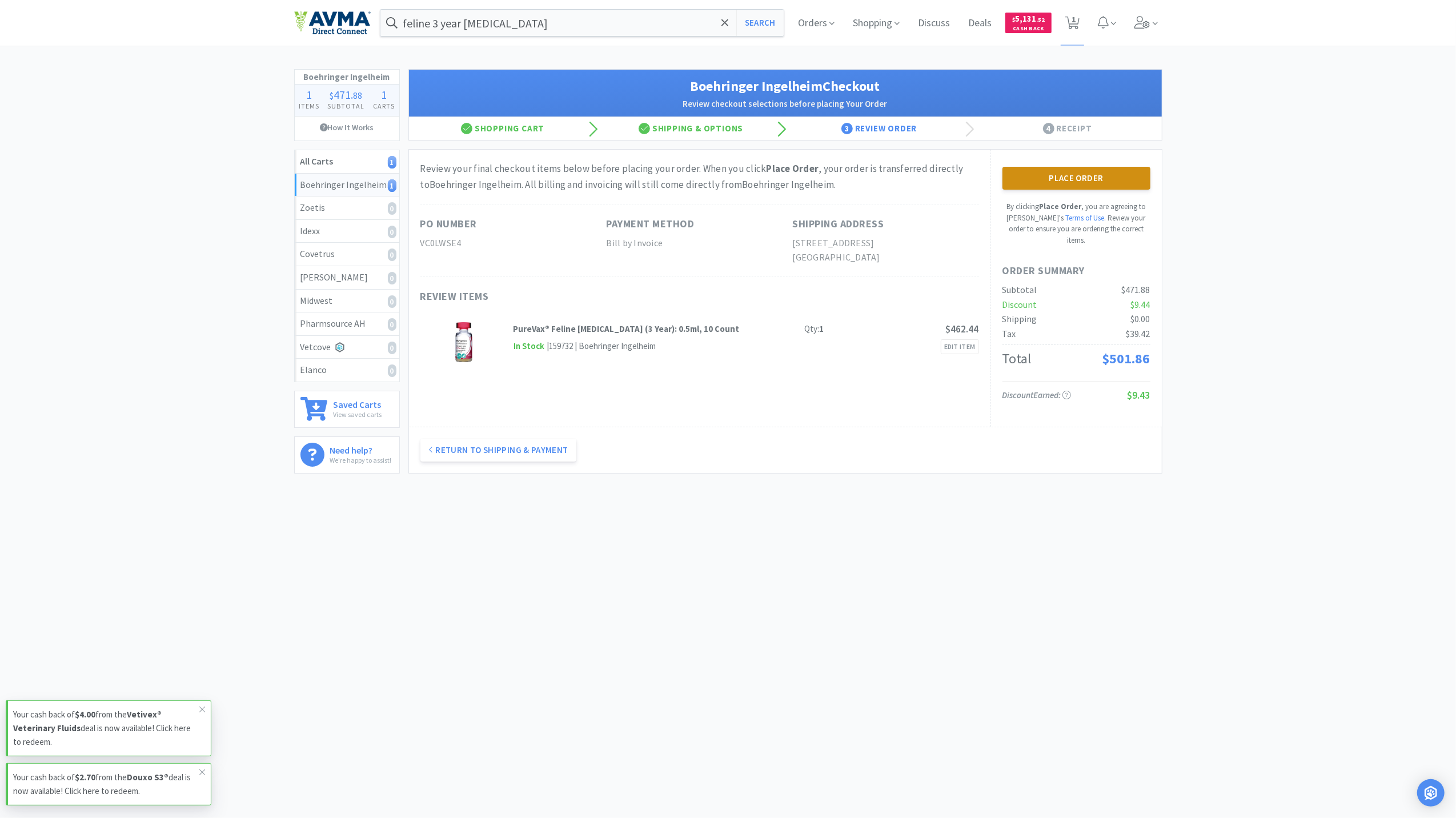
click at [1079, 174] on button "Place Order" at bounding box center [1077, 178] width 148 height 23
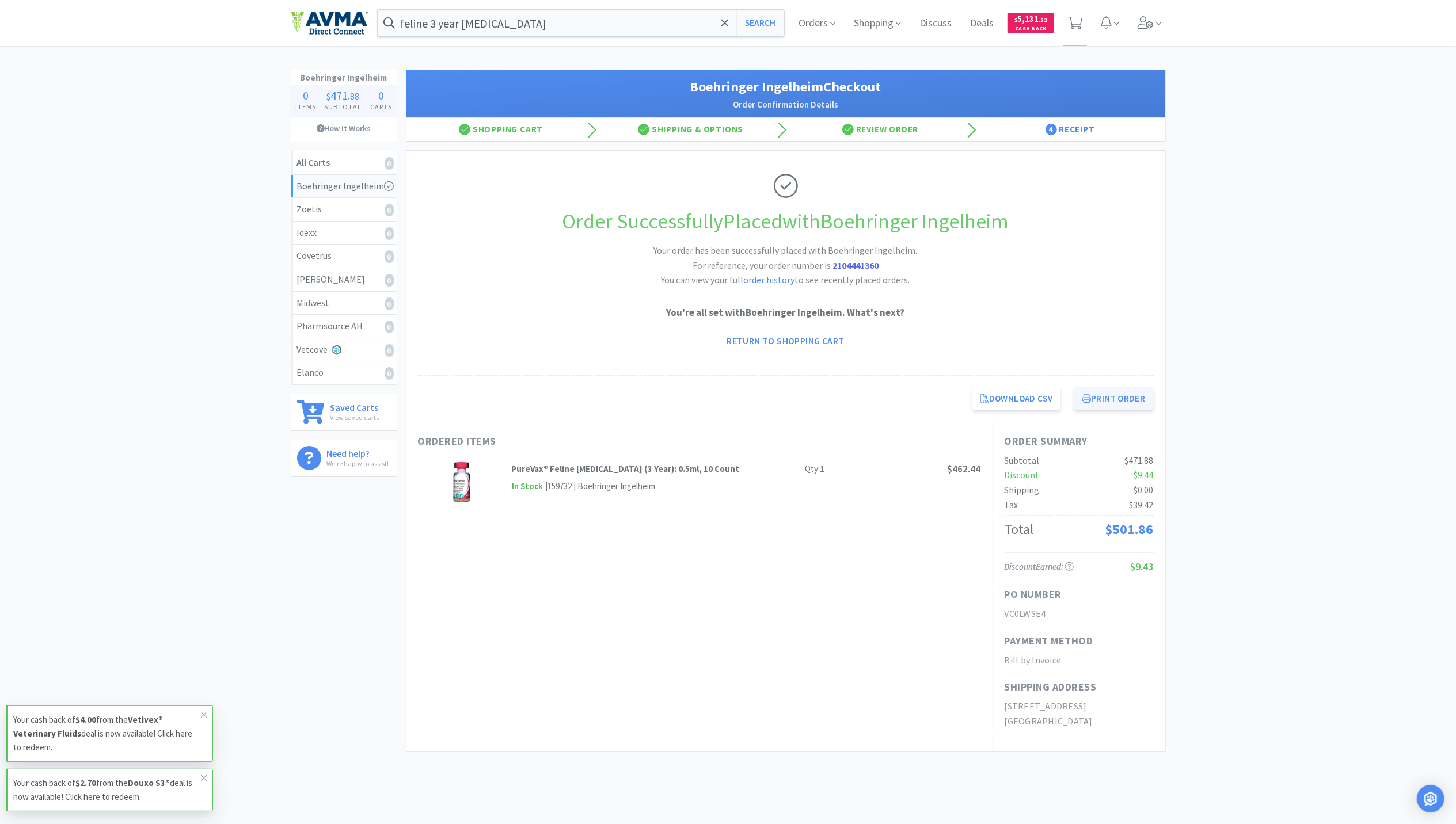
click at [1115, 397] on button "Print Order" at bounding box center [1114, 398] width 79 height 23
click at [555, 22] on input "feline 3 year [MEDICAL_DATA]" at bounding box center [581, 23] width 407 height 26
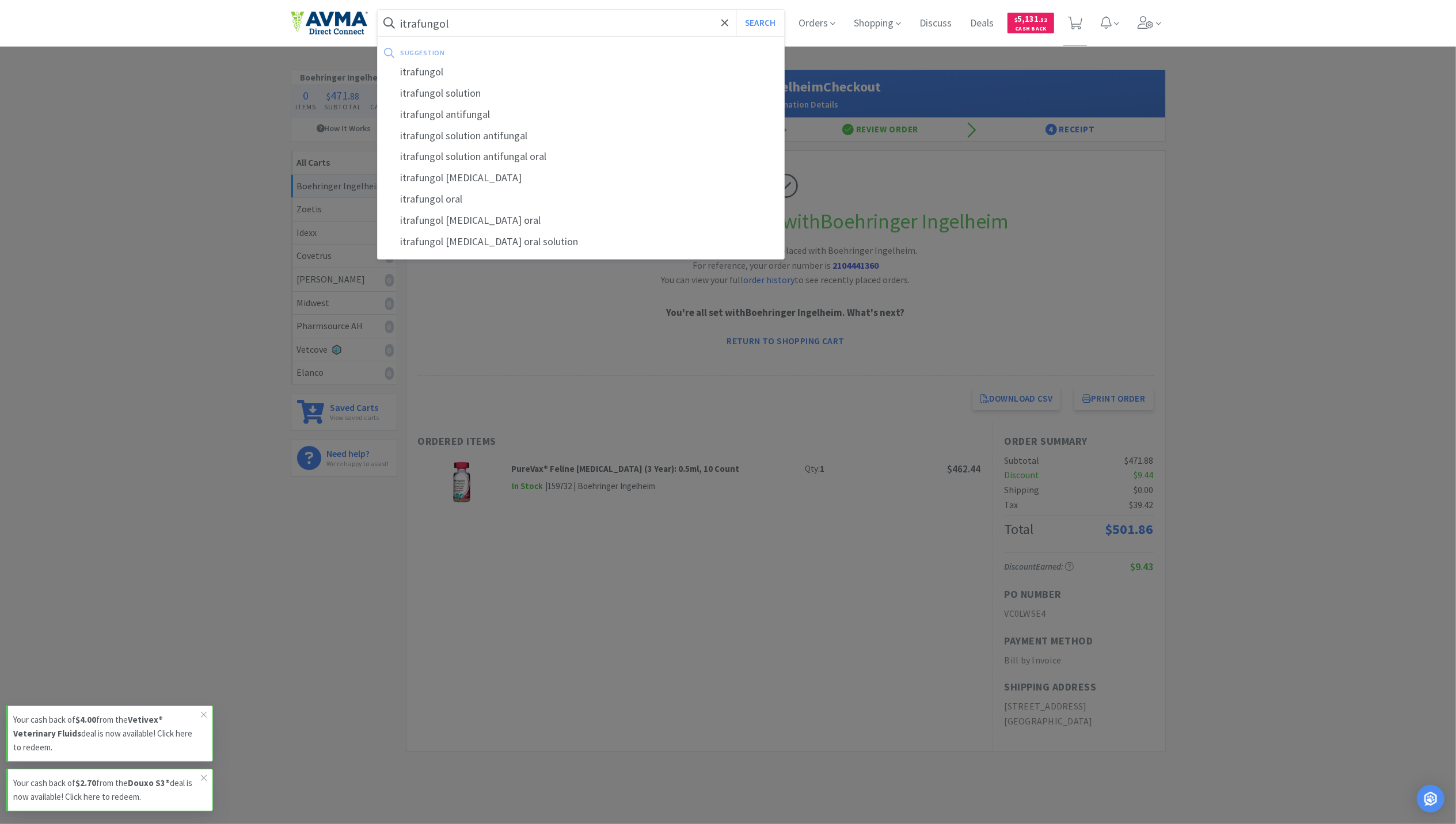
type input "itrafungol"
click at [736, 10] on button "Search" at bounding box center [760, 23] width 48 height 26
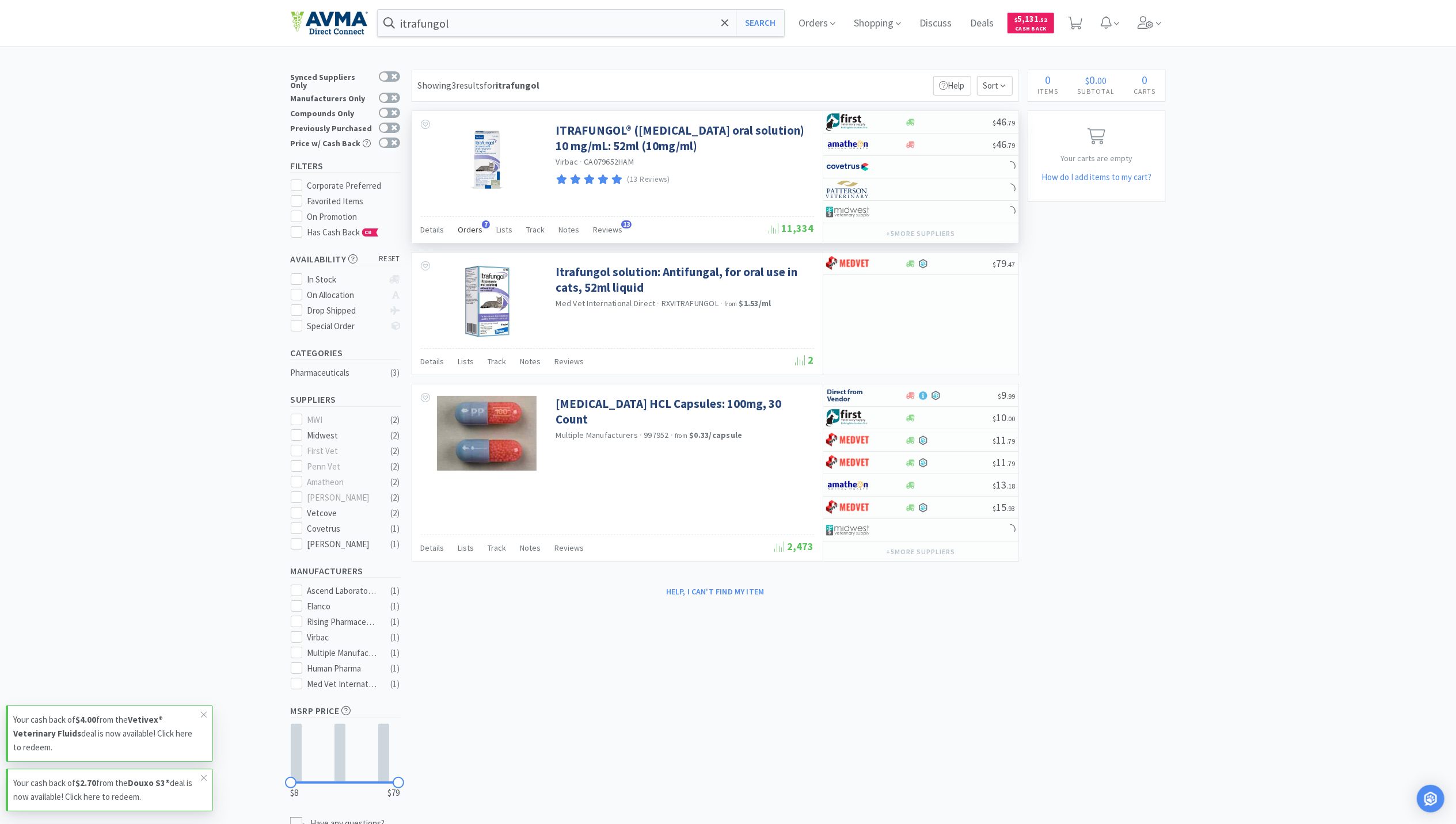
click at [464, 236] on div "Orders 7" at bounding box center [470, 231] width 25 height 22
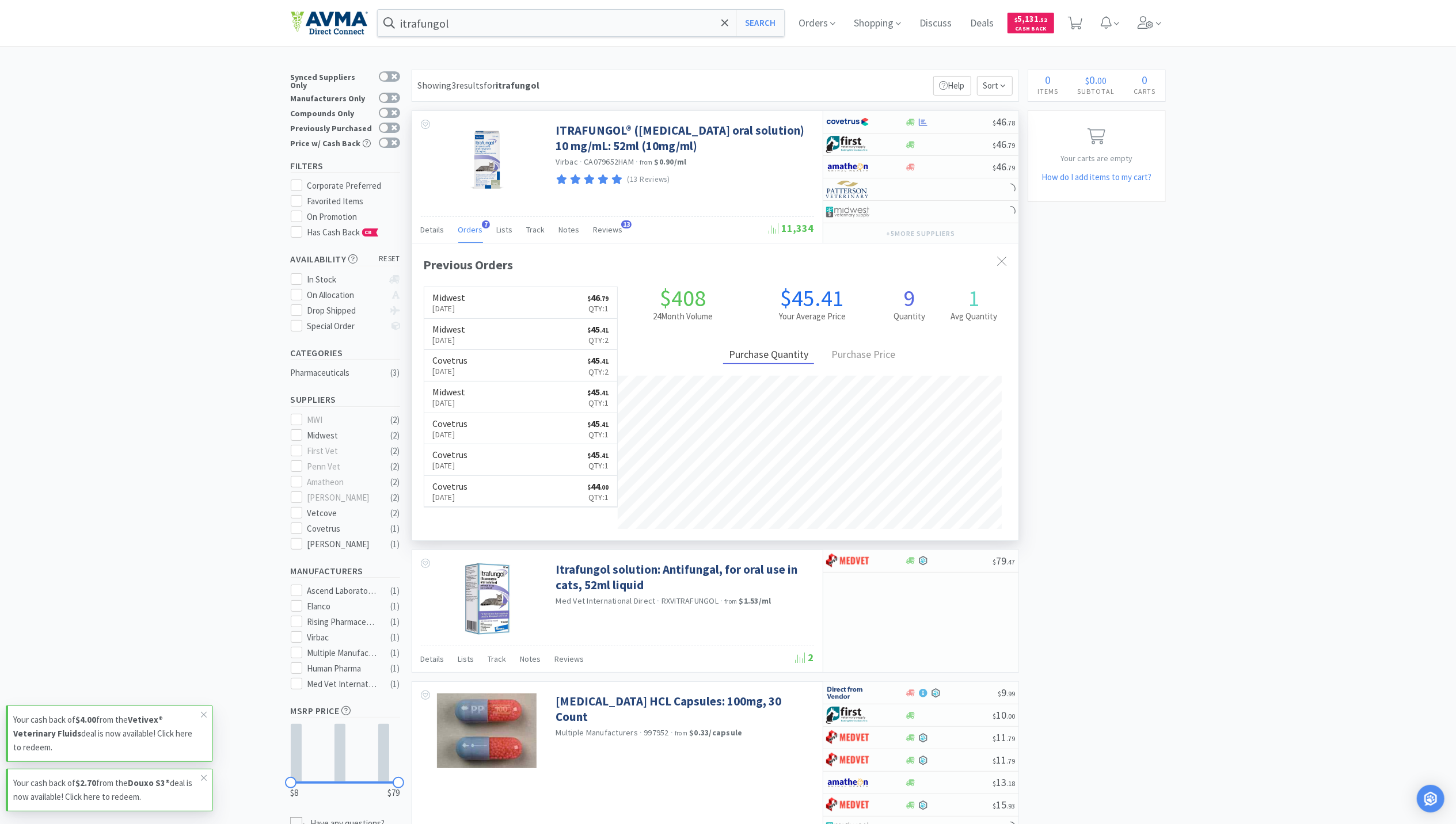
scroll to position [297, 606]
click at [444, 494] on p "[DATE]" at bounding box center [450, 497] width 35 height 12
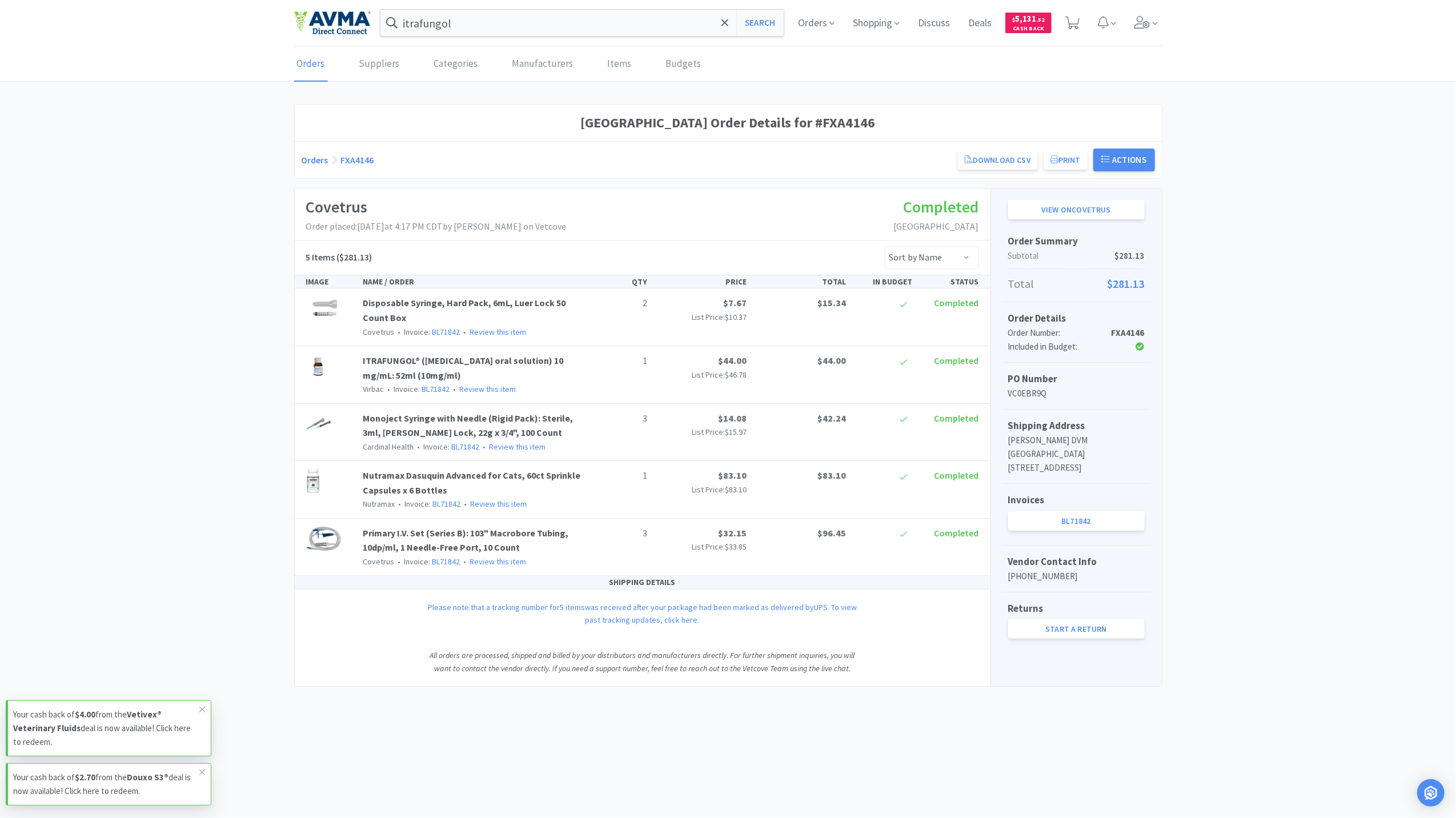
click at [1077, 530] on link "BL71842" at bounding box center [1077, 521] width 137 height 19
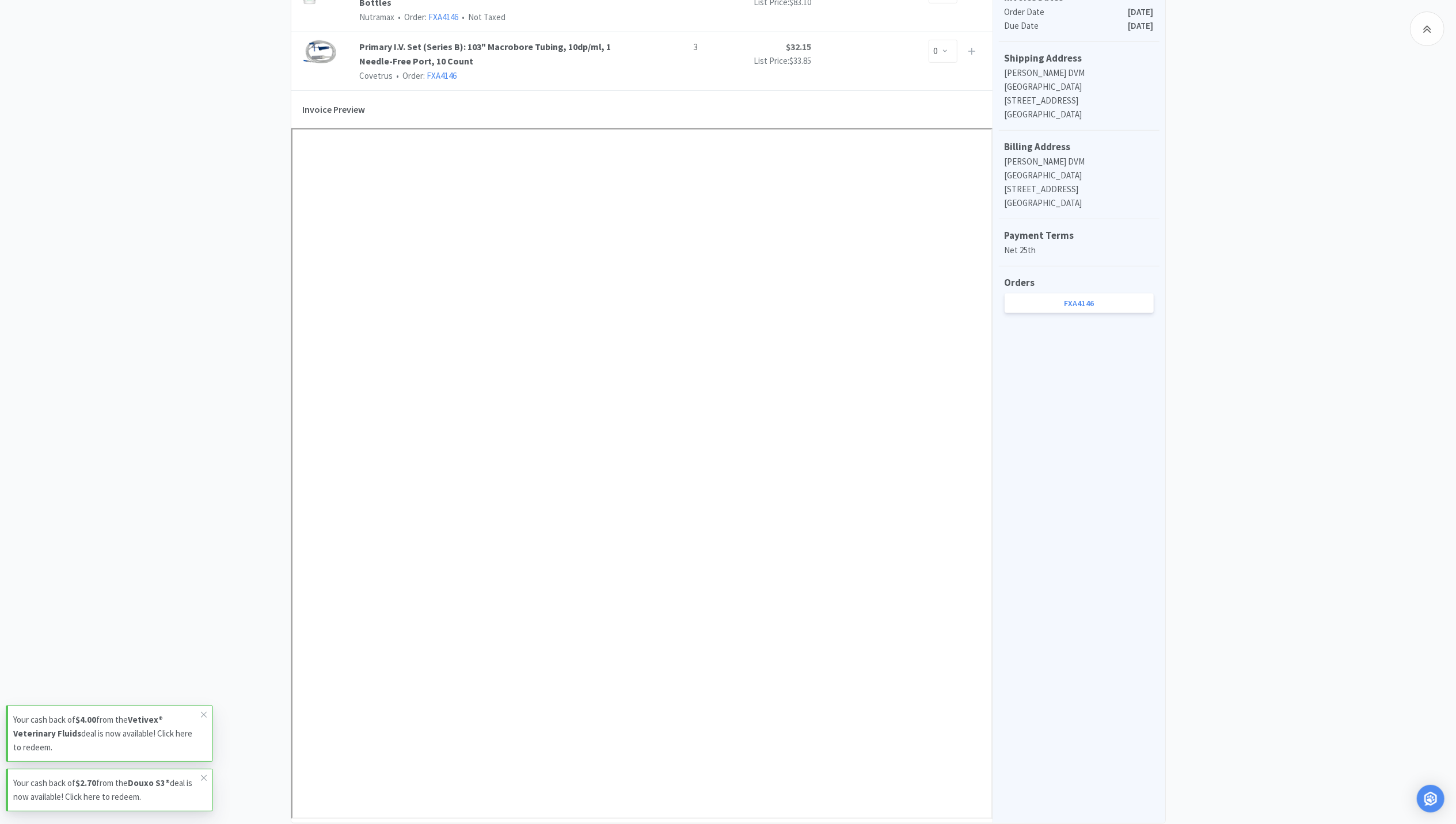
scroll to position [498, 0]
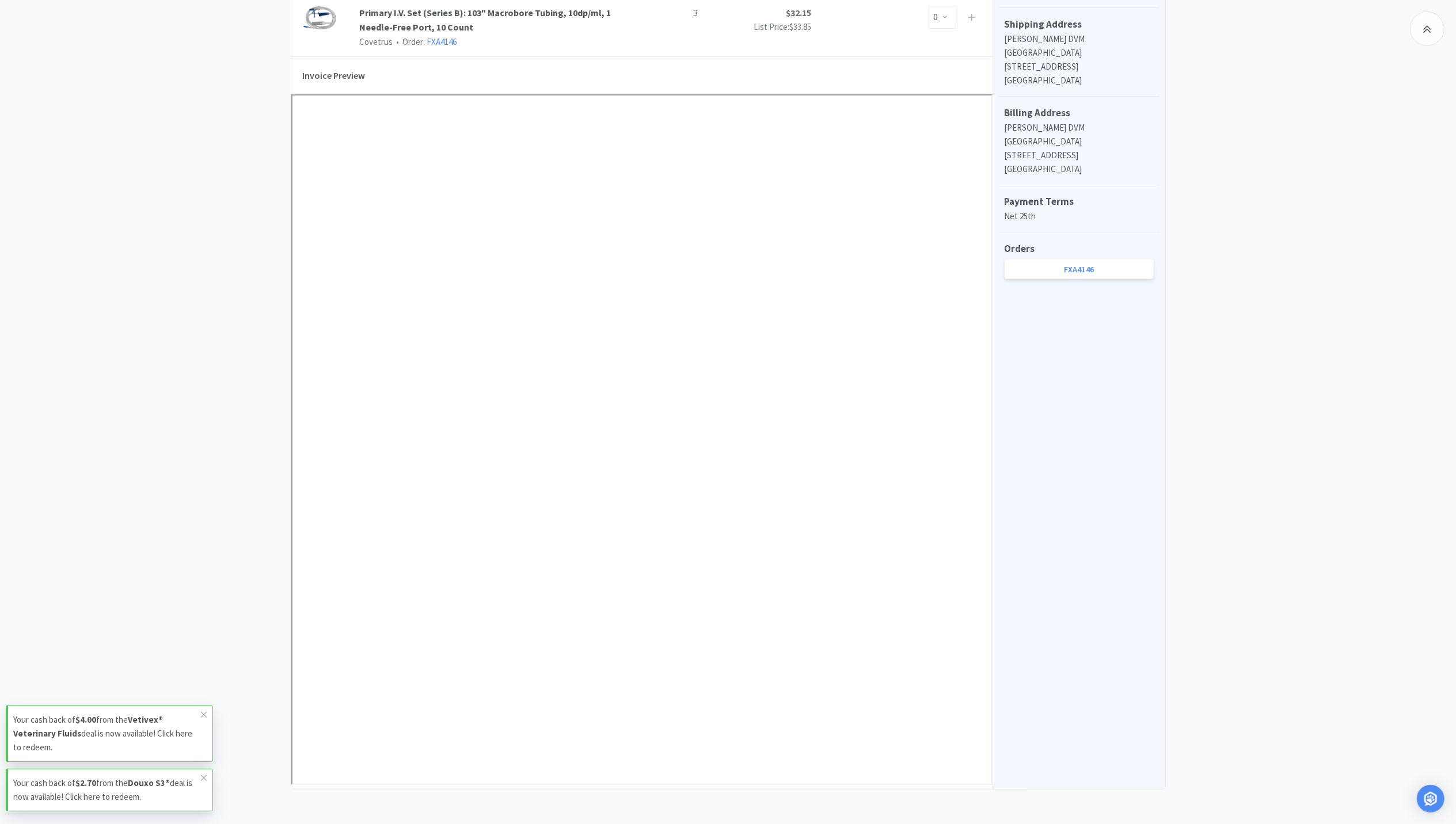
click at [1168, 535] on div "Covetrus Invoice BL71842 Need Help? View PDF Actions Invoices BL71842 Invoice P…" at bounding box center [728, 200] width 886 height 1179
click at [1248, 419] on div "Dashboard Invoices Invoice Items Invoice Uploads Covetrus Invoice BL71842 Need …" at bounding box center [728, 171] width 1456 height 1236
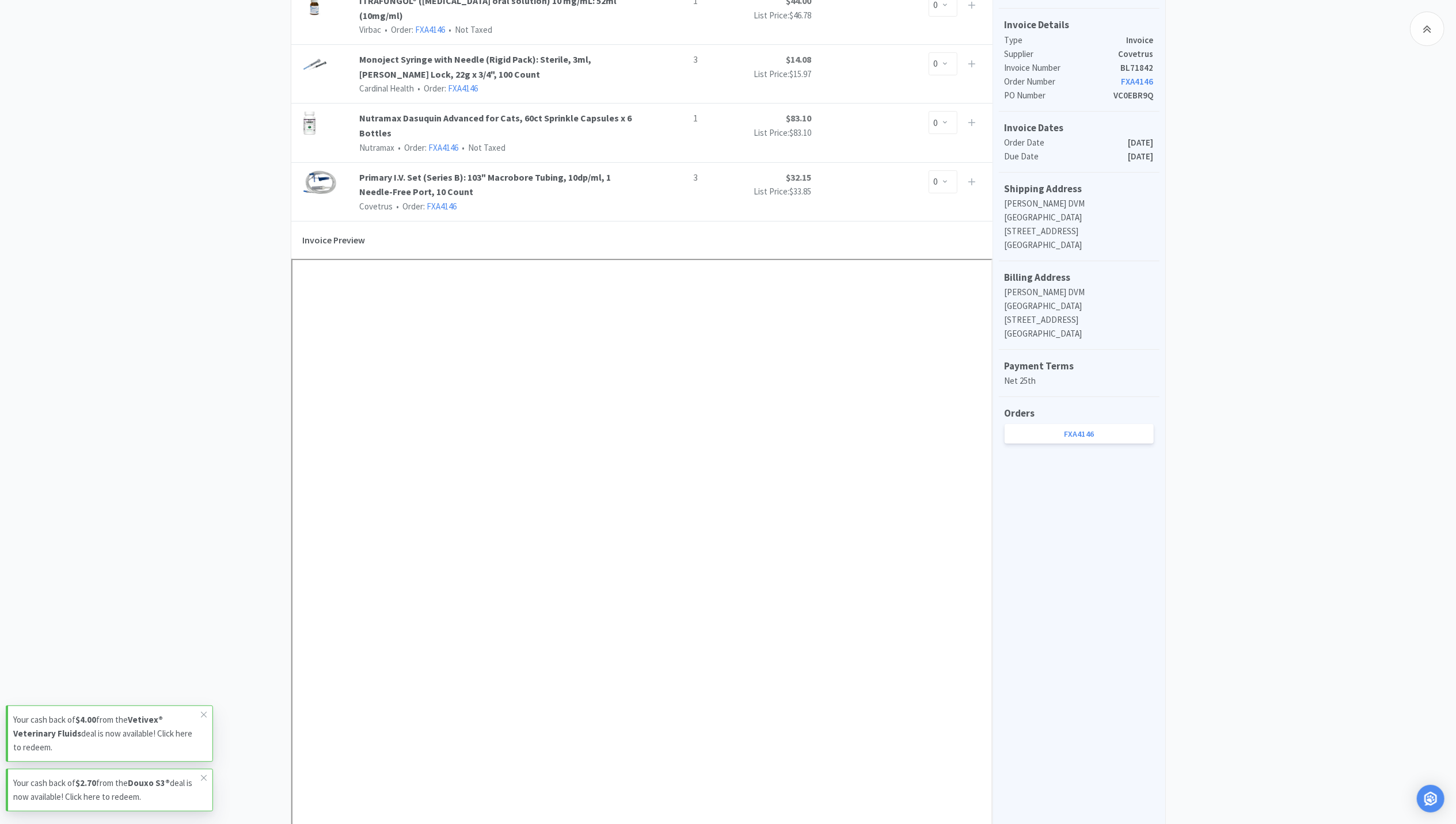
scroll to position [268, 0]
